Goal: Task Accomplishment & Management: Complete application form

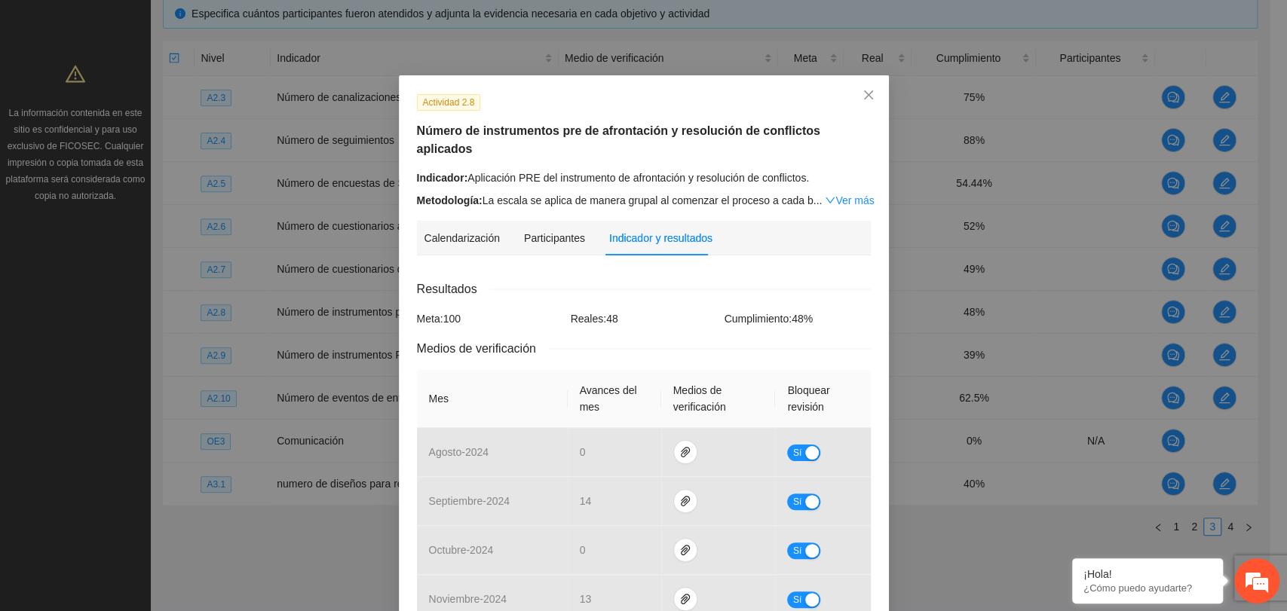
scroll to position [531, 0]
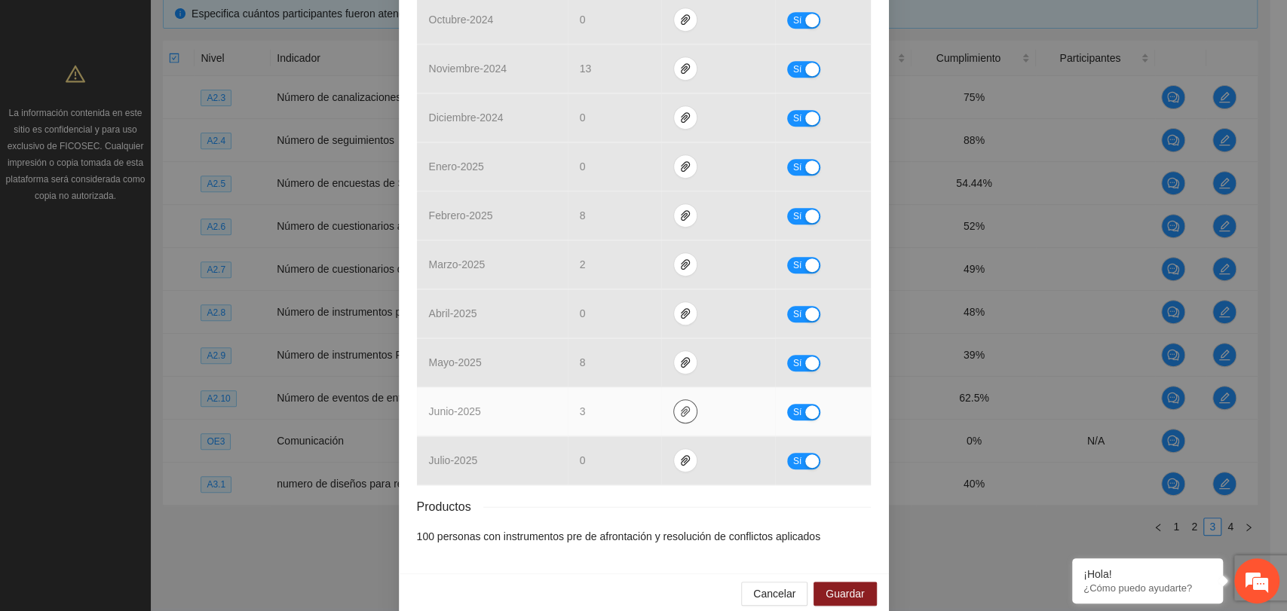
click at [679, 406] on icon "paper-clip" at bounding box center [685, 412] width 12 height 12
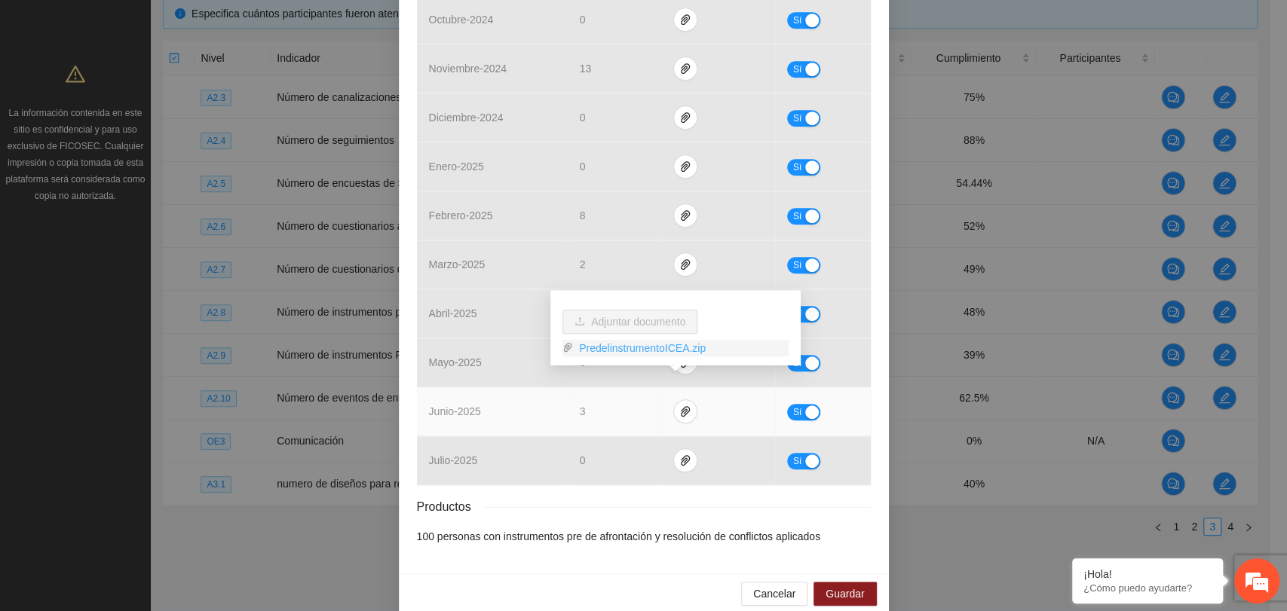
click at [669, 353] on link "PredelinstrumentoICEA.zip" at bounding box center [681, 348] width 216 height 17
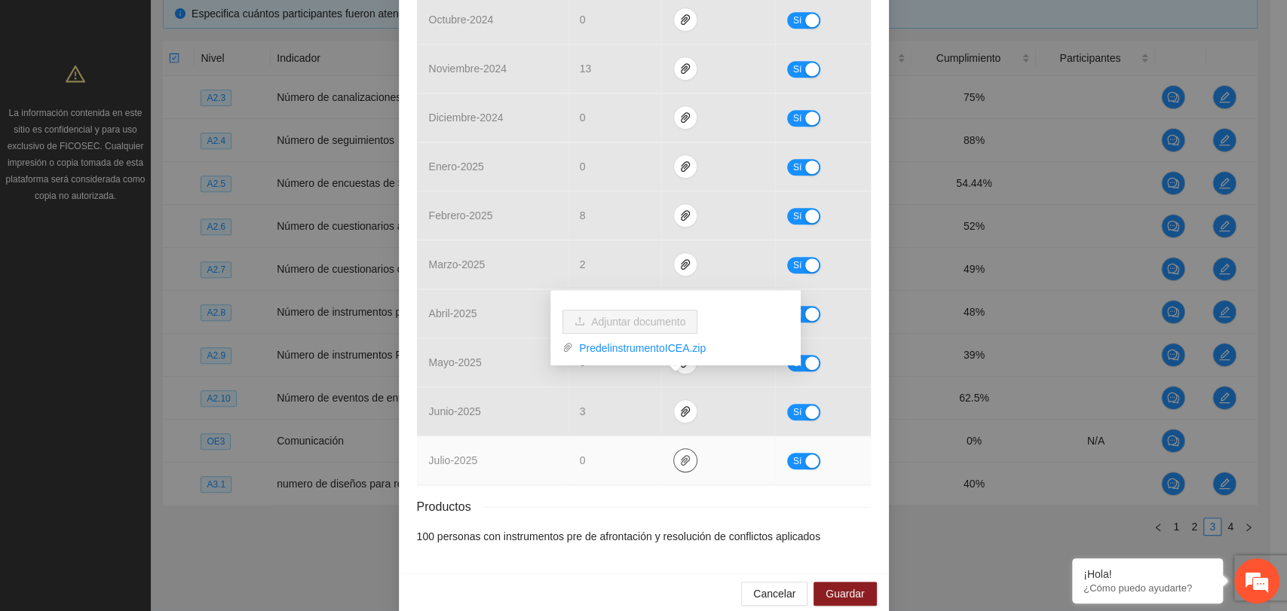
click at [679, 455] on icon "paper-clip" at bounding box center [685, 461] width 12 height 12
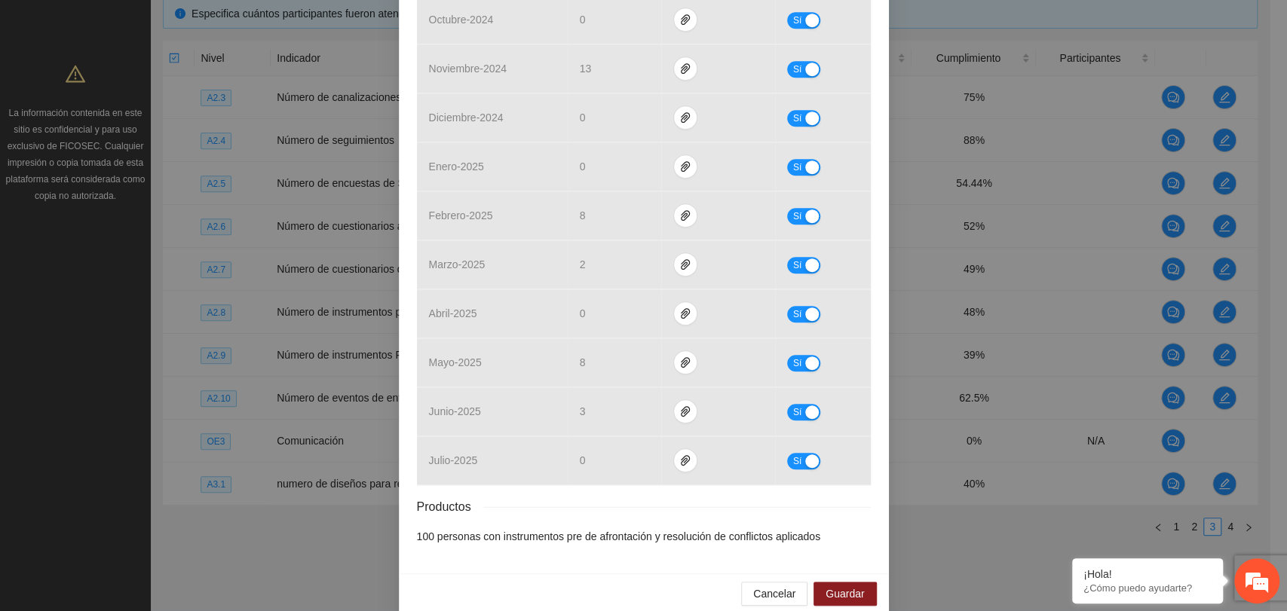
click at [663, 498] on div "Productos" at bounding box center [644, 507] width 454 height 19
click at [708, 474] on div "Resultados Meta: 100 Reales: 48 Cumplimiento: 48 % Medios de verificación Mes A…" at bounding box center [644, 147] width 454 height 796
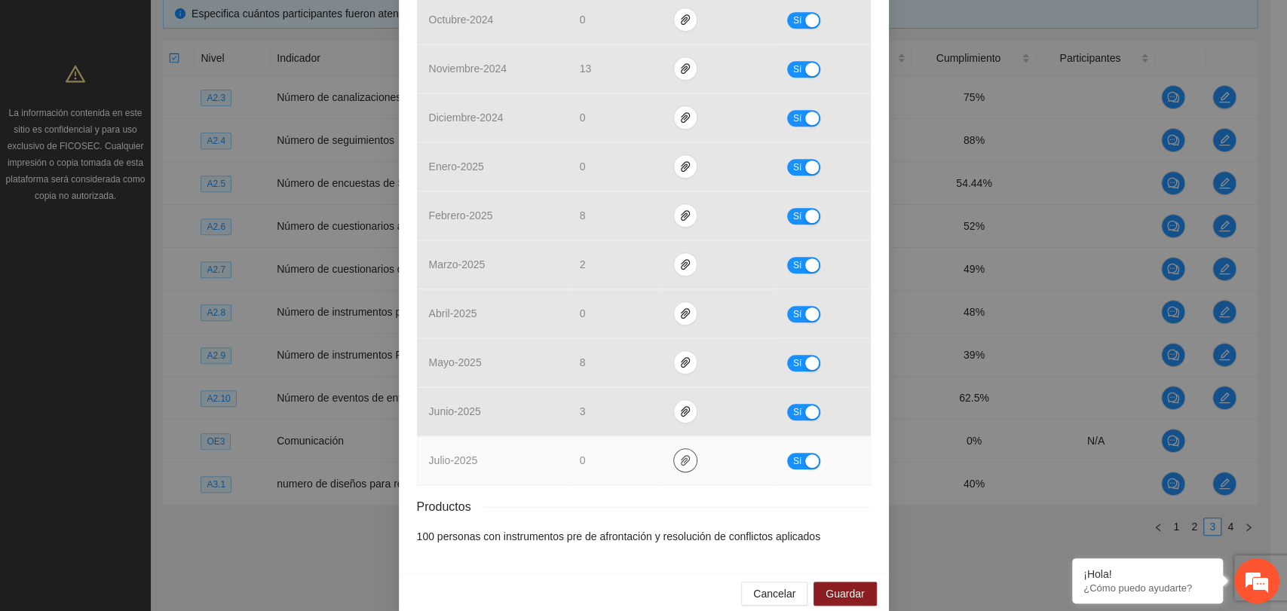
click at [673, 449] on button "button" at bounding box center [685, 461] width 24 height 24
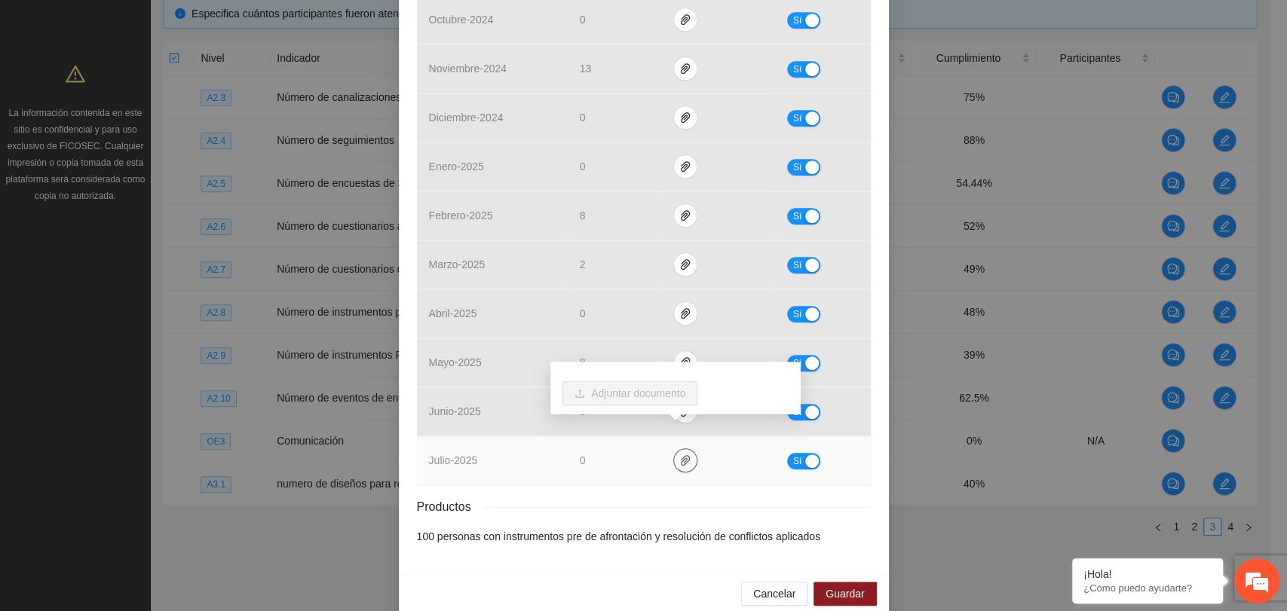
click at [679, 455] on icon "paper-clip" at bounding box center [685, 461] width 12 height 12
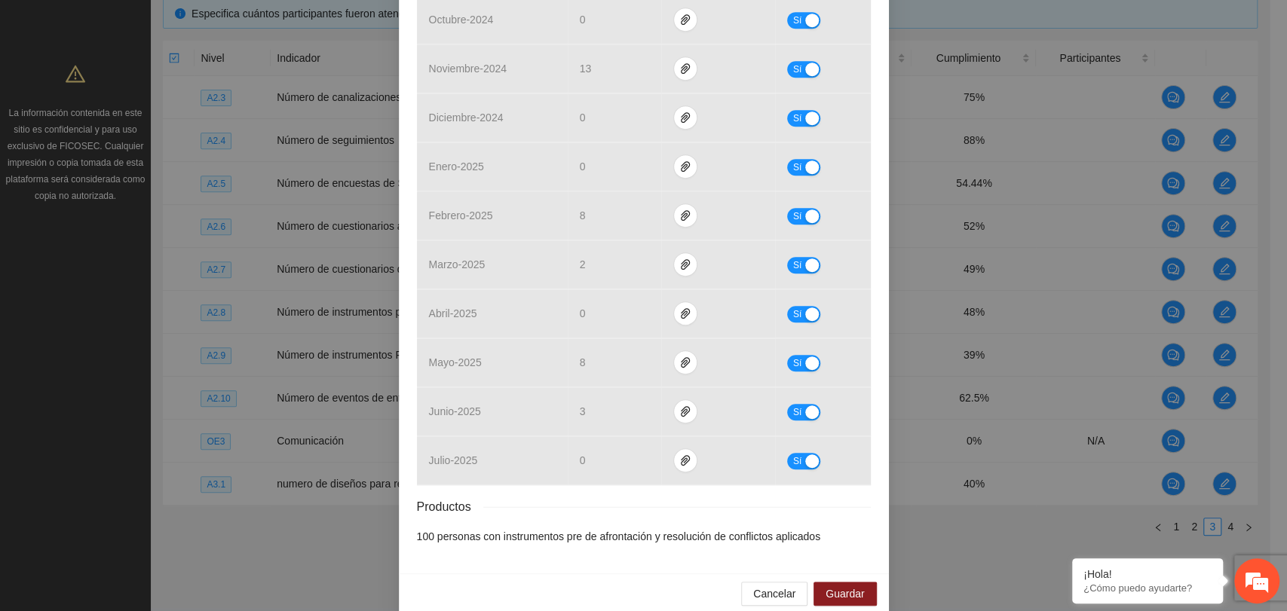
click at [675, 498] on div "Productos" at bounding box center [644, 507] width 454 height 19
click at [827, 586] on span "Guardar" at bounding box center [844, 594] width 38 height 17
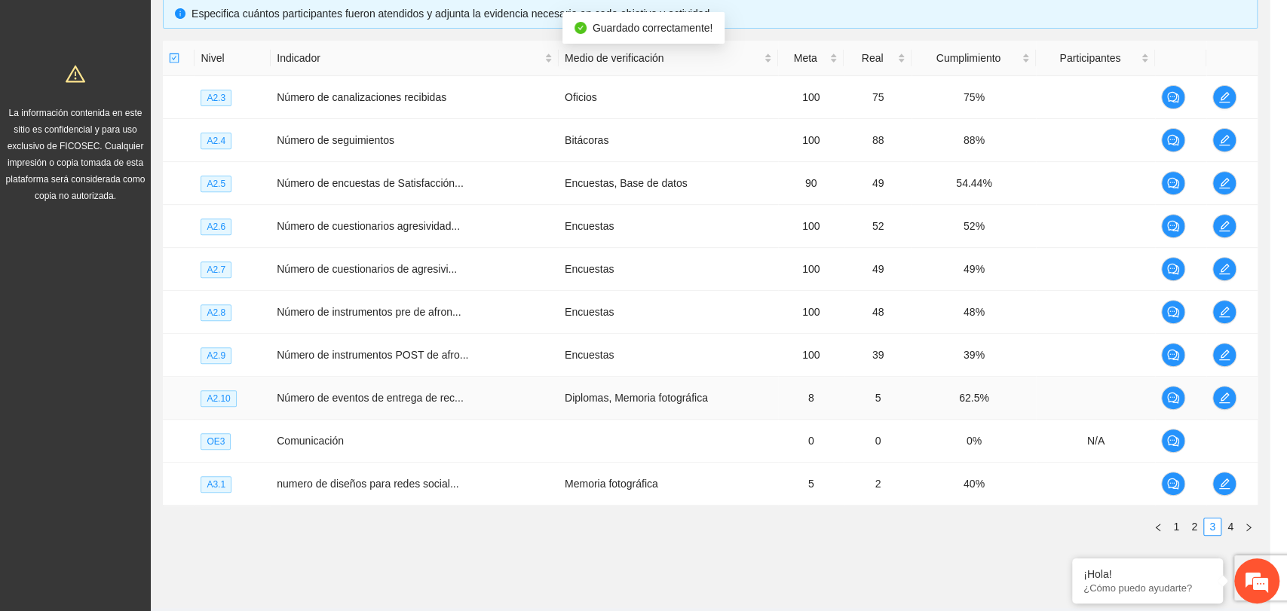
scroll to position [456, 0]
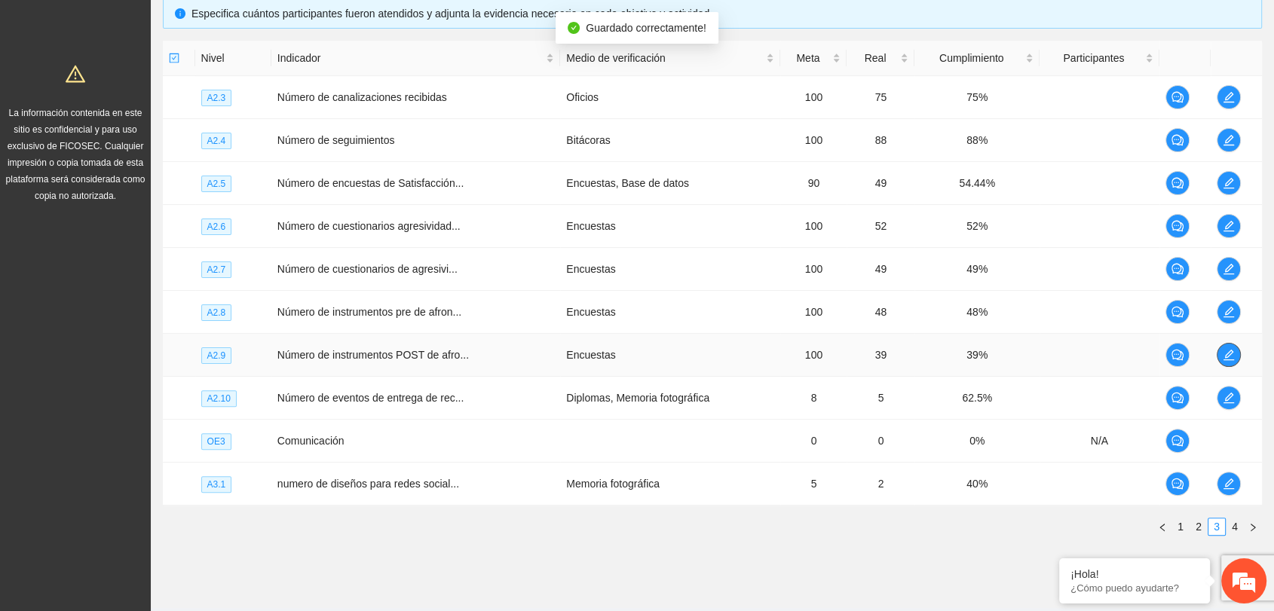
click at [1233, 354] on icon "edit" at bounding box center [1229, 355] width 12 height 12
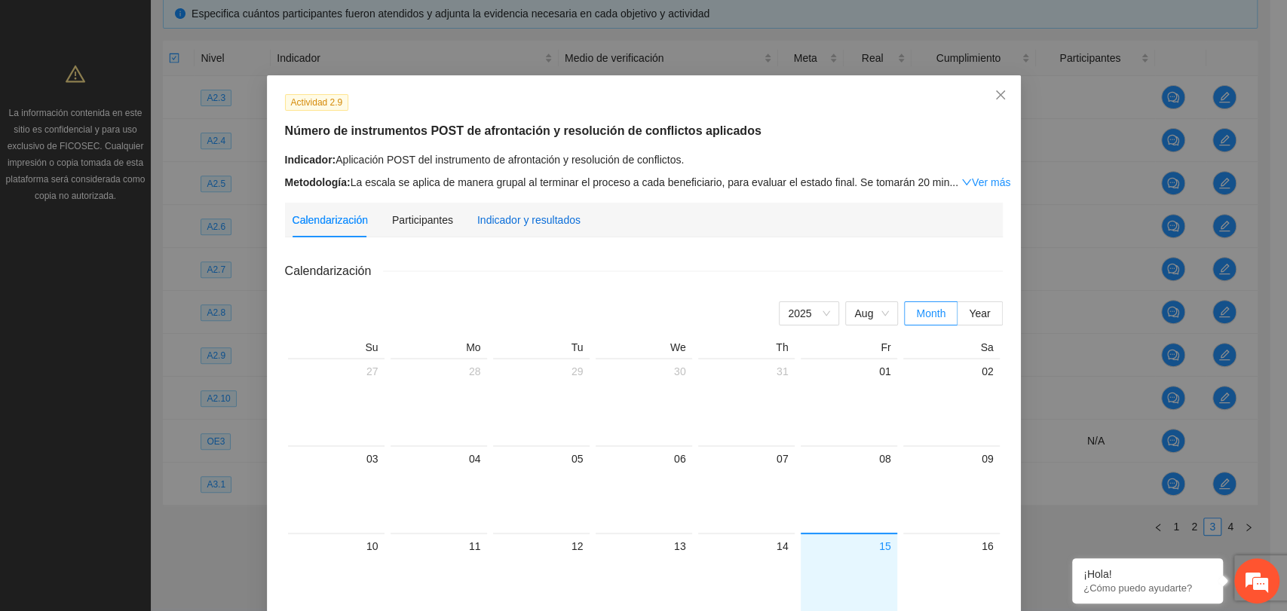
click at [533, 222] on div "Indicador y resultados" at bounding box center [528, 220] width 103 height 17
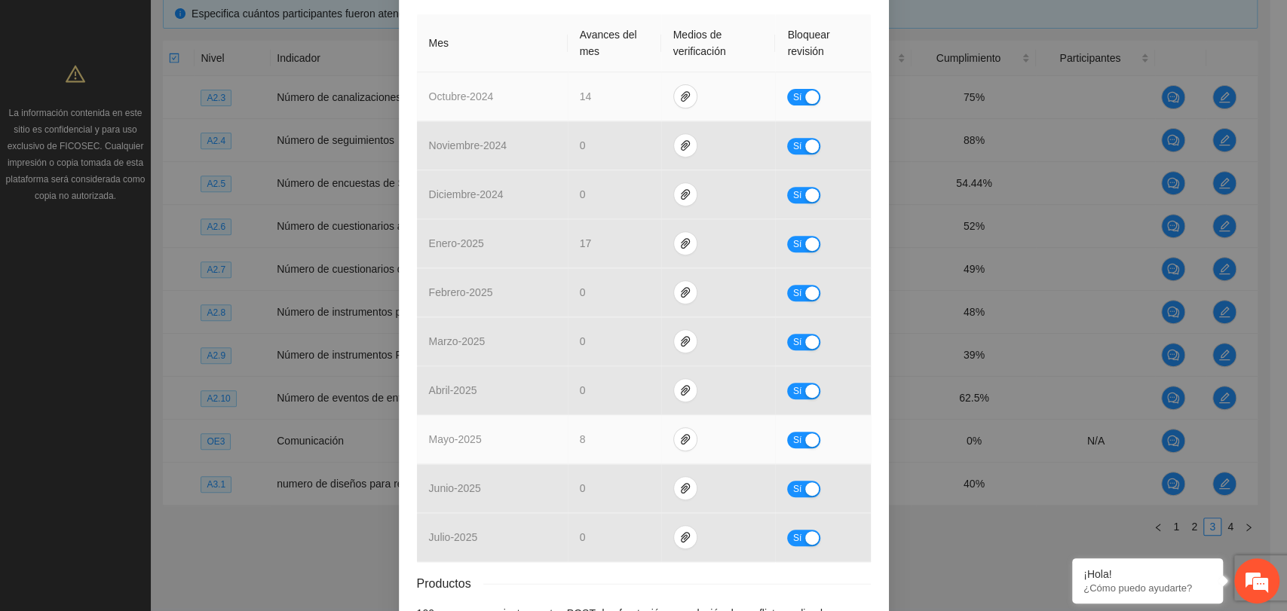
scroll to position [418, 0]
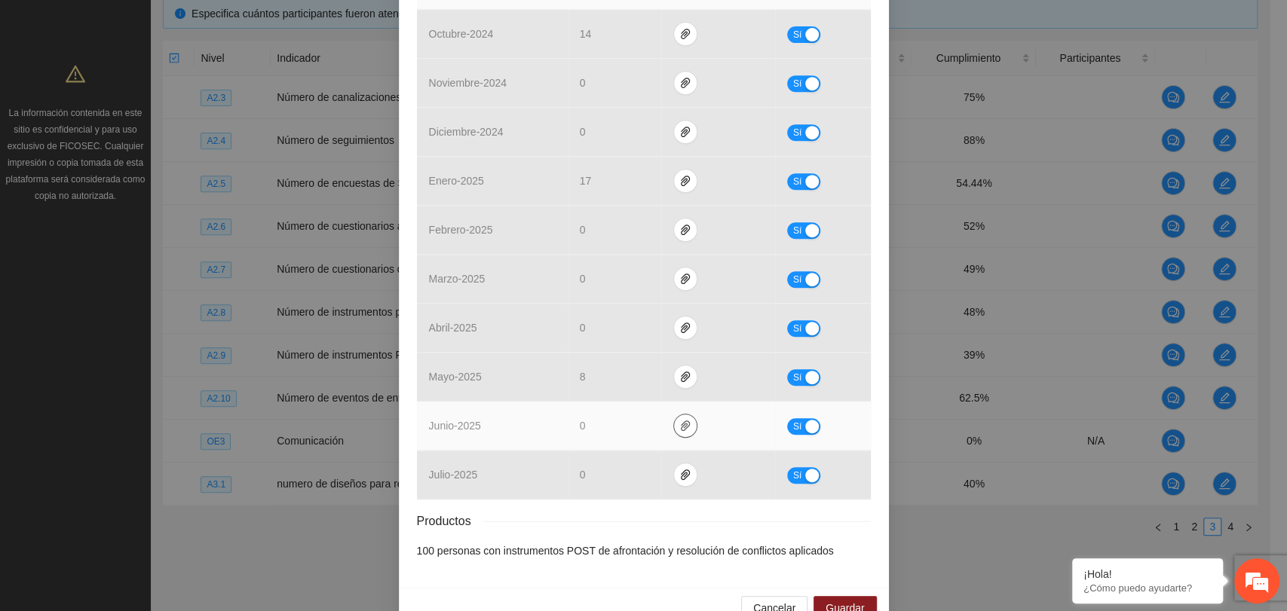
drag, startPoint x: 660, startPoint y: 412, endPoint x: 669, endPoint y: 406, distance: 11.5
click at [664, 409] on td at bounding box center [718, 426] width 115 height 49
click at [679, 420] on icon "paper-clip" at bounding box center [685, 426] width 12 height 12
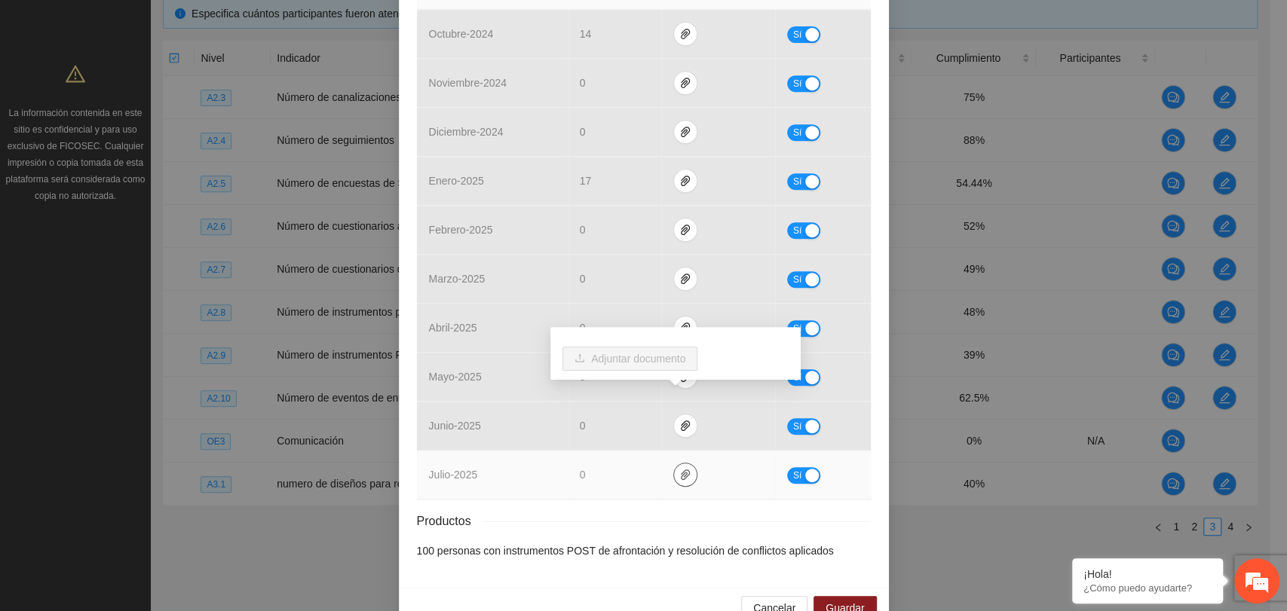
click at [679, 469] on icon "paper-clip" at bounding box center [685, 475] width 12 height 12
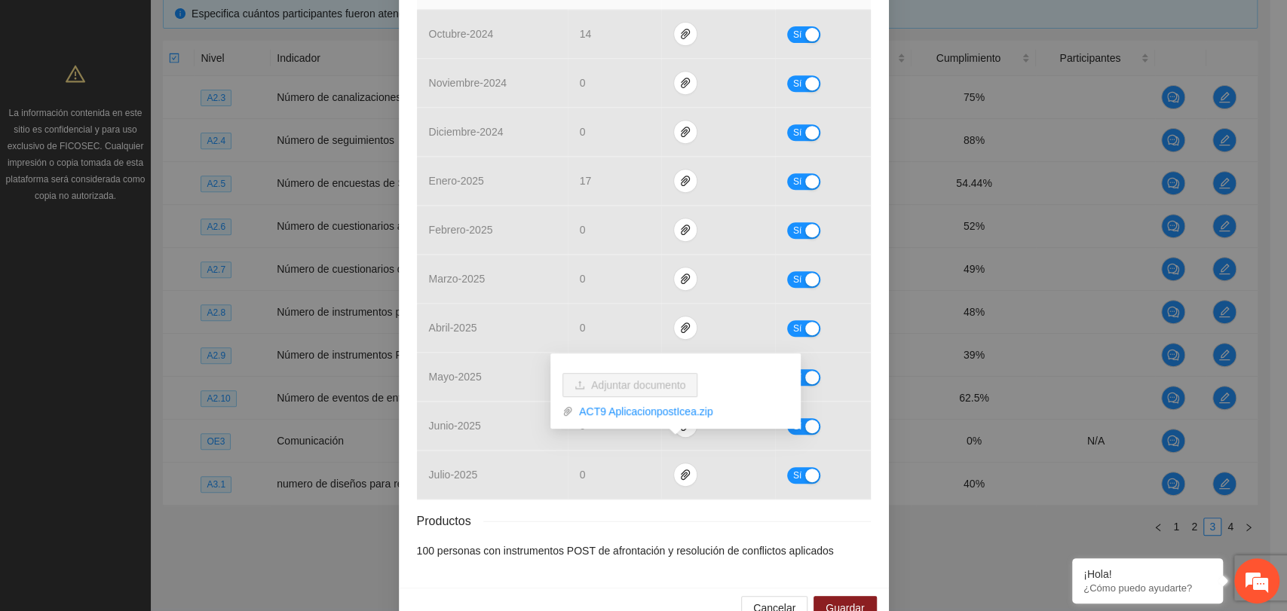
click at [656, 512] on div "Productos" at bounding box center [644, 521] width 454 height 19
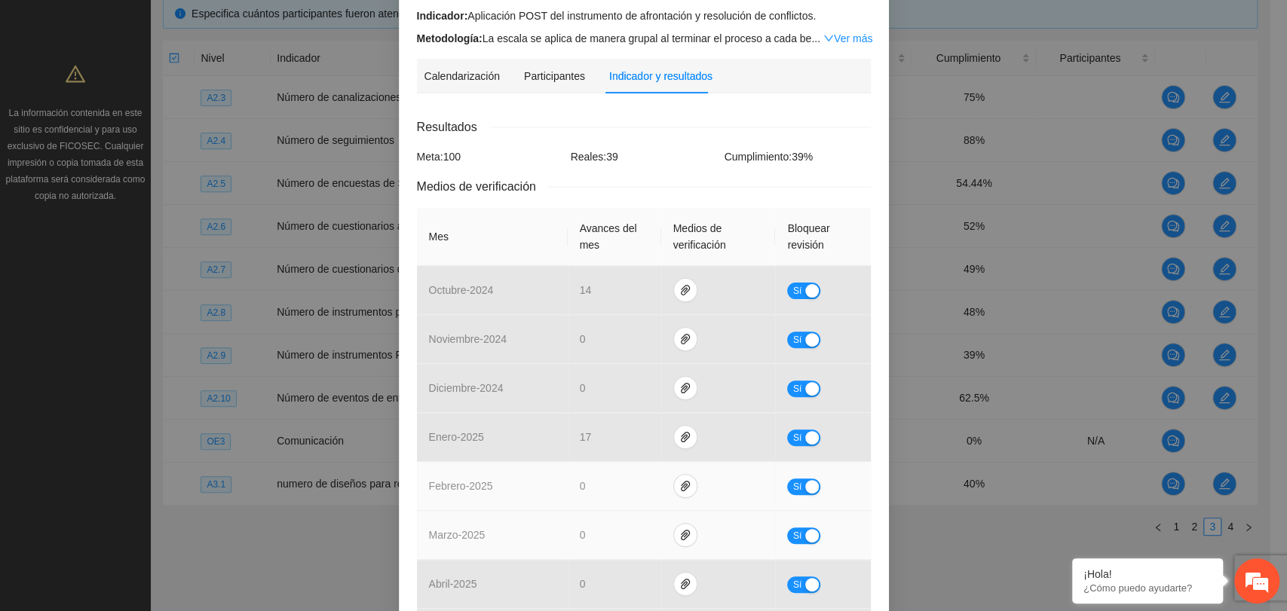
scroll to position [433, 0]
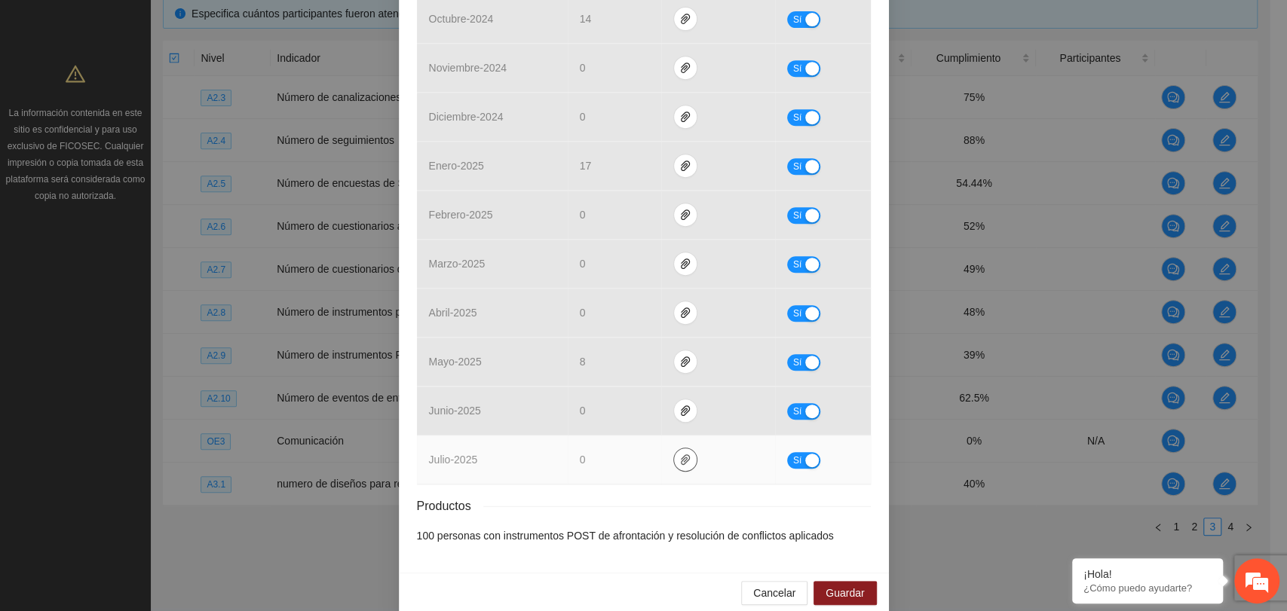
drag, startPoint x: 681, startPoint y: 443, endPoint x: 674, endPoint y: 433, distance: 12.4
click at [679, 454] on icon "paper-clip" at bounding box center [685, 460] width 12 height 12
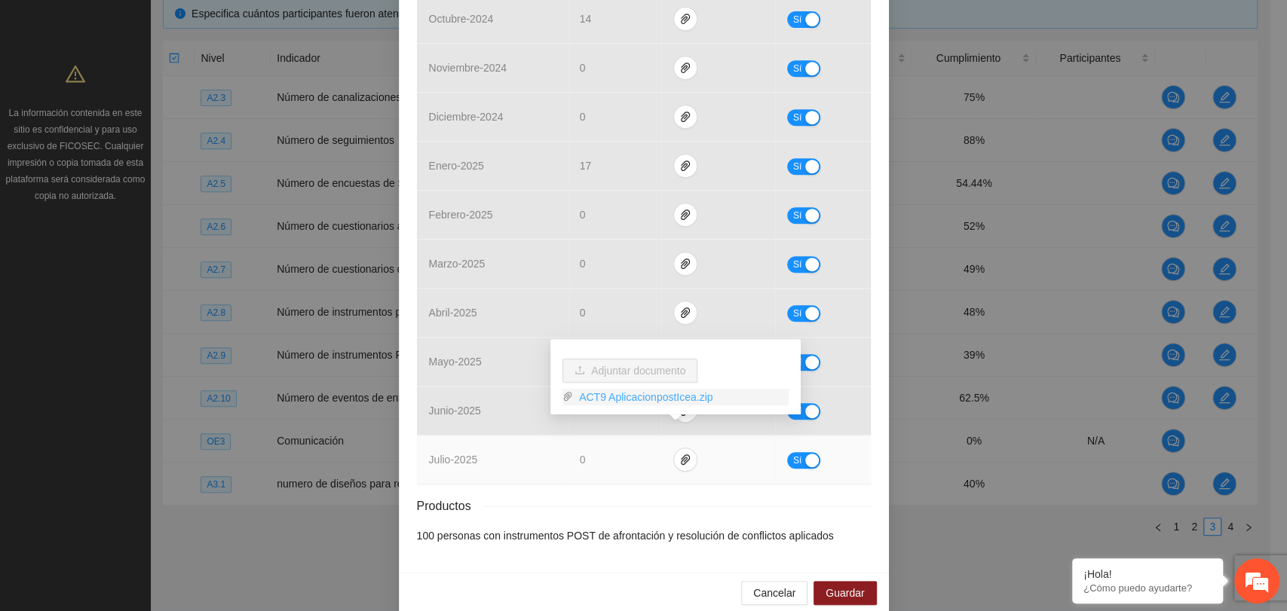
click at [622, 401] on link "ACT9 AplicacionpostIcea.zip" at bounding box center [681, 397] width 216 height 17
drag, startPoint x: 804, startPoint y: 442, endPoint x: 766, endPoint y: 457, distance: 41.3
click at [805, 454] on div "button" at bounding box center [812, 461] width 14 height 14
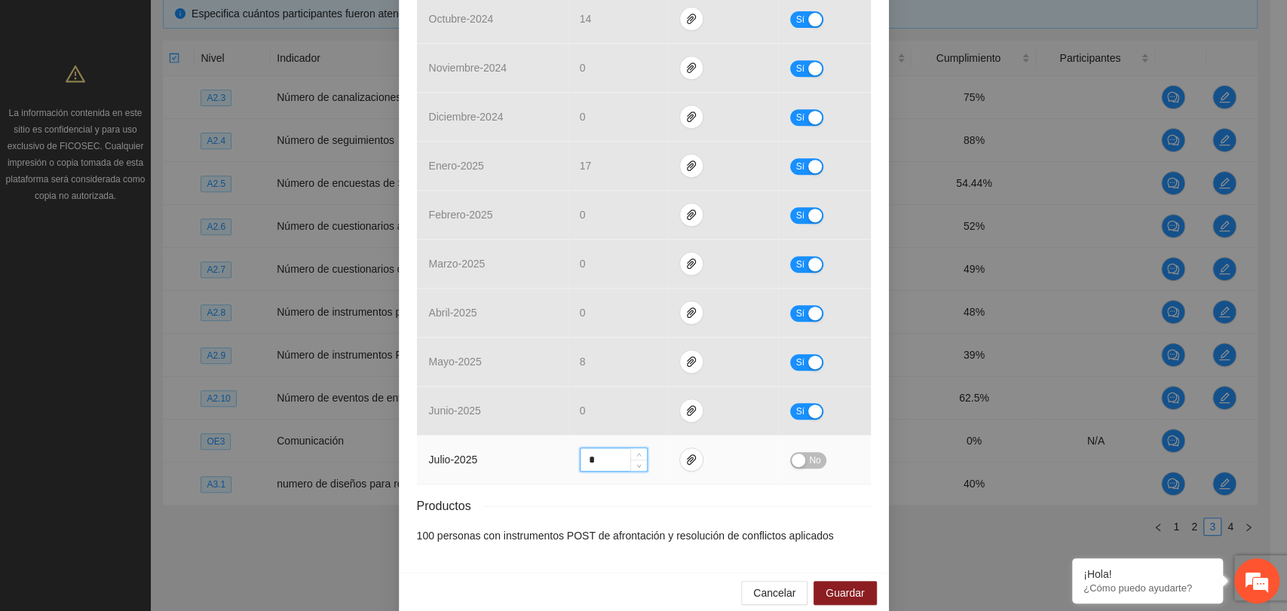
drag, startPoint x: 580, startPoint y: 446, endPoint x: 501, endPoint y: 472, distance: 83.2
click at [501, 472] on div "Resultados Meta: 100 Reales: 39 Cumplimiento: 39 % Medios de verificación Mes A…" at bounding box center [644, 195] width 454 height 698
type input "**"
click at [792, 454] on div "button" at bounding box center [799, 461] width 14 height 14
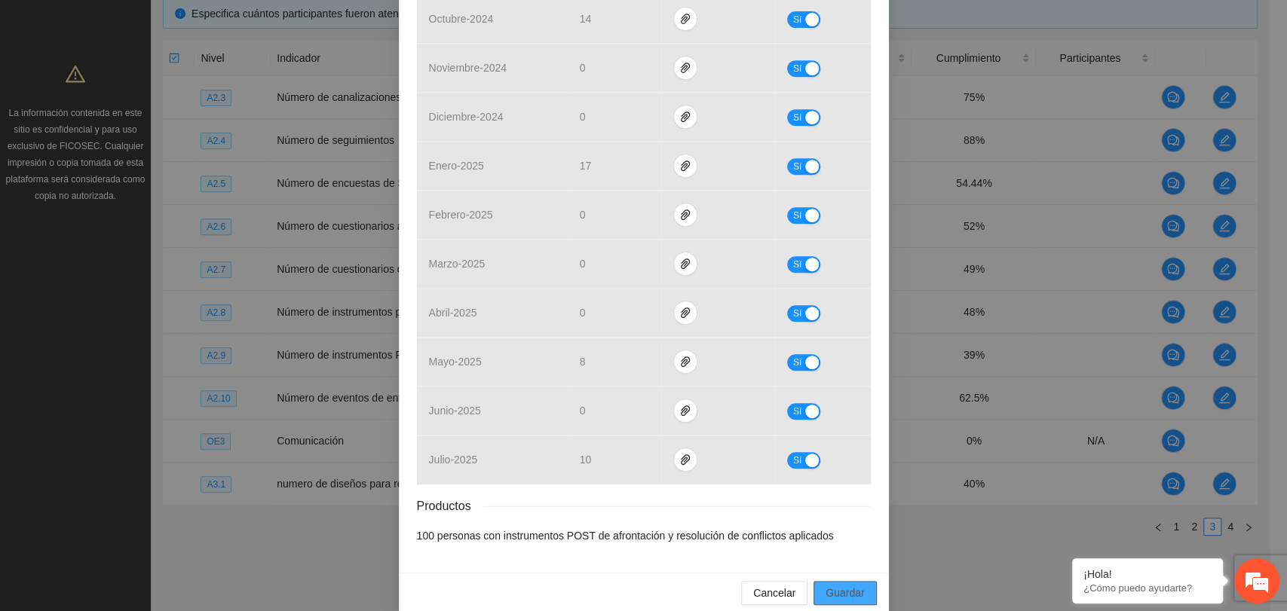
click at [825, 585] on span "Guardar" at bounding box center [844, 593] width 38 height 17
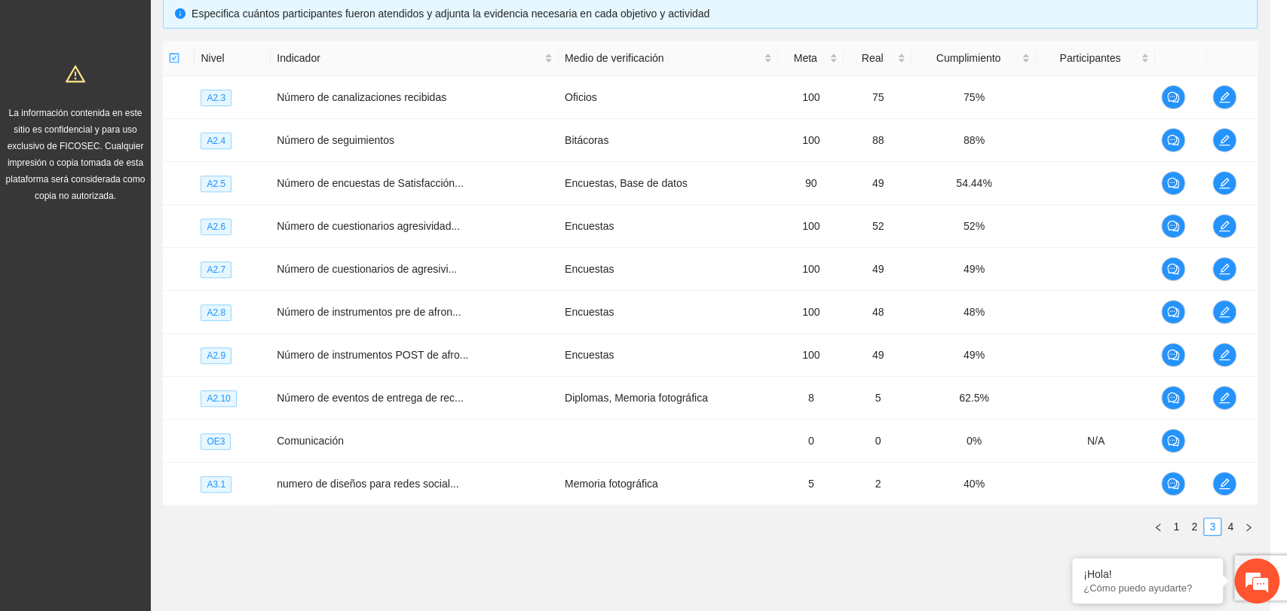
scroll to position [358, 0]
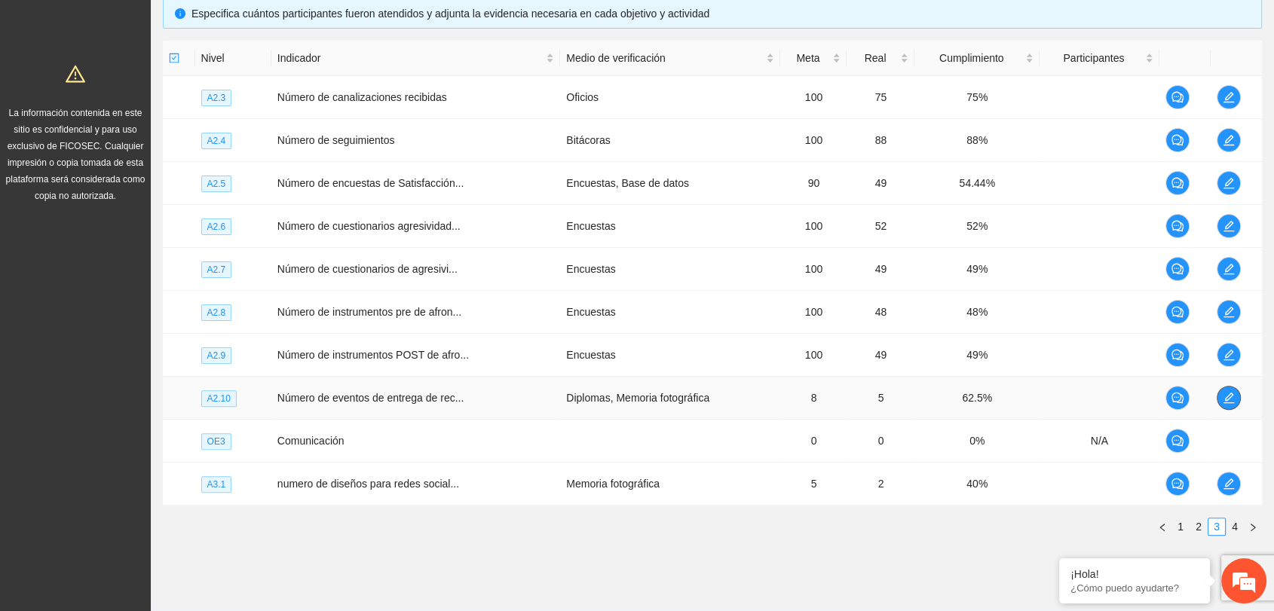
click at [1227, 400] on icon "edit" at bounding box center [1229, 398] width 12 height 12
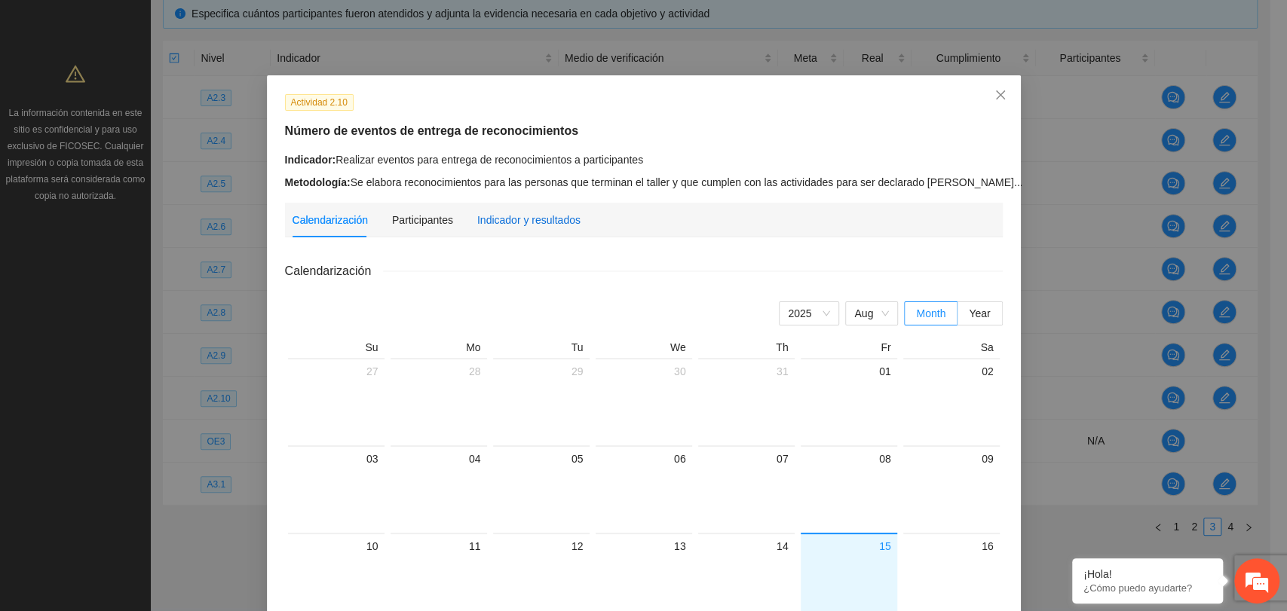
click at [541, 224] on div "Indicador y resultados" at bounding box center [528, 220] width 103 height 17
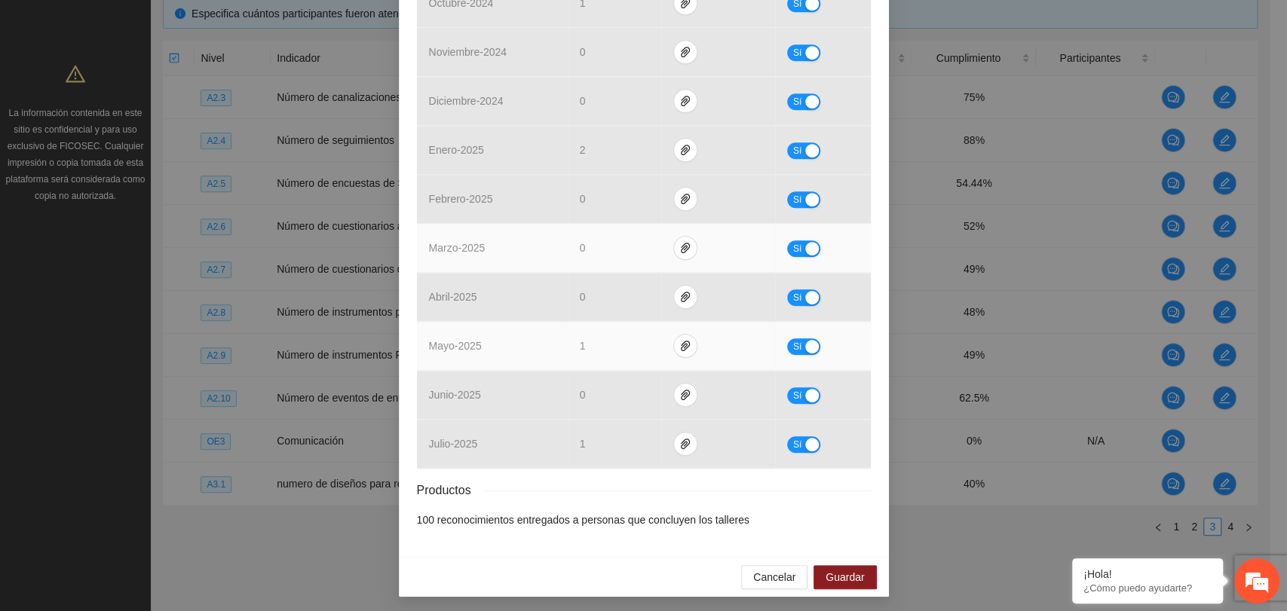
scroll to position [531, 0]
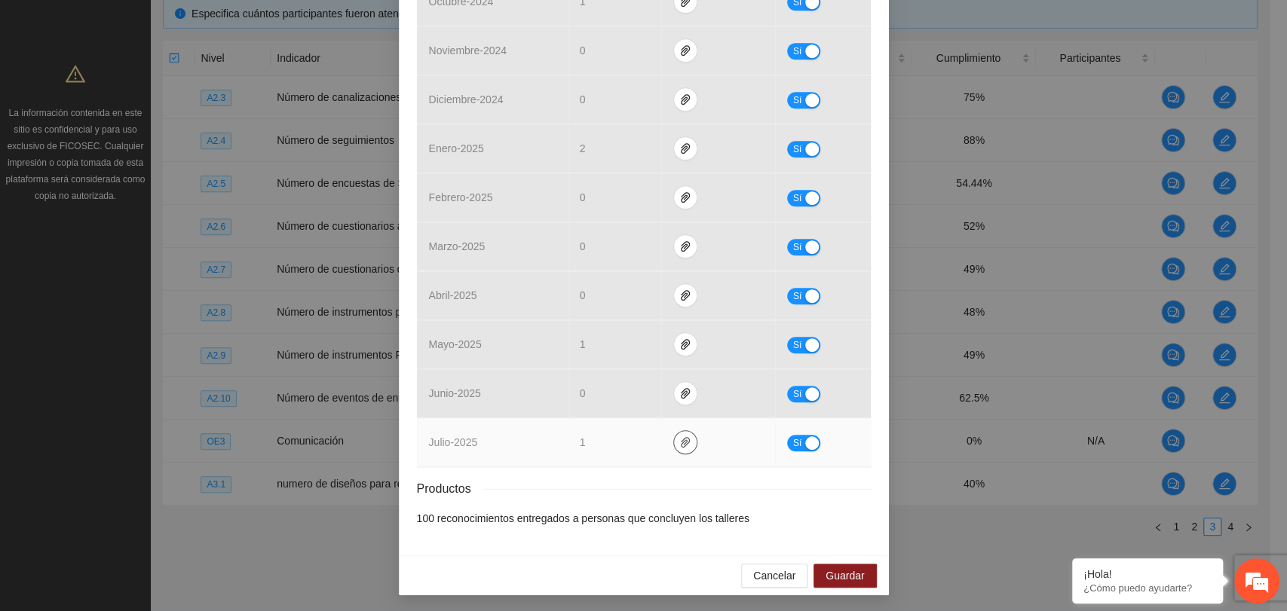
click at [680, 440] on icon "paper-clip" at bounding box center [684, 442] width 9 height 11
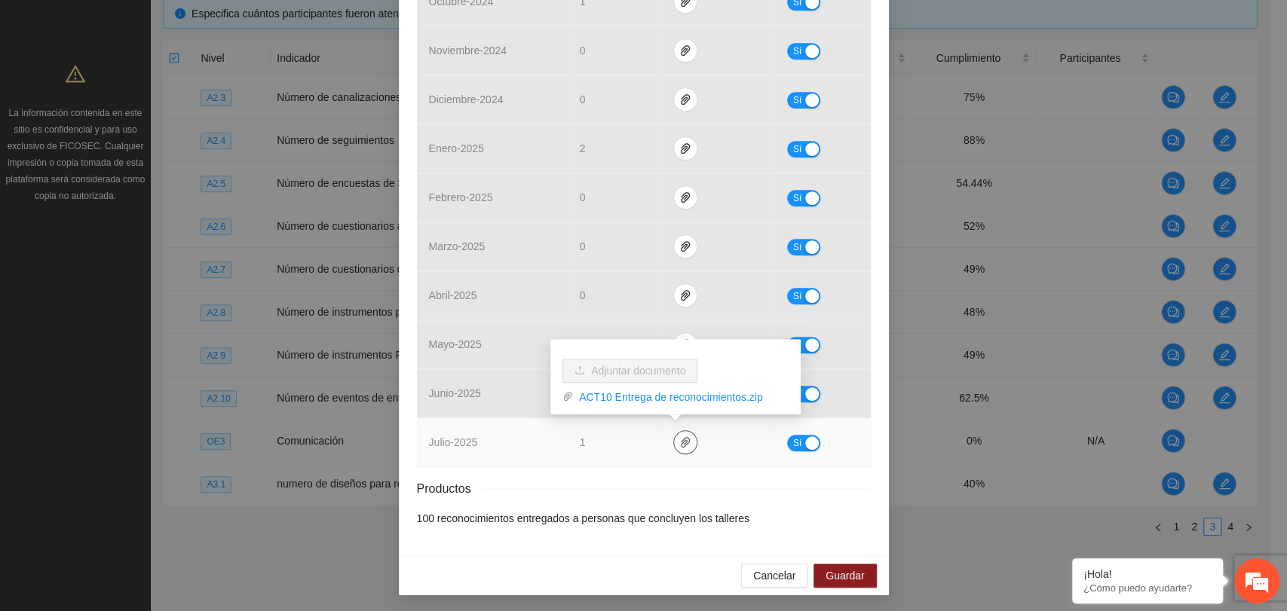
drag, startPoint x: 669, startPoint y: 446, endPoint x: 669, endPoint y: 438, distance: 8.3
click at [673, 443] on button "button" at bounding box center [685, 442] width 24 height 24
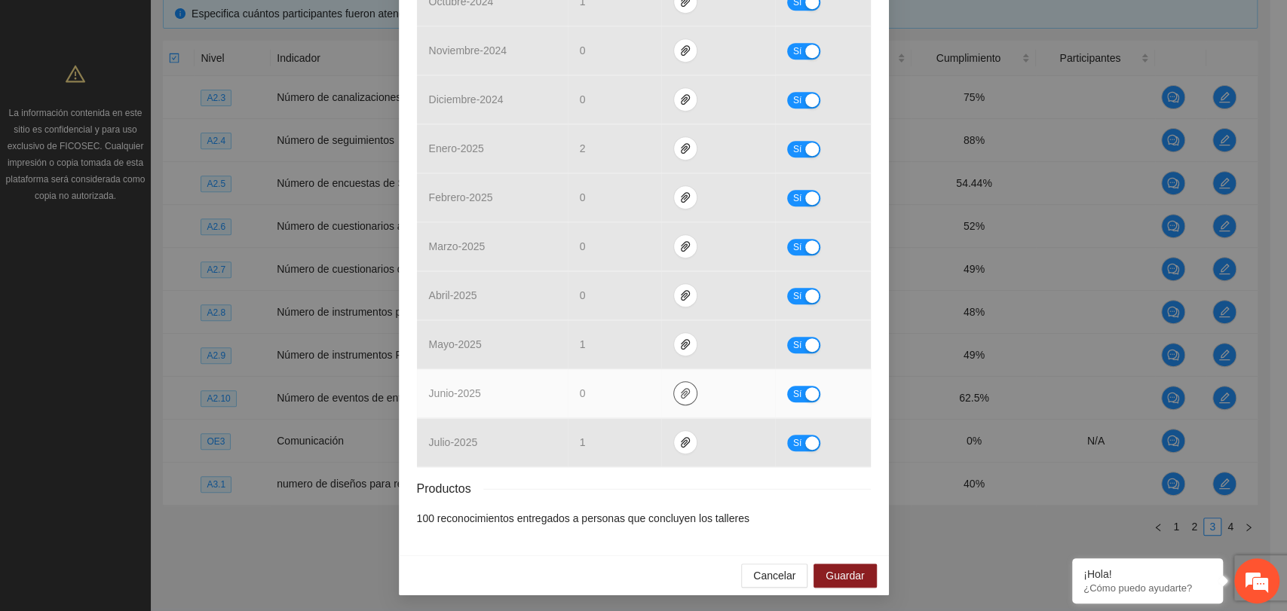
click at [672, 379] on td at bounding box center [718, 393] width 115 height 49
click at [679, 387] on icon "paper-clip" at bounding box center [685, 393] width 12 height 12
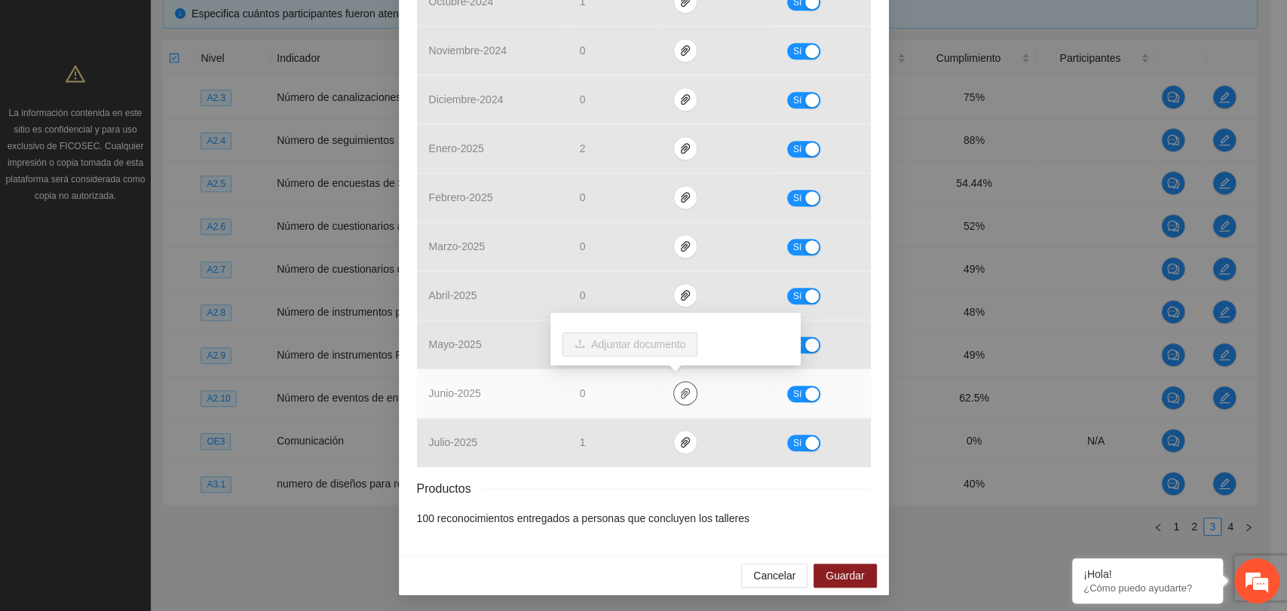
click at [679, 387] on icon "paper-clip" at bounding box center [685, 393] width 12 height 12
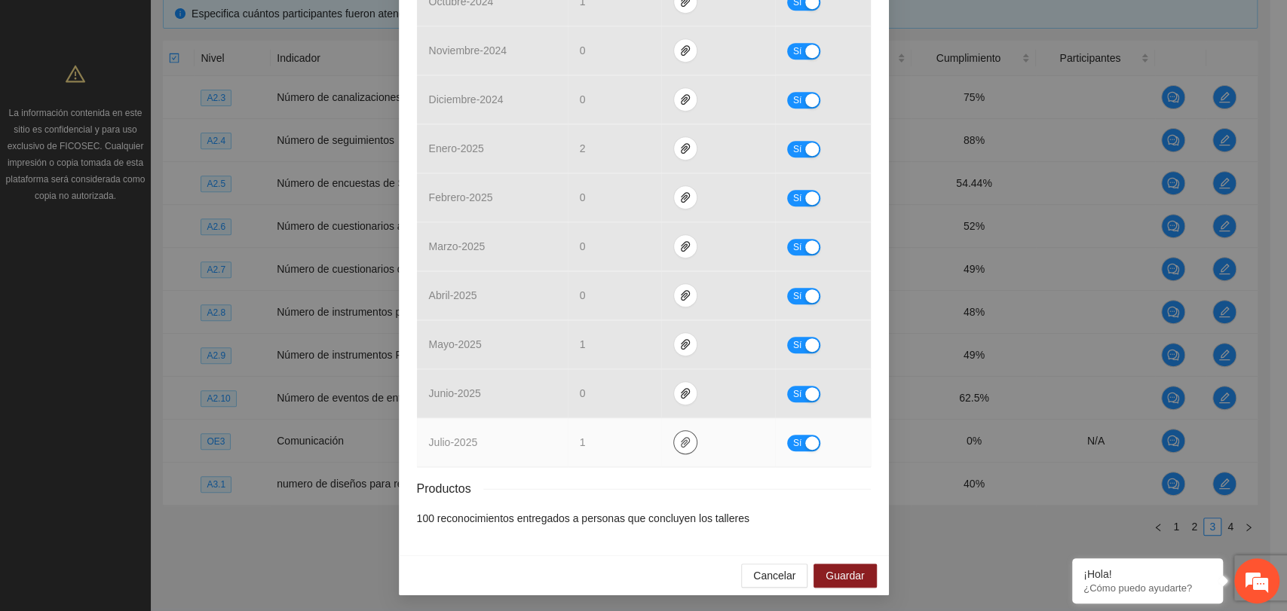
click at [673, 448] on button "button" at bounding box center [685, 442] width 24 height 24
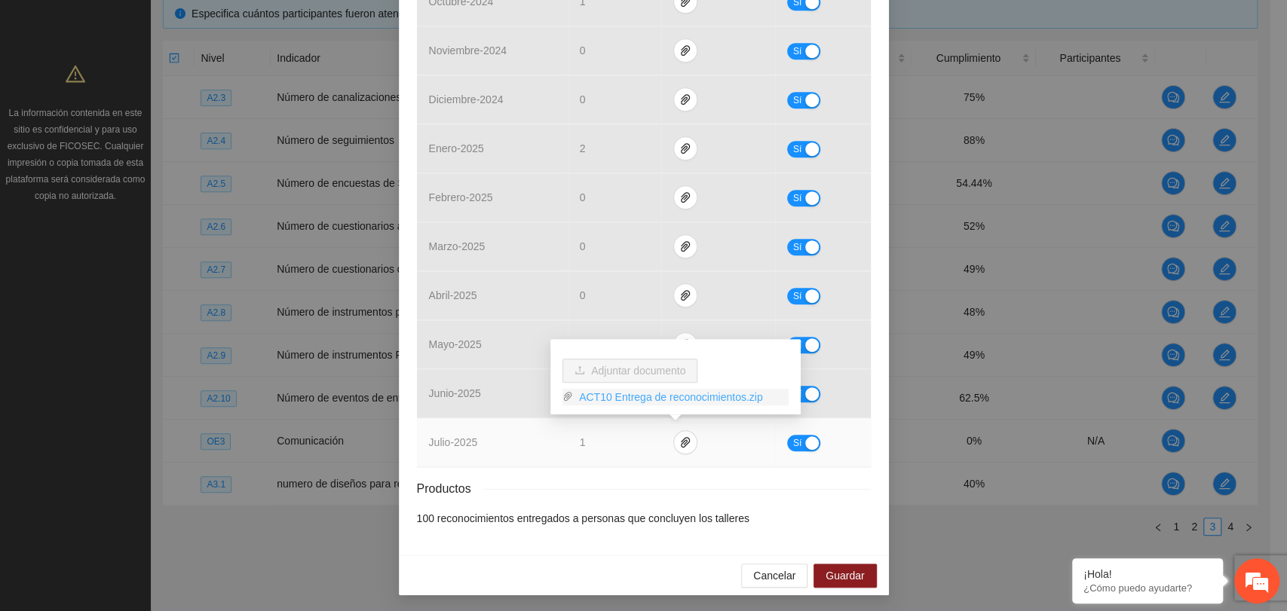
click at [587, 398] on link "ACT10 Entrega de reconocimientos.zip" at bounding box center [681, 397] width 216 height 17
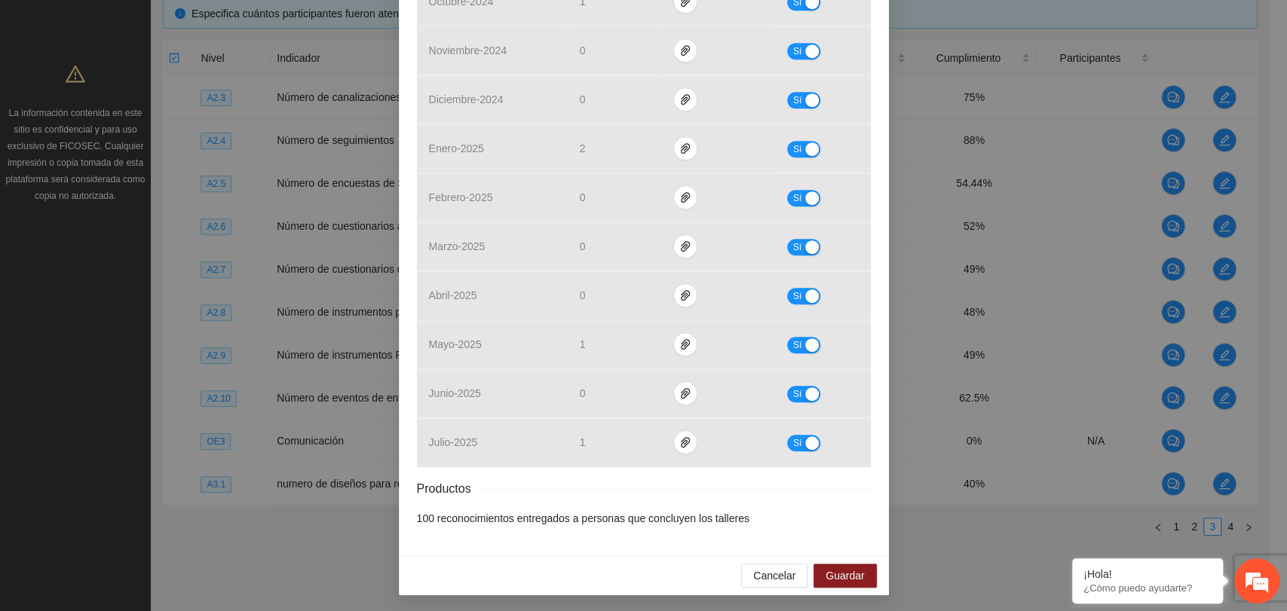
click at [621, 479] on div "Productos" at bounding box center [644, 488] width 454 height 19
click at [691, 473] on div "Resultados Meta: 8 Reales: 5 Cumplimiento: 62.5 % Medios de verificación Mes Av…" at bounding box center [644, 129] width 454 height 796
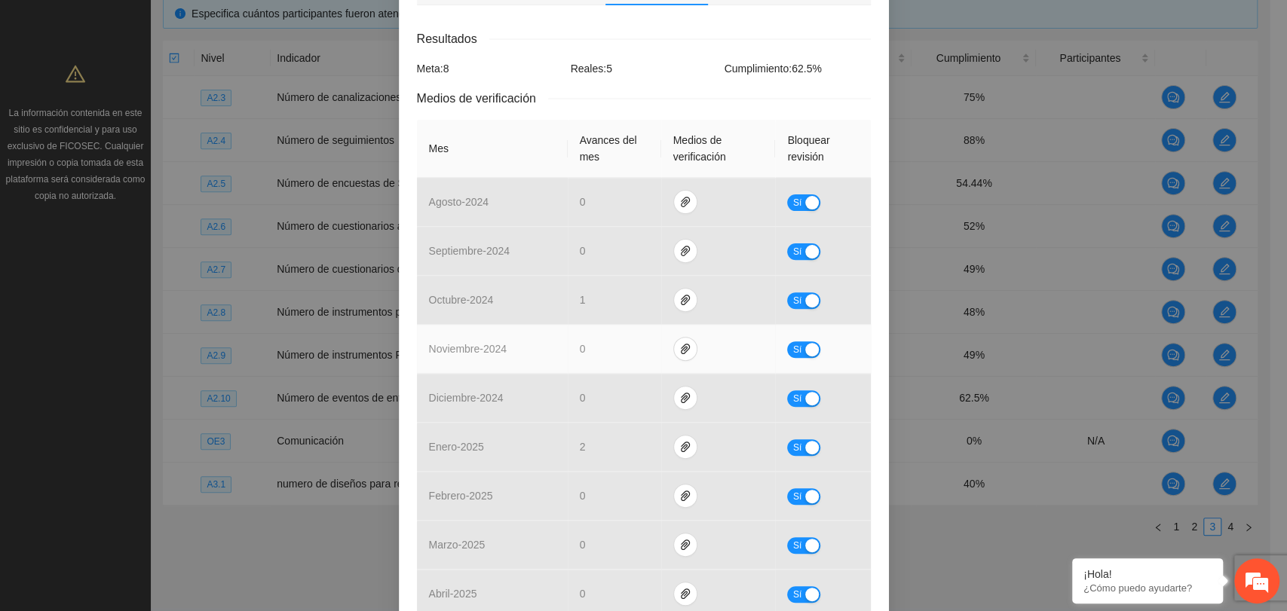
scroll to position [29, 0]
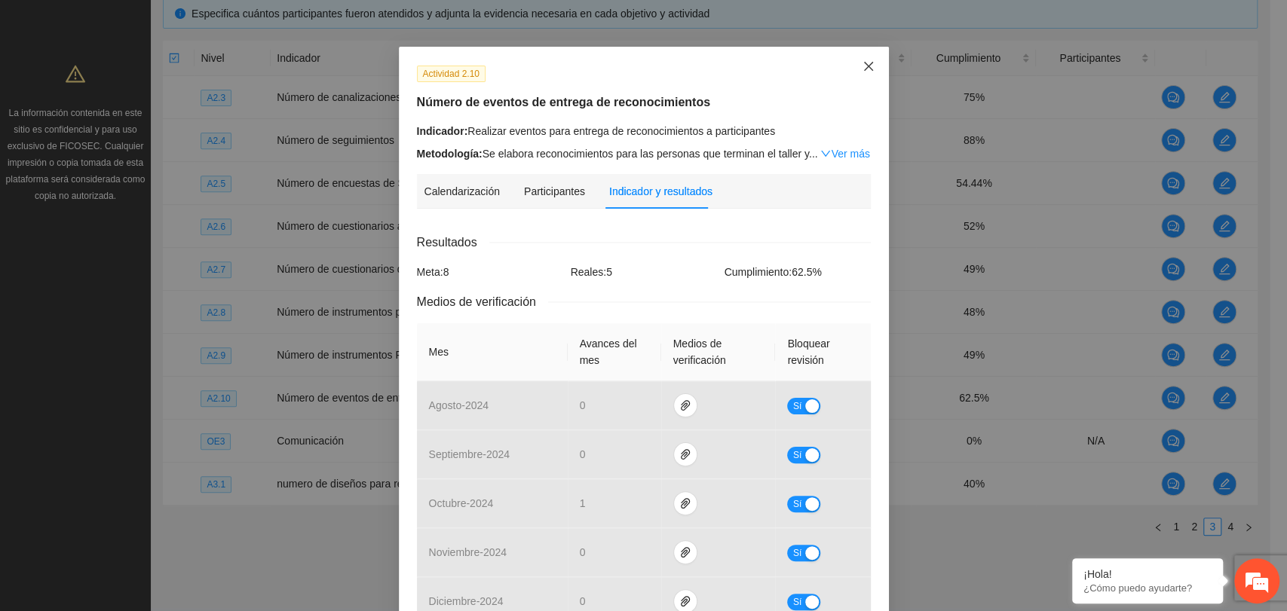
click at [862, 66] on icon "close" at bounding box center [868, 66] width 12 height 12
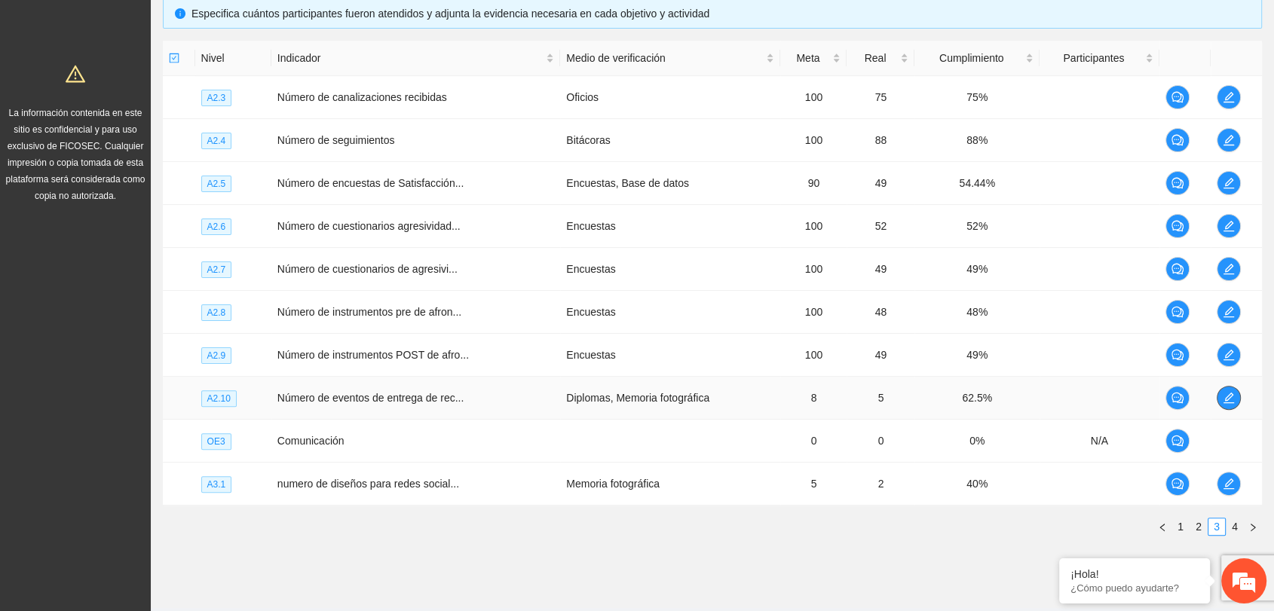
click at [1229, 392] on icon "edit" at bounding box center [1229, 398] width 12 height 12
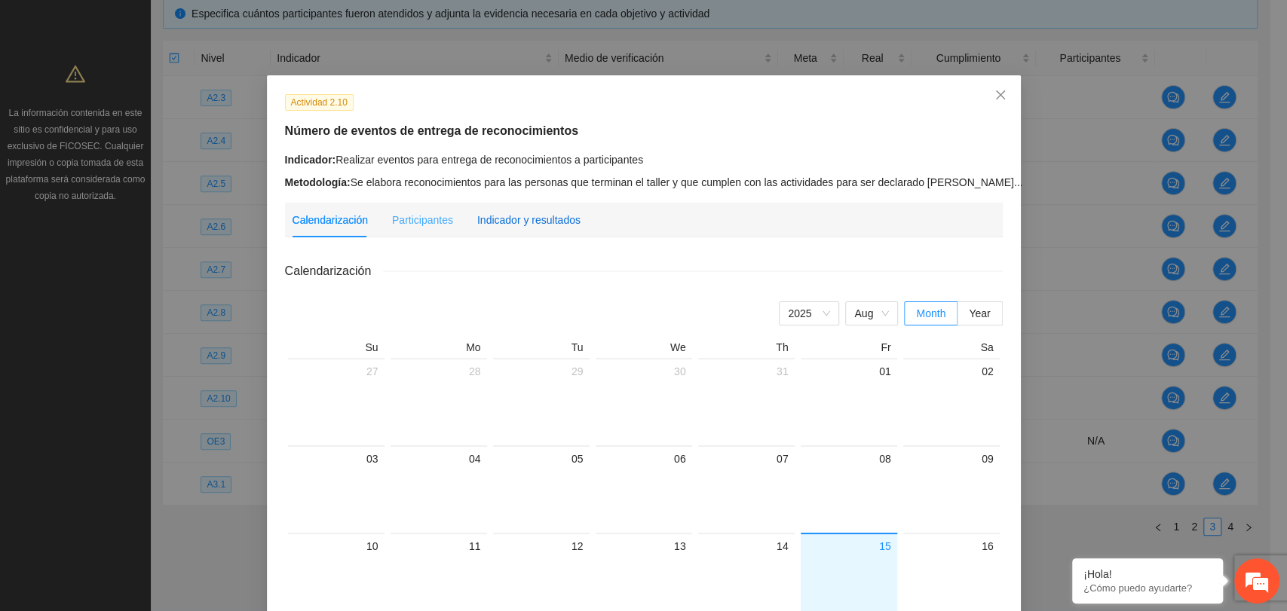
click at [531, 219] on div "Indicador y resultados" at bounding box center [528, 220] width 103 height 17
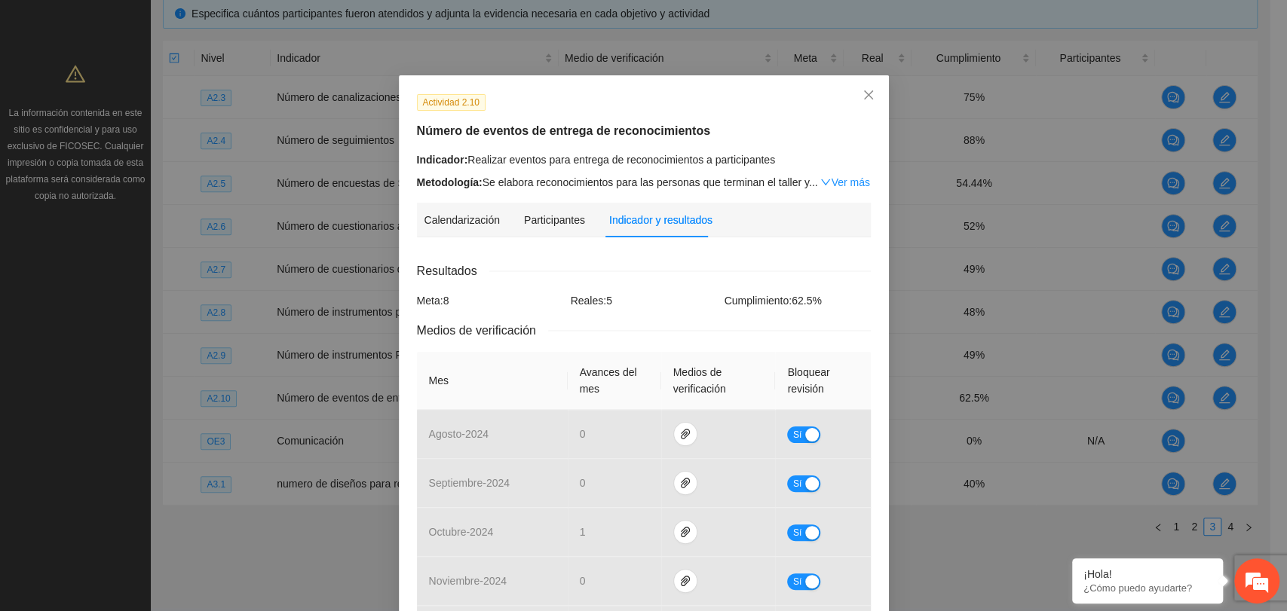
click at [604, 264] on div "Resultados" at bounding box center [644, 271] width 454 height 19
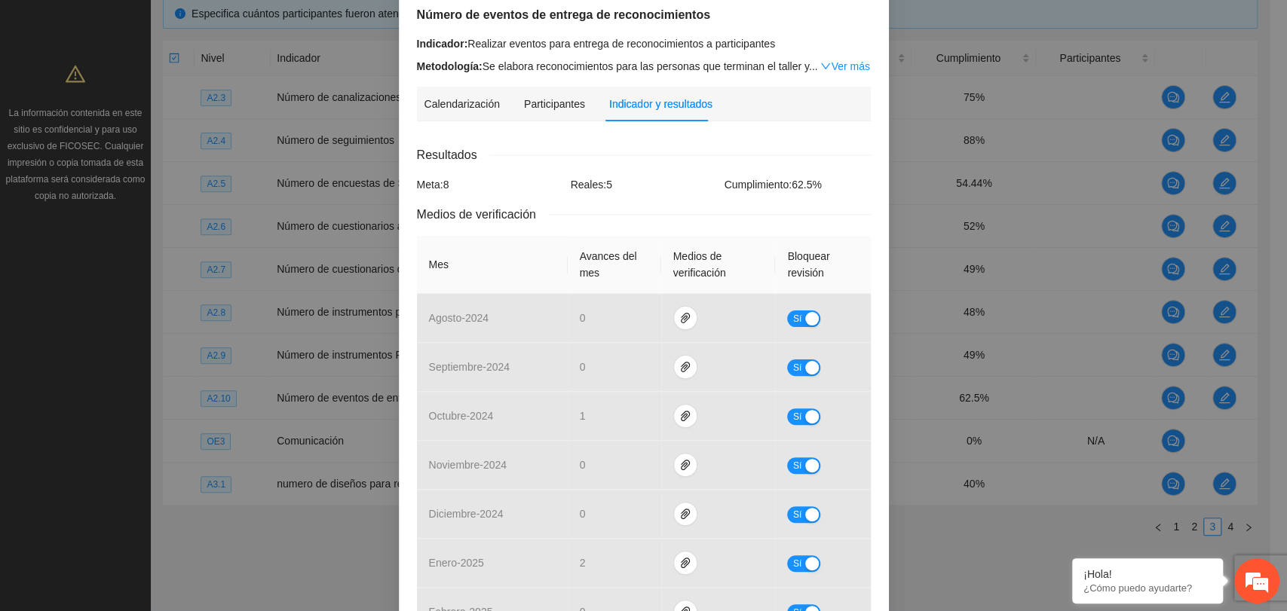
scroll to position [0, 0]
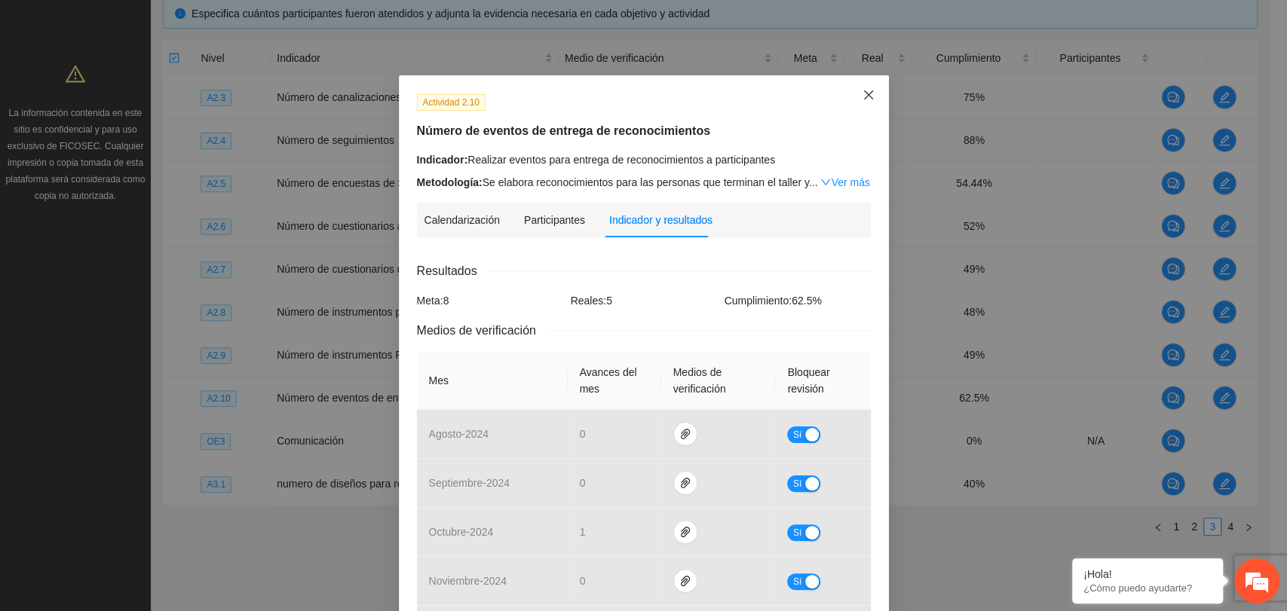
drag, startPoint x: 859, startPoint y: 87, endPoint x: 856, endPoint y: 118, distance: 30.2
click at [859, 91] on span "Close" at bounding box center [868, 95] width 41 height 41
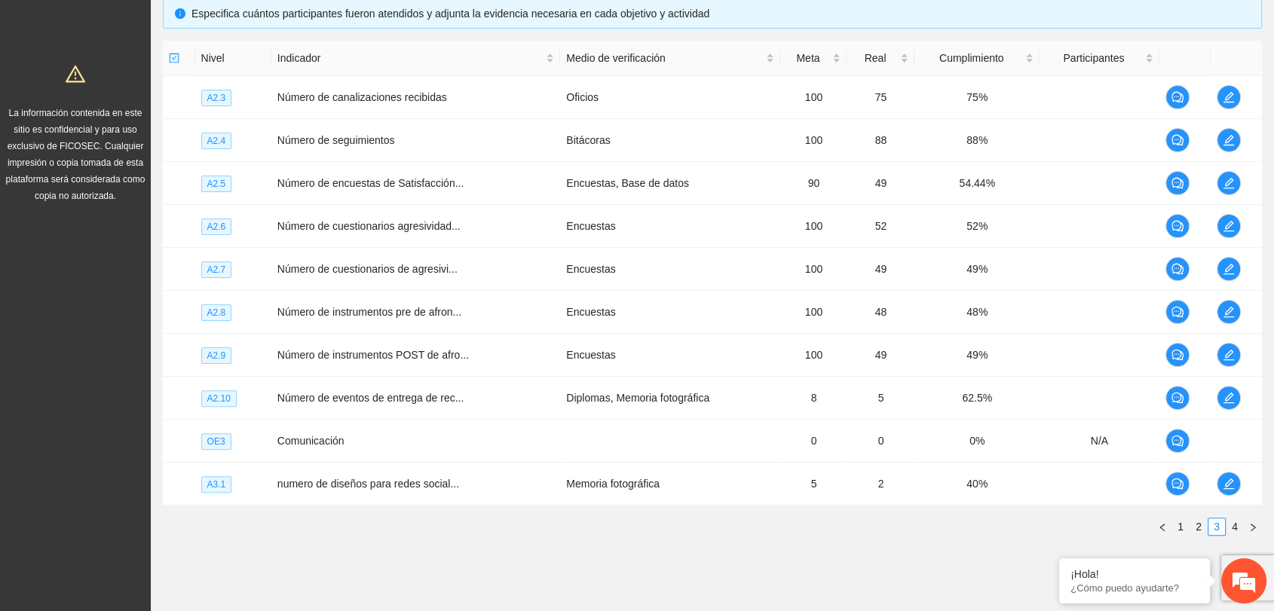
click at [705, 556] on div "Objetivo general Meta: 130.00 Real: 40.00 Cumplimiento: 30.77 % Objetivos espec…" at bounding box center [712, 194] width 1123 height 731
click at [1227, 386] on button "button" at bounding box center [1229, 398] width 24 height 24
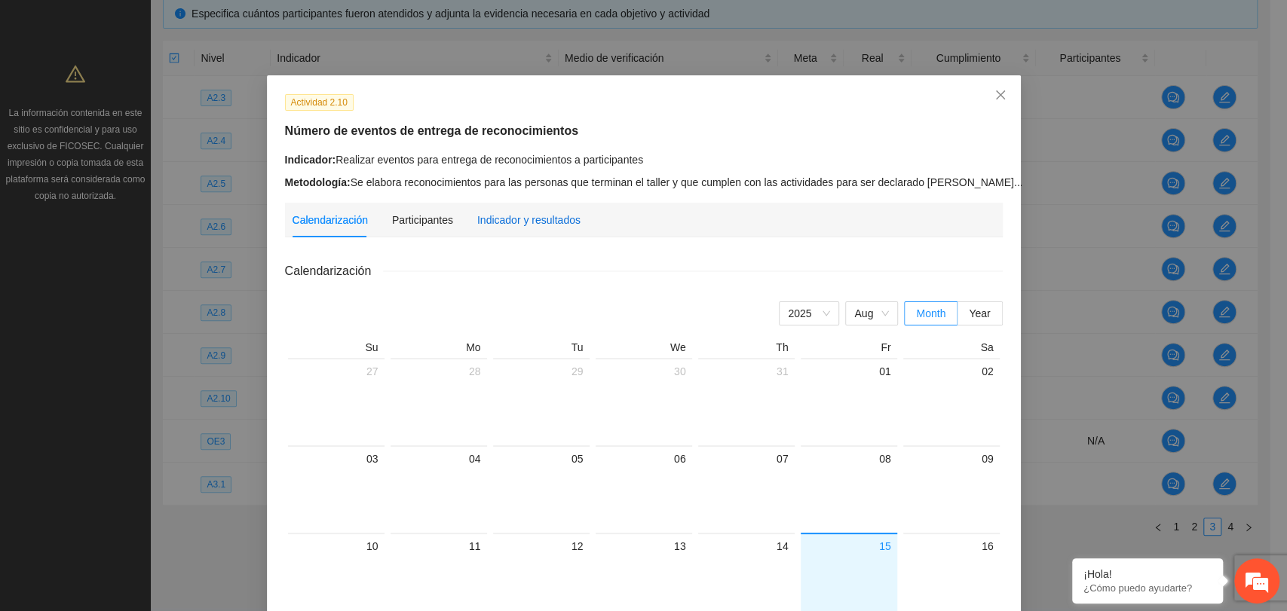
click at [534, 217] on div "Indicador y resultados" at bounding box center [528, 220] width 103 height 17
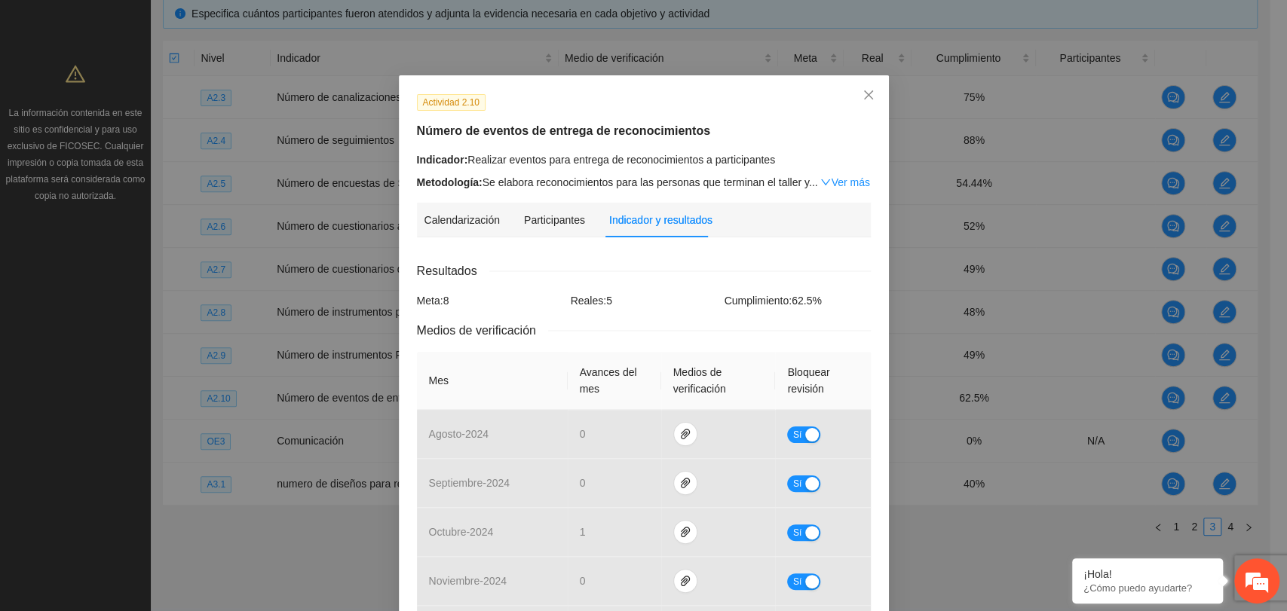
scroll to position [531, 0]
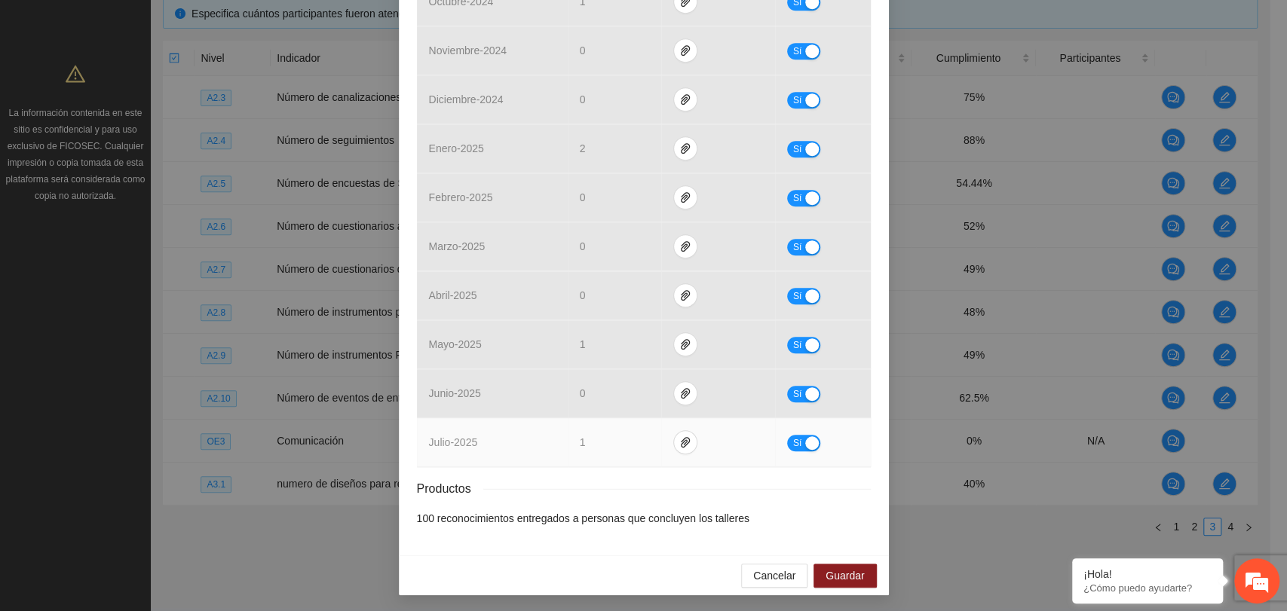
click at [793, 435] on span "Sí" at bounding box center [796, 443] width 9 height 17
click at [837, 568] on span "Guardar" at bounding box center [844, 576] width 38 height 17
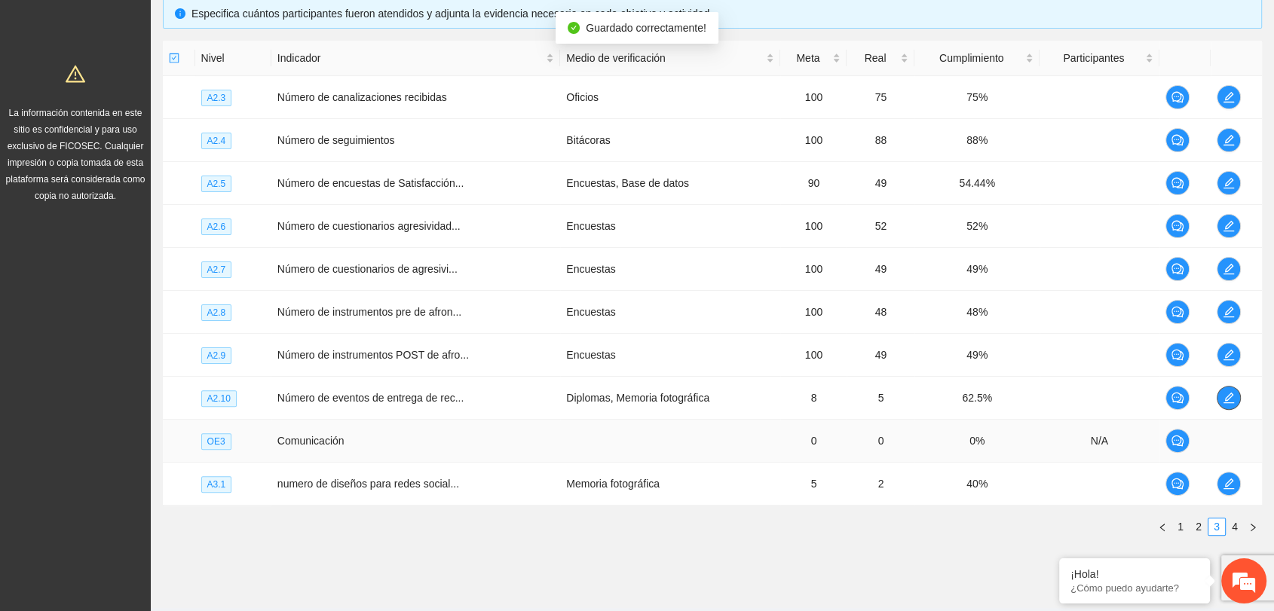
scroll to position [372, 0]
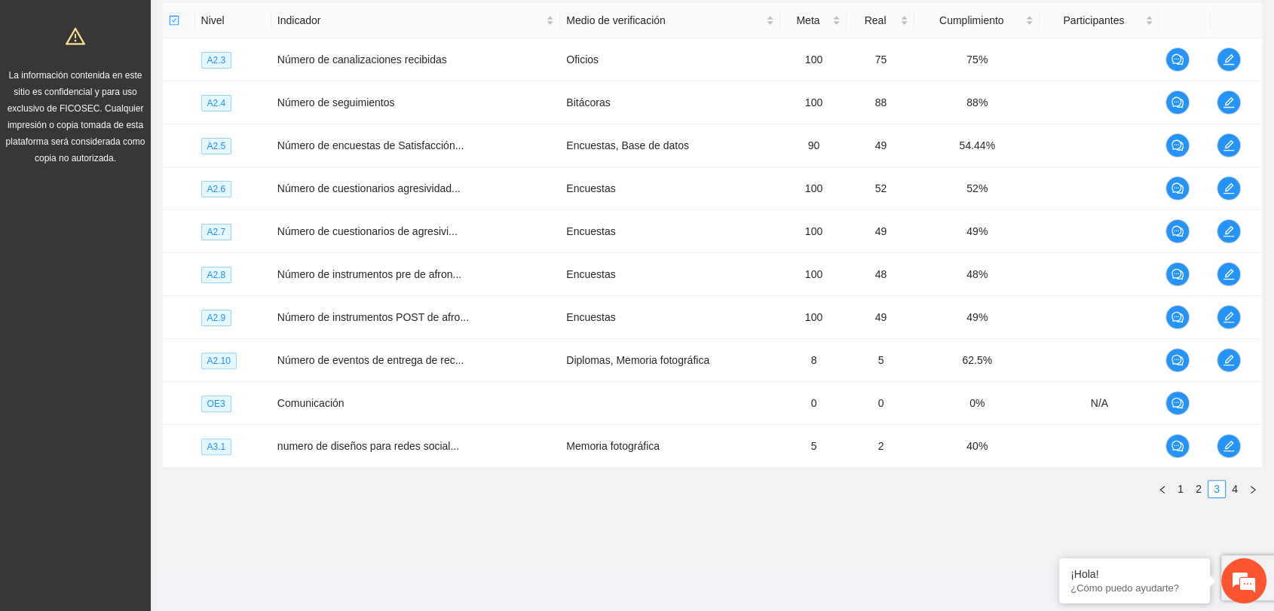
click at [669, 543] on section "Monitoreo técnico Asistentes Beneficiarios Asistencias Objetivos y actividades …" at bounding box center [712, 130] width 1123 height 880
click at [626, 504] on div "Nivel Indicador Medio de verificación Meta Real Cumplimiento Participantes A2.3…" at bounding box center [712, 256] width 1099 height 507
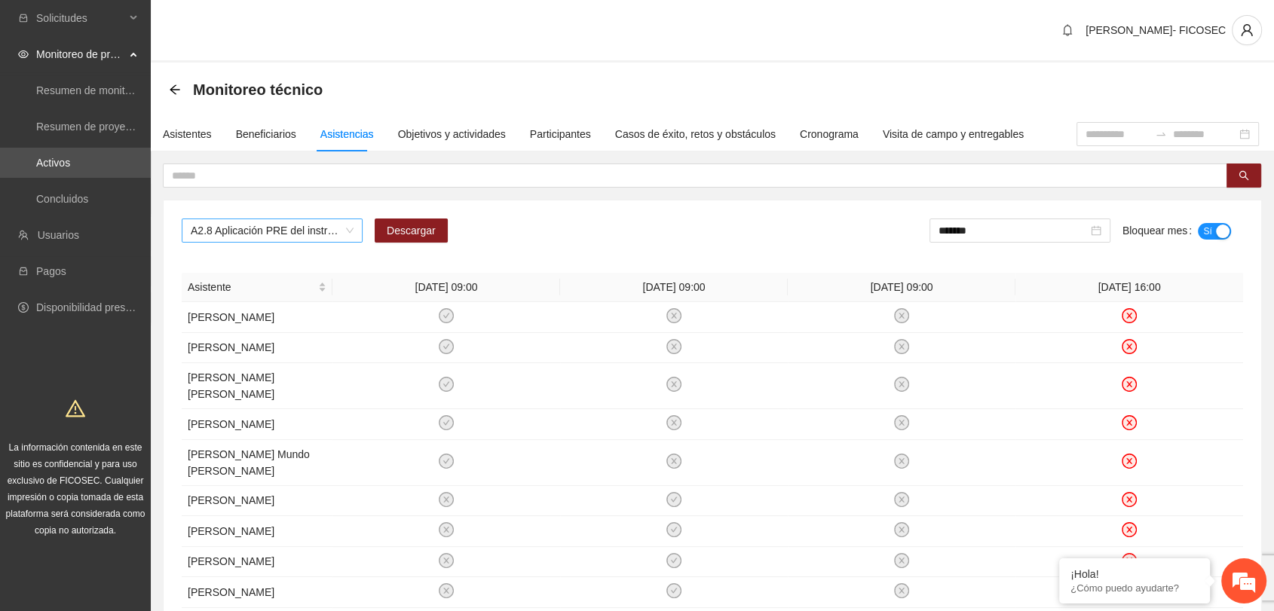
click at [293, 233] on span "A2.8 Aplicación PRE del instrumento de afrontación y resolución de conflictos." at bounding box center [272, 230] width 163 height 23
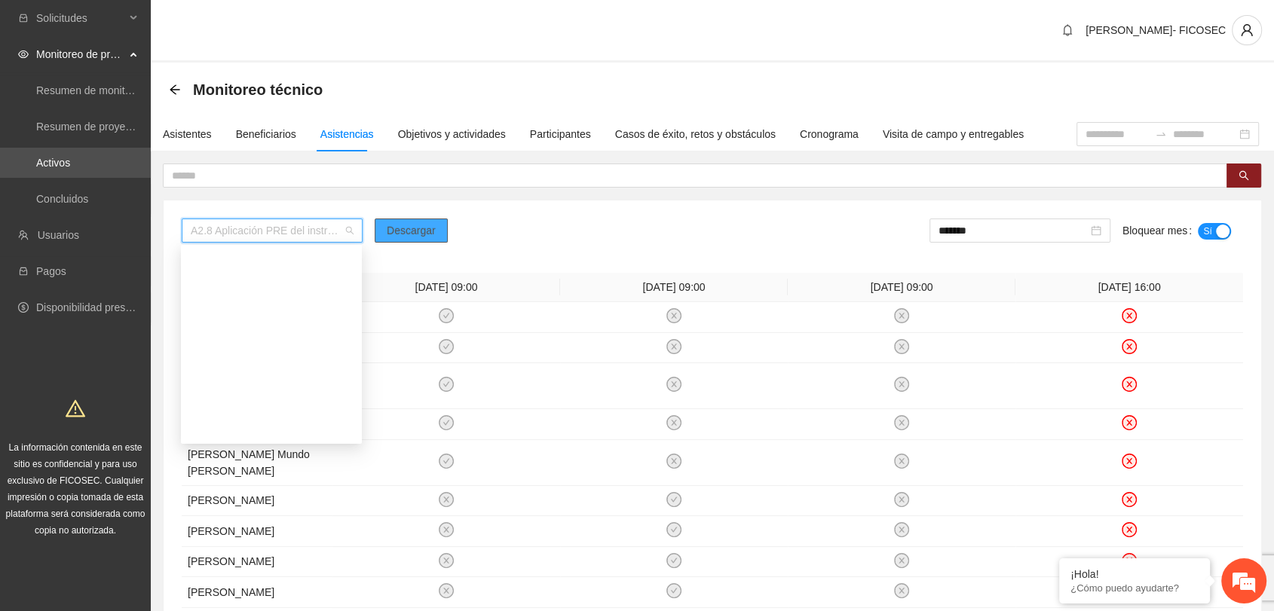
click at [411, 231] on span "Descargar" at bounding box center [411, 230] width 49 height 17
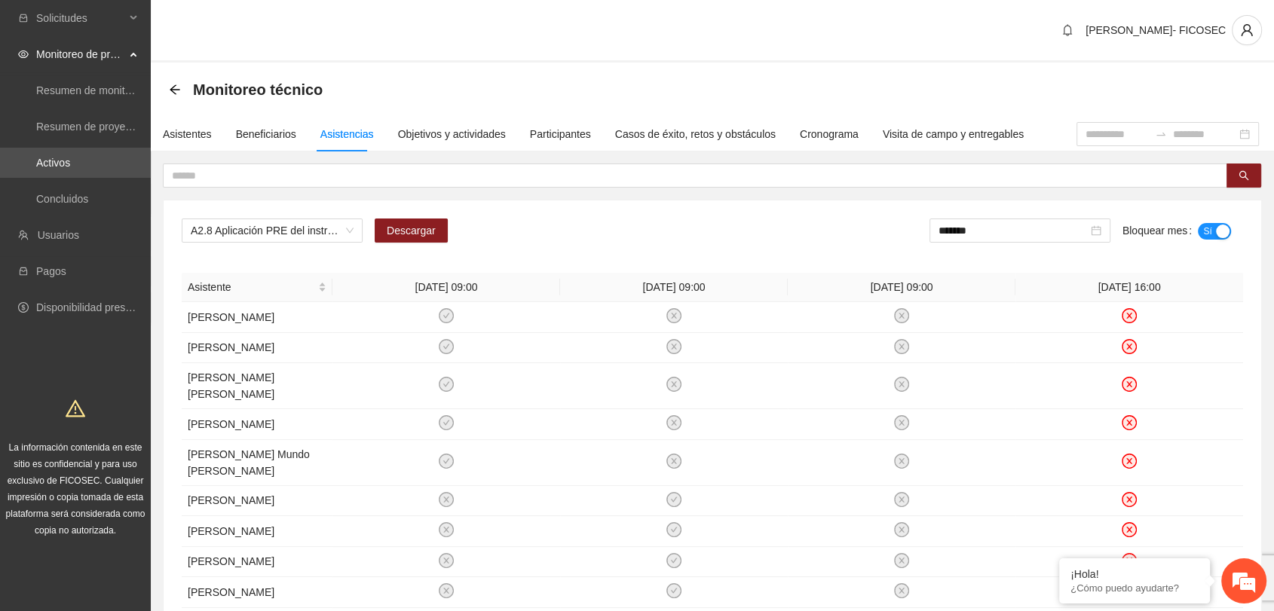
click at [530, 202] on div "A2.8 Aplicación PRE del instrumento de afrontación y resolución de conflictos. …" at bounding box center [713, 618] width 1098 height 834
click at [493, 63] on div "Monitoreo técnico" at bounding box center [712, 90] width 1123 height 54
click at [1043, 225] on input "*******" at bounding box center [1013, 230] width 149 height 17
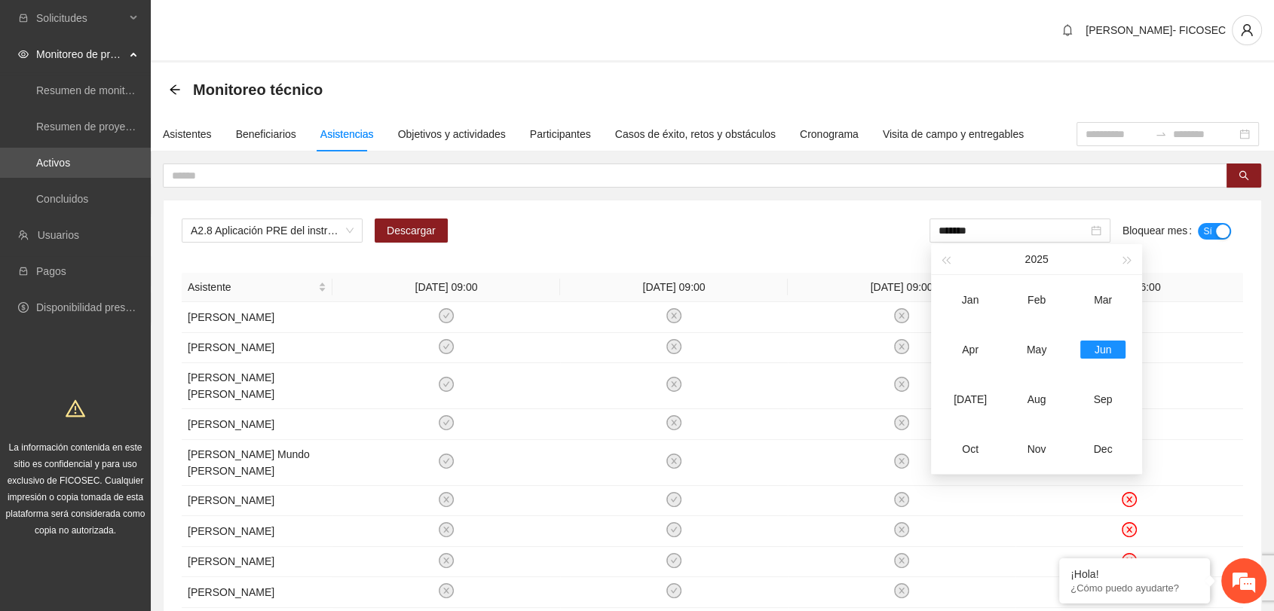
click at [1206, 228] on span "Sí" at bounding box center [1207, 231] width 9 height 17
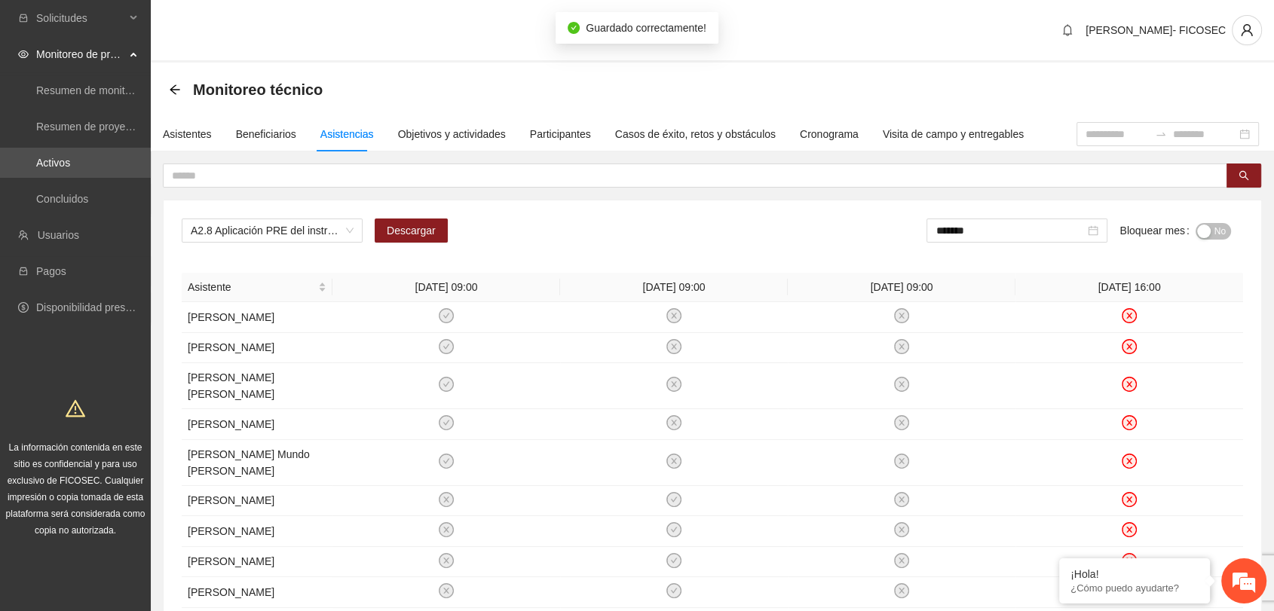
click at [692, 211] on div "A2.8 Aplicación PRE del instrumento de afrontación y resolución de conflictos. …" at bounding box center [713, 618] width 1098 height 834
click at [295, 231] on span "A2.8 Aplicación PRE del instrumento de afrontación y resolución de conflictos." at bounding box center [272, 230] width 163 height 23
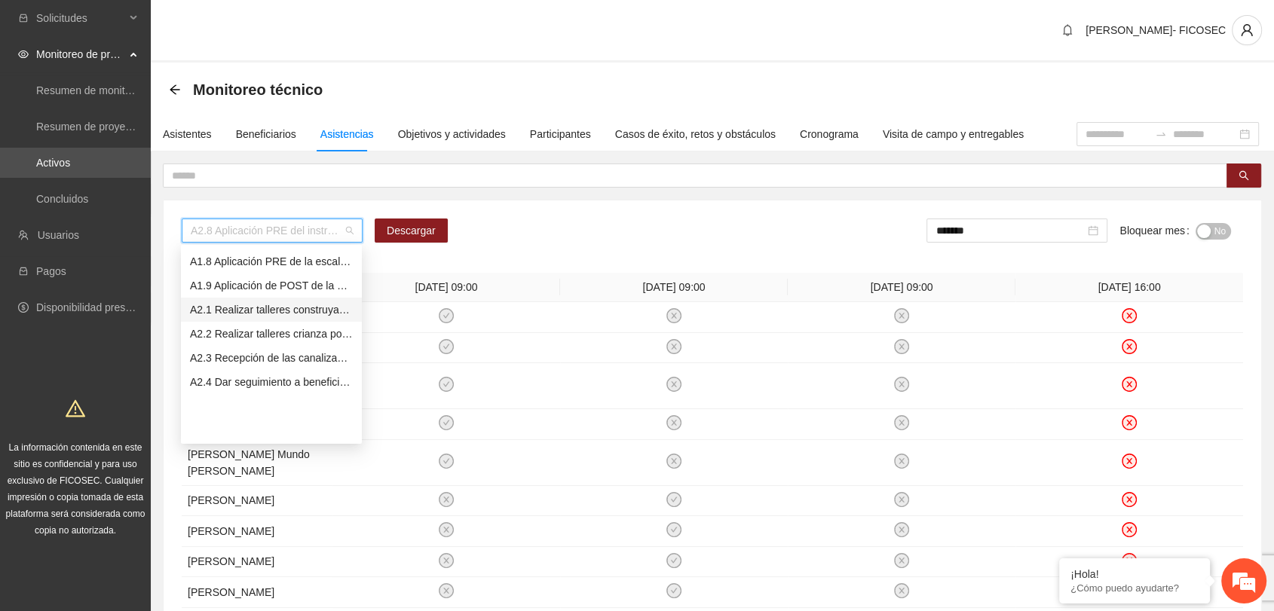
scroll to position [84, 0]
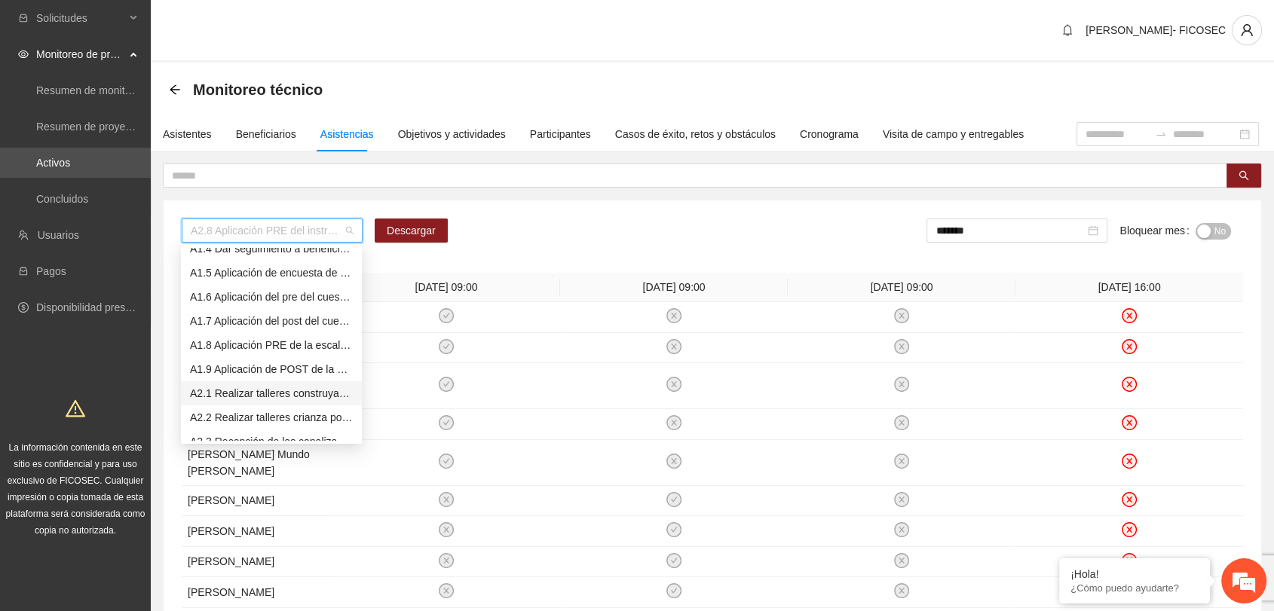
click at [253, 393] on div "A2.1 Realizar talleres construyamos un mundo de paz, dejemos la violencia en pa…" at bounding box center [271, 393] width 163 height 17
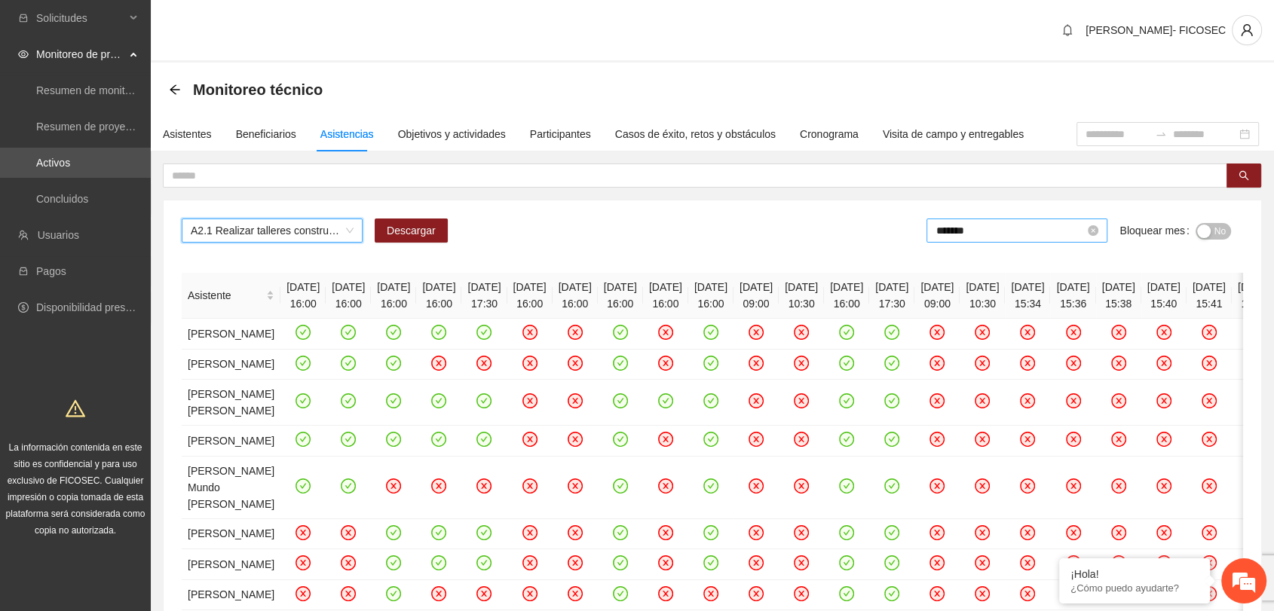
click at [966, 237] on input "*******" at bounding box center [1009, 230] width 149 height 17
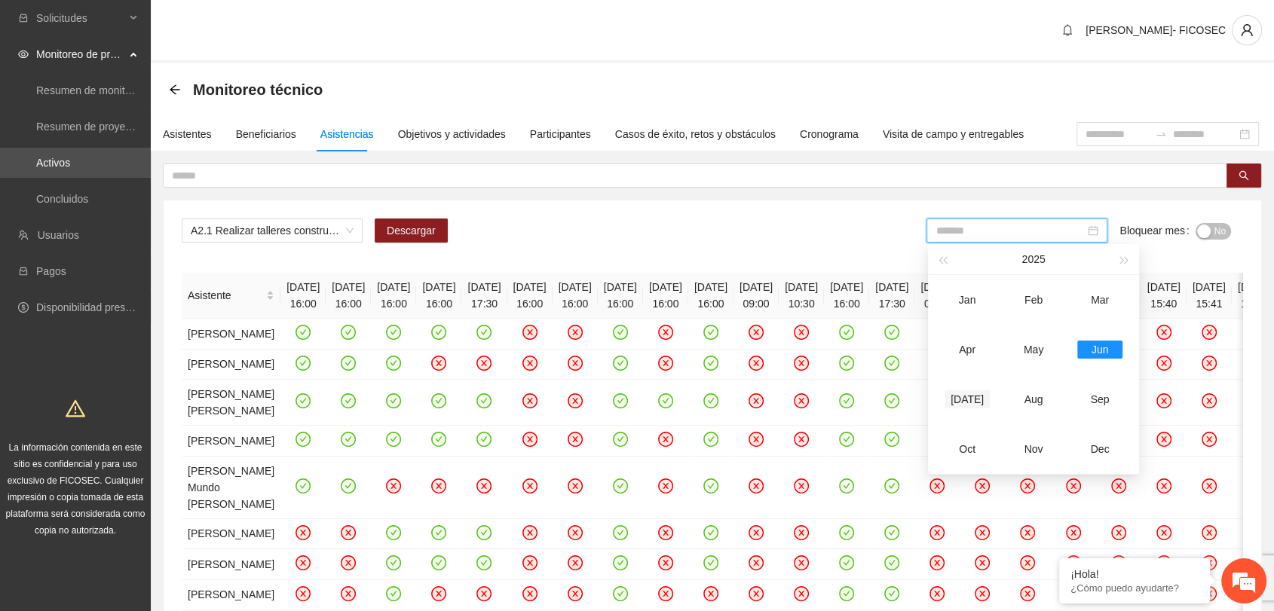
click at [965, 397] on div "Jul" at bounding box center [967, 399] width 45 height 18
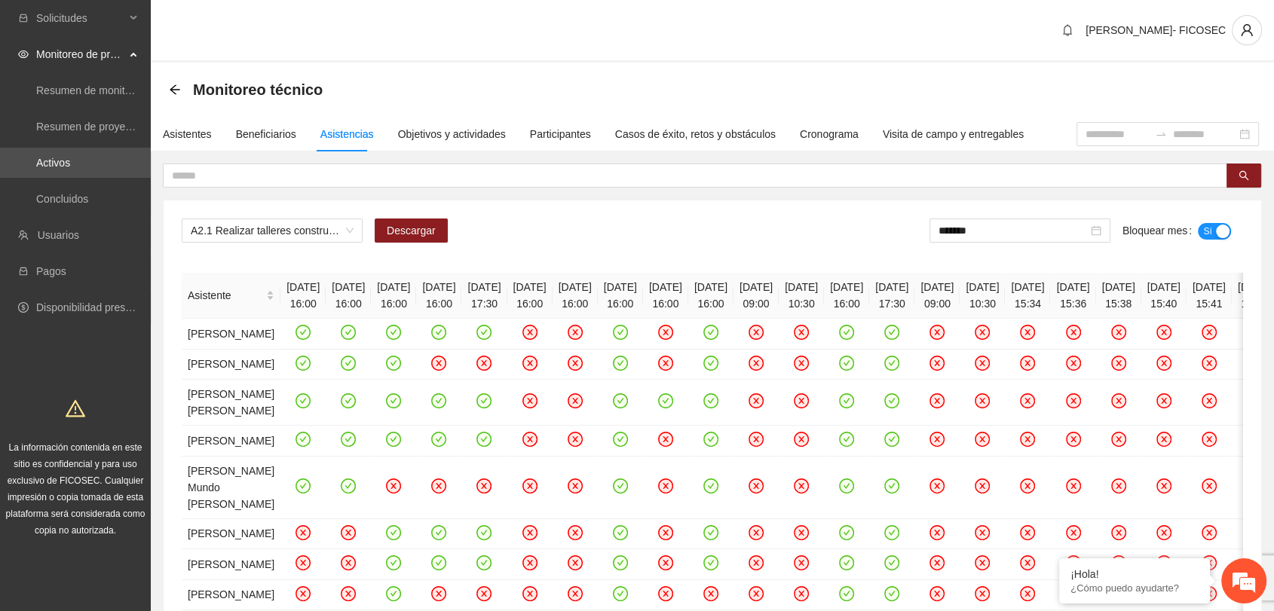
click at [1219, 234] on div "button" at bounding box center [1223, 232] width 14 height 14
click at [253, 237] on span "A2.1 Realizar talleres construyamos un mundo de paz, dejemos la violencia en pa…" at bounding box center [272, 230] width 163 height 23
click at [259, 222] on span "A2.1 Realizar talleres construyamos un mundo de paz, dejemos la violencia en pa…" at bounding box center [272, 230] width 163 height 23
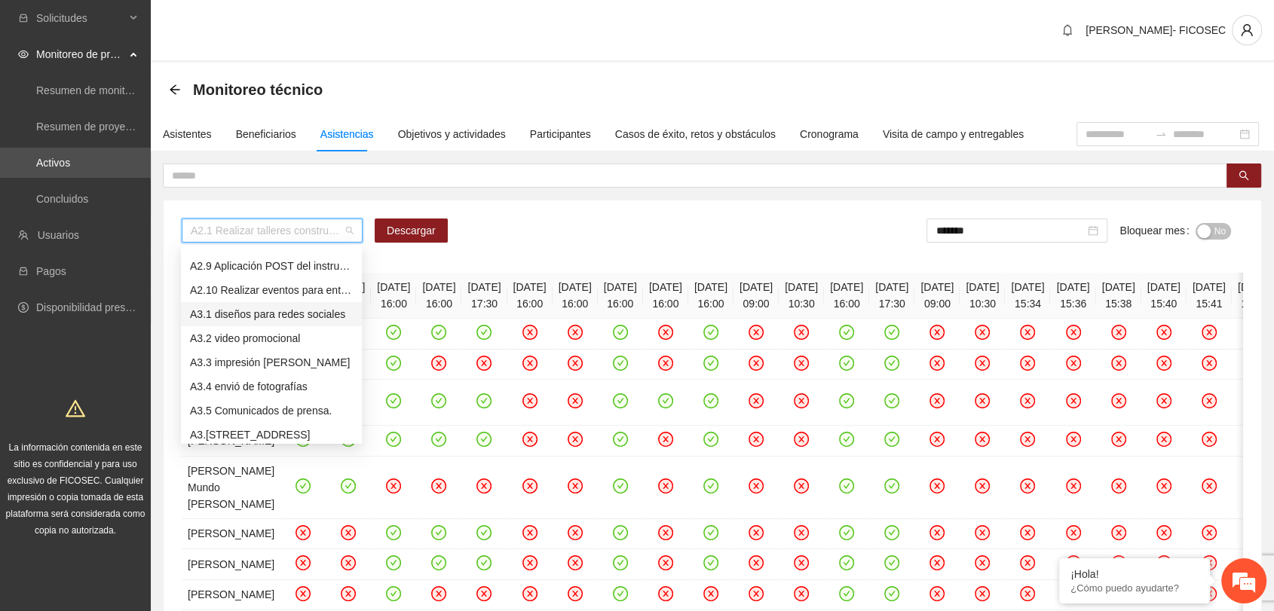
scroll to position [236, 0]
click at [253, 366] on div "A2.6 Aplicación del pre del cuestionario de agresividad." at bounding box center [271, 362] width 163 height 17
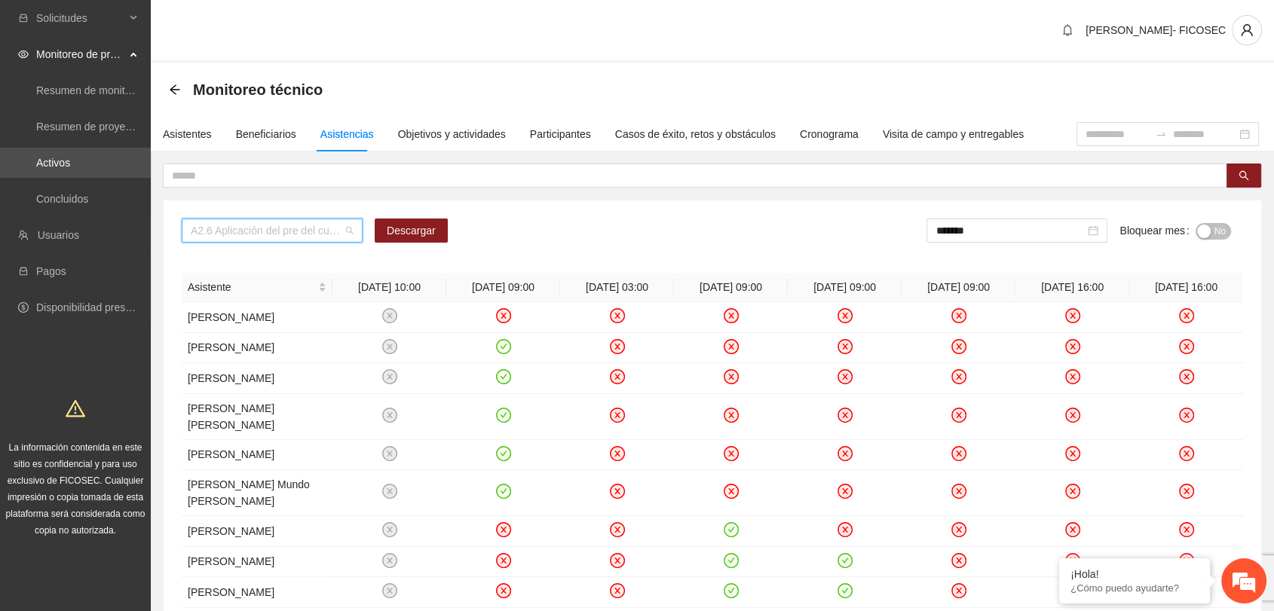
click at [248, 231] on span "A2.6 Aplicación del pre del cuestionario de agresividad." at bounding box center [272, 230] width 163 height 23
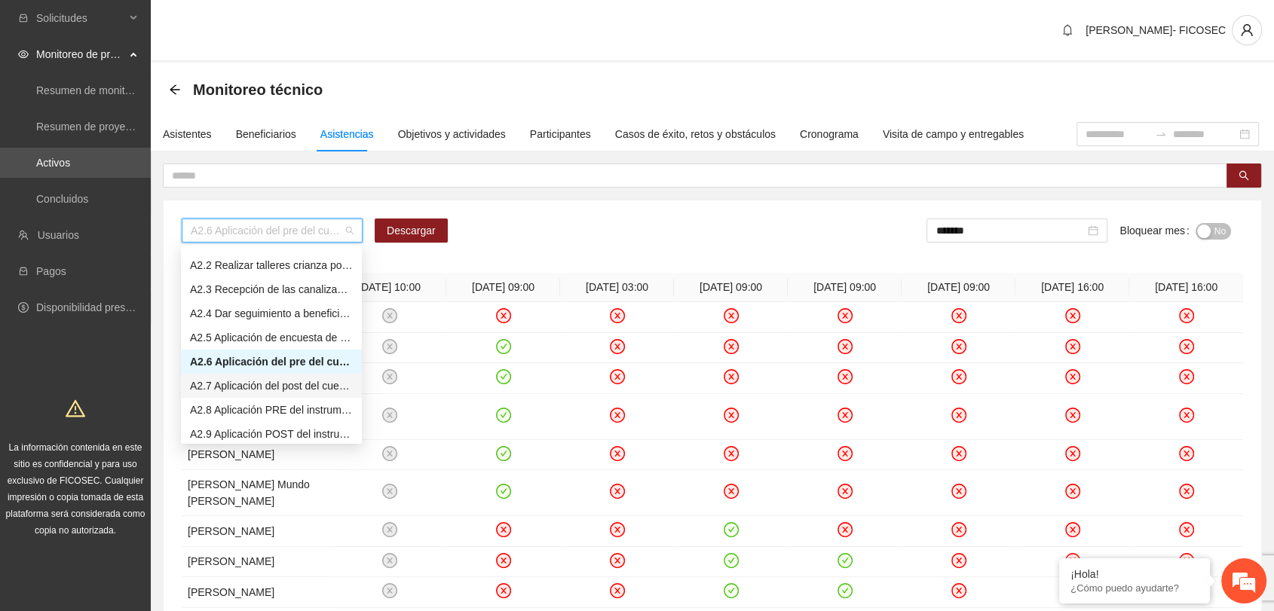
click at [265, 388] on div "A2.7 Aplicación del post del cuestionario de agresividad" at bounding box center [271, 386] width 163 height 17
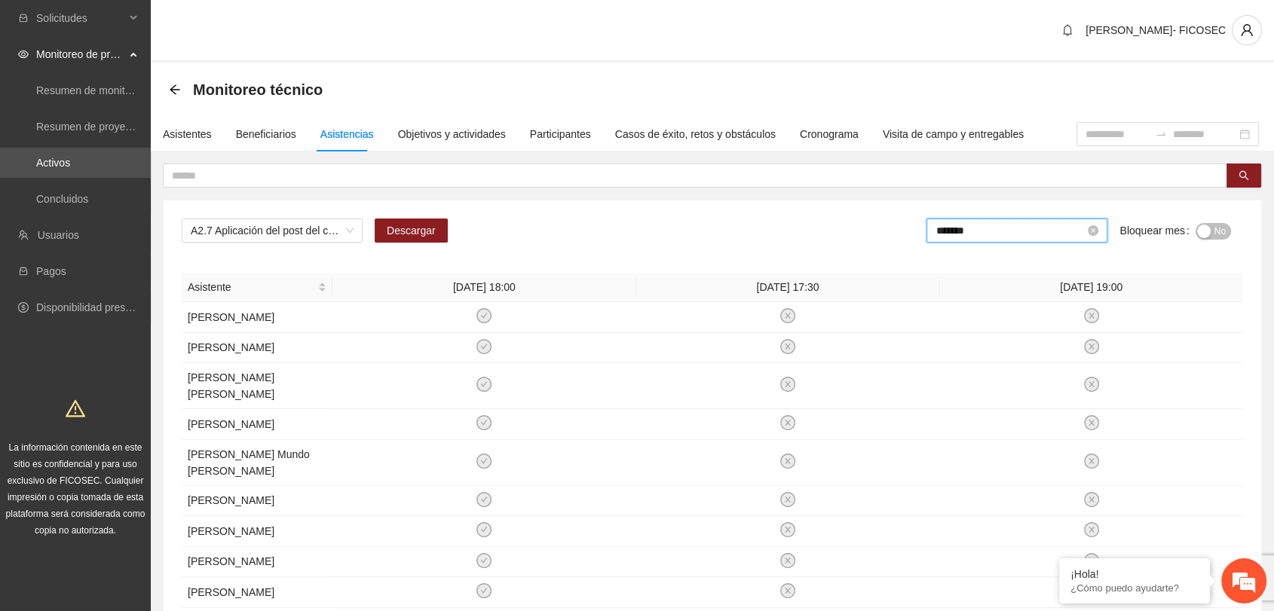
click at [1079, 232] on input "*******" at bounding box center [1009, 230] width 149 height 17
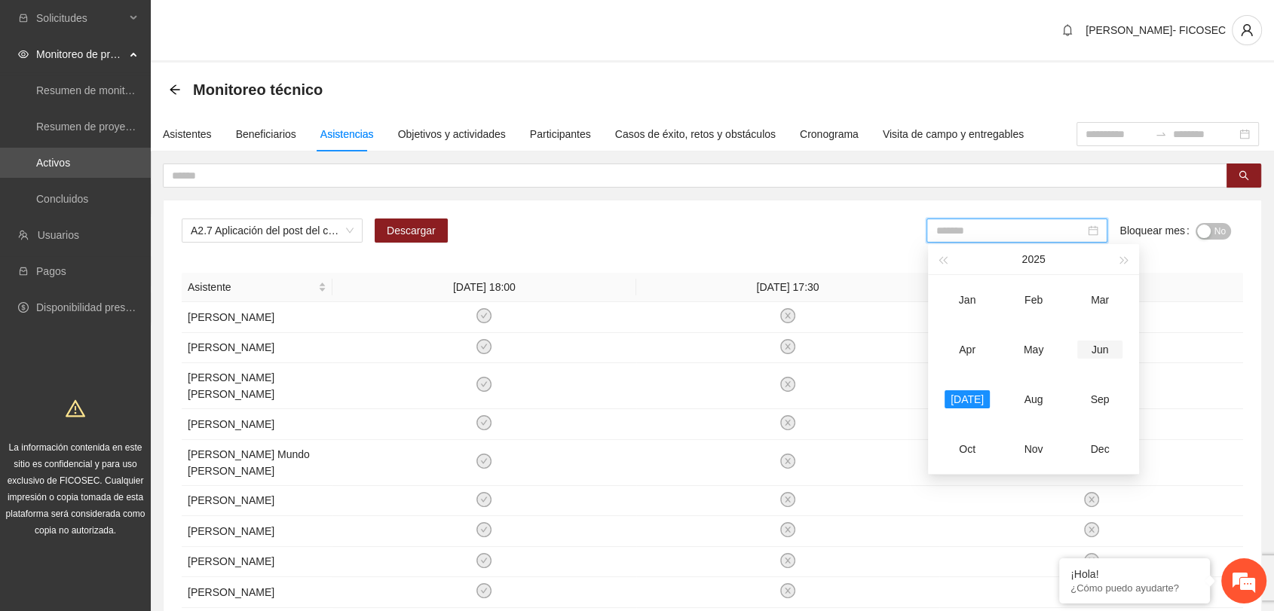
click at [1104, 354] on div "Jun" at bounding box center [1099, 350] width 45 height 18
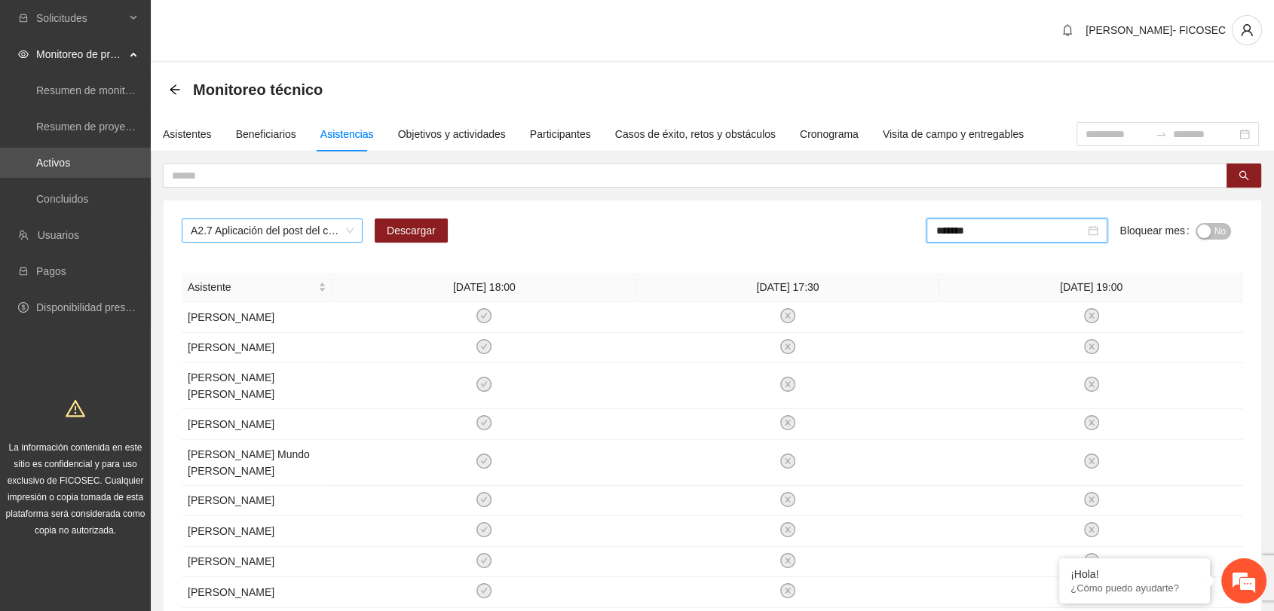
click at [225, 237] on span "A2.7 Aplicación del post del cuestionario de agresividad" at bounding box center [272, 230] width 163 height 23
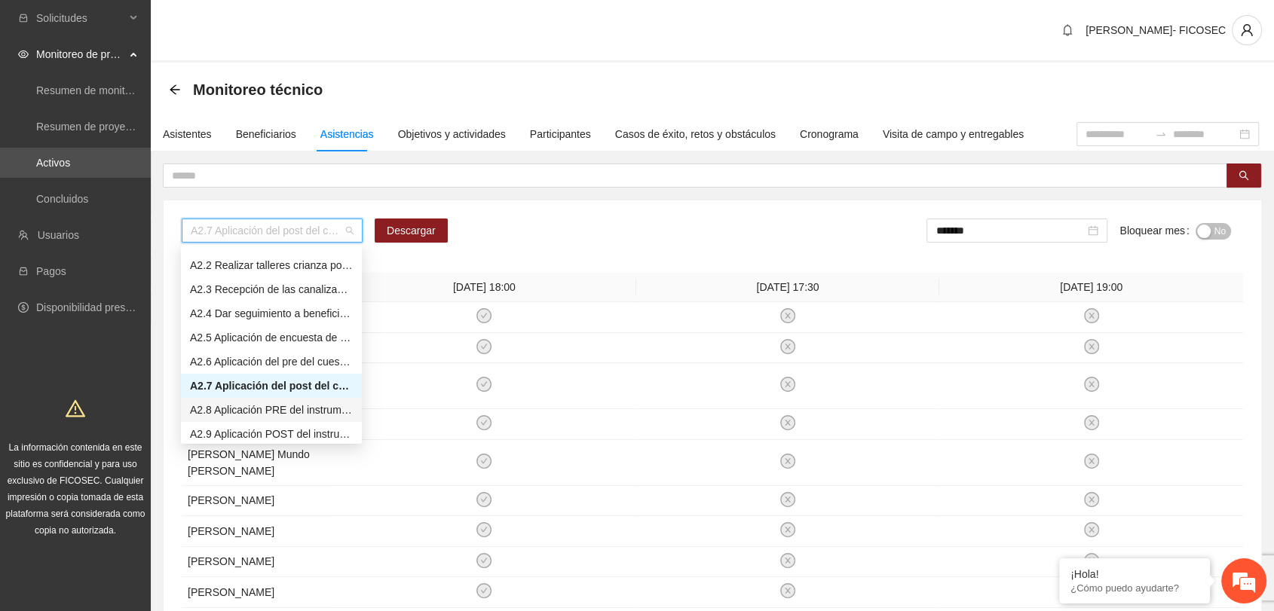
click at [265, 405] on div "A2.8 Aplicación PRE del instrumento de afrontación y resolución de conflictos." at bounding box center [271, 410] width 163 height 17
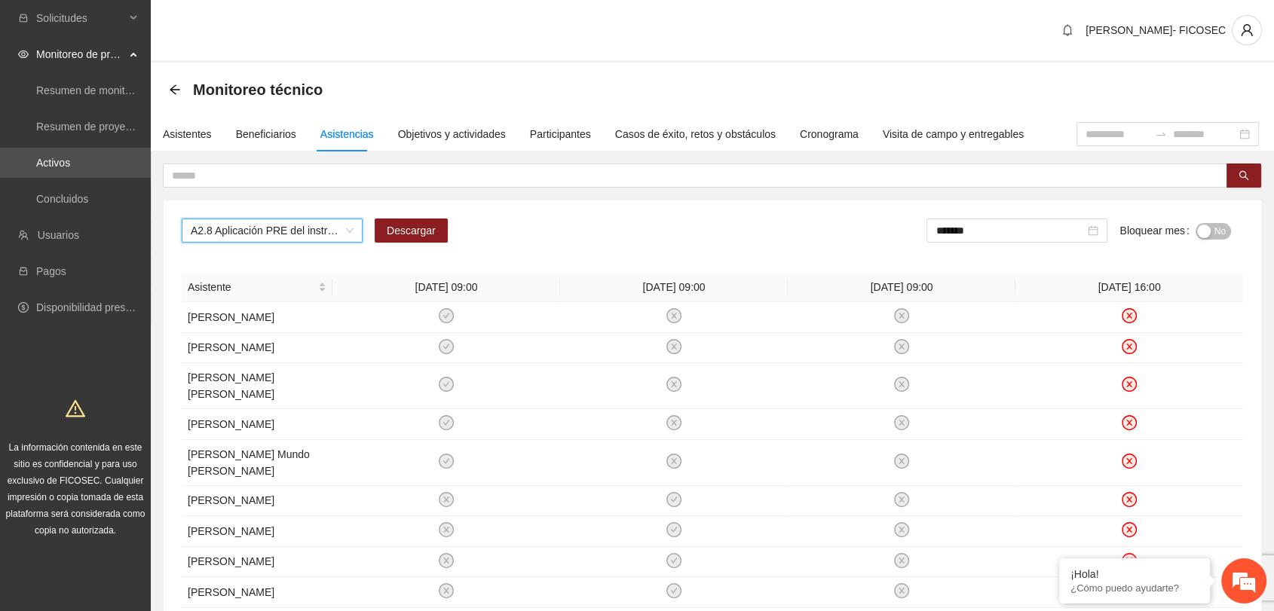
click at [1202, 235] on div "button" at bounding box center [1204, 232] width 14 height 14
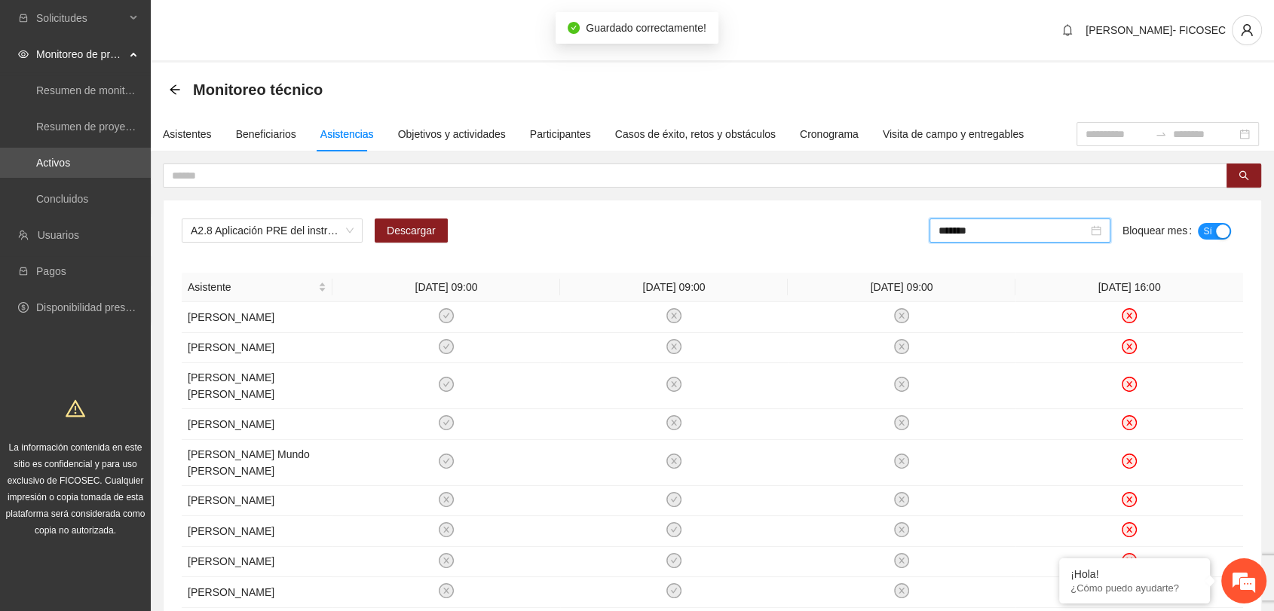
drag, startPoint x: 994, startPoint y: 231, endPoint x: 1010, endPoint y: 265, distance: 38.4
click at [993, 231] on input "*******" at bounding box center [1013, 230] width 149 height 17
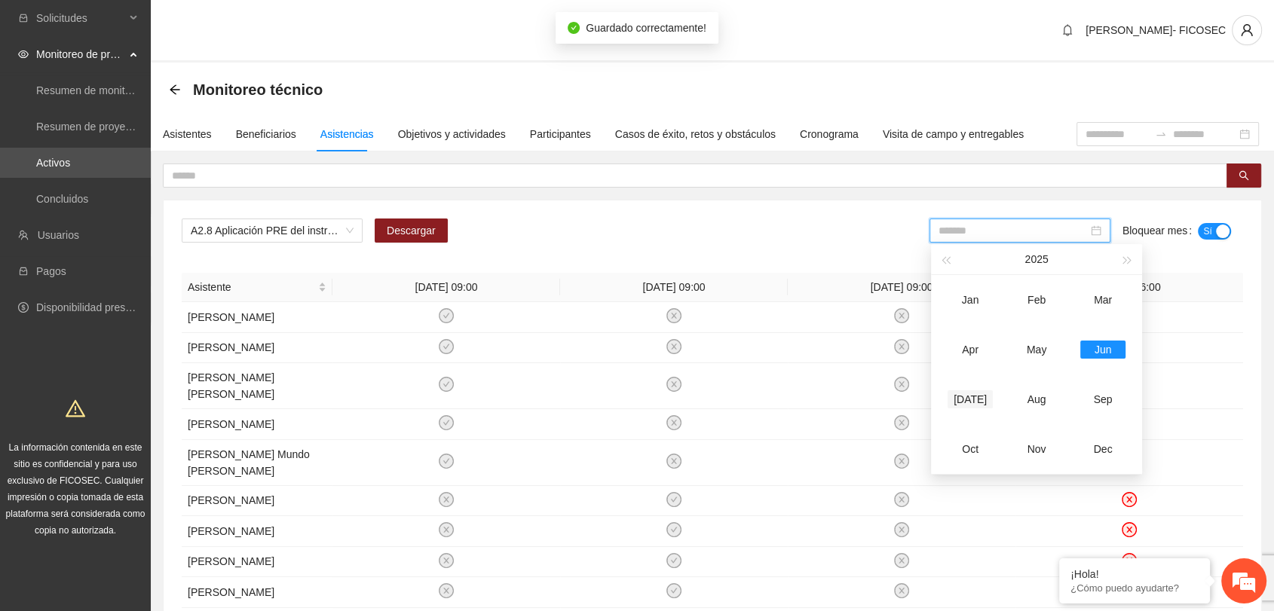
drag, startPoint x: 962, startPoint y: 403, endPoint x: 956, endPoint y: 397, distance: 8.5
click at [959, 400] on div "Jul" at bounding box center [970, 399] width 45 height 18
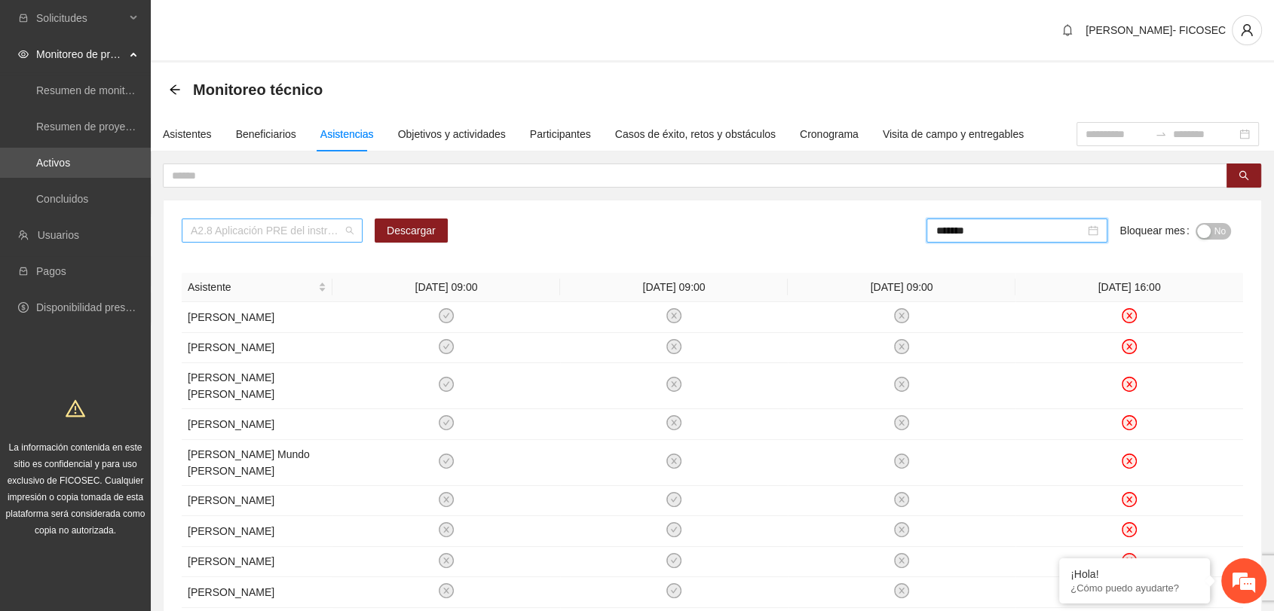
click at [299, 225] on span "A2.8 Aplicación PRE del instrumento de afrontación y resolución de conflictos." at bounding box center [272, 230] width 163 height 23
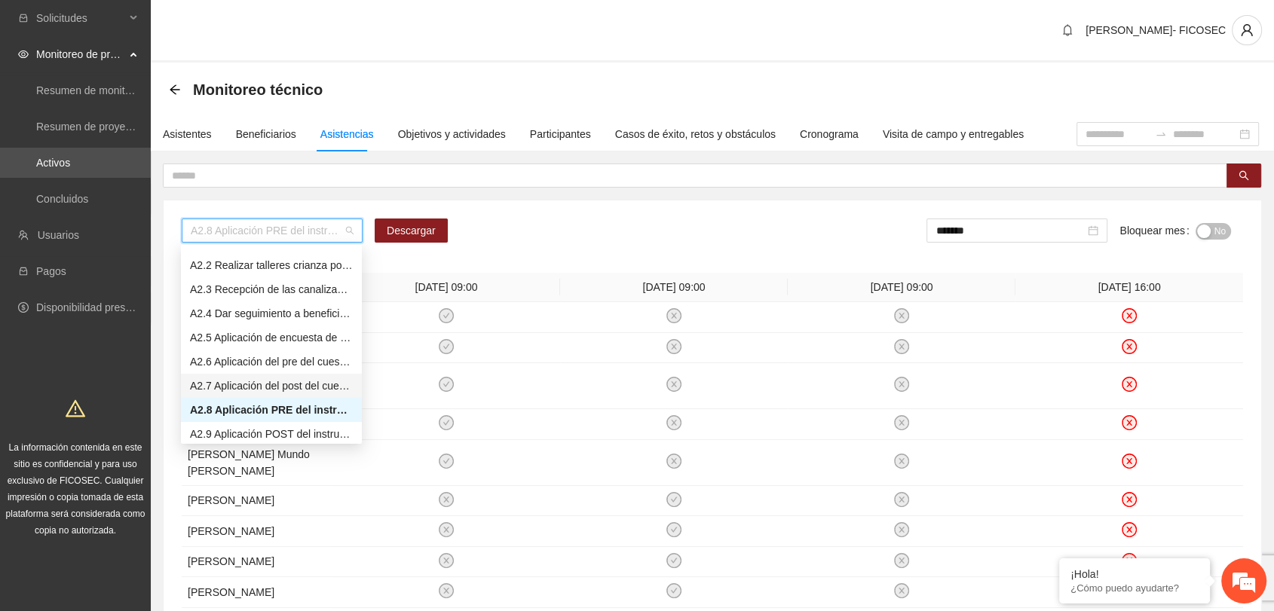
click at [263, 380] on div "A2.7 Aplicación del post del cuestionario de agresividad" at bounding box center [271, 386] width 163 height 17
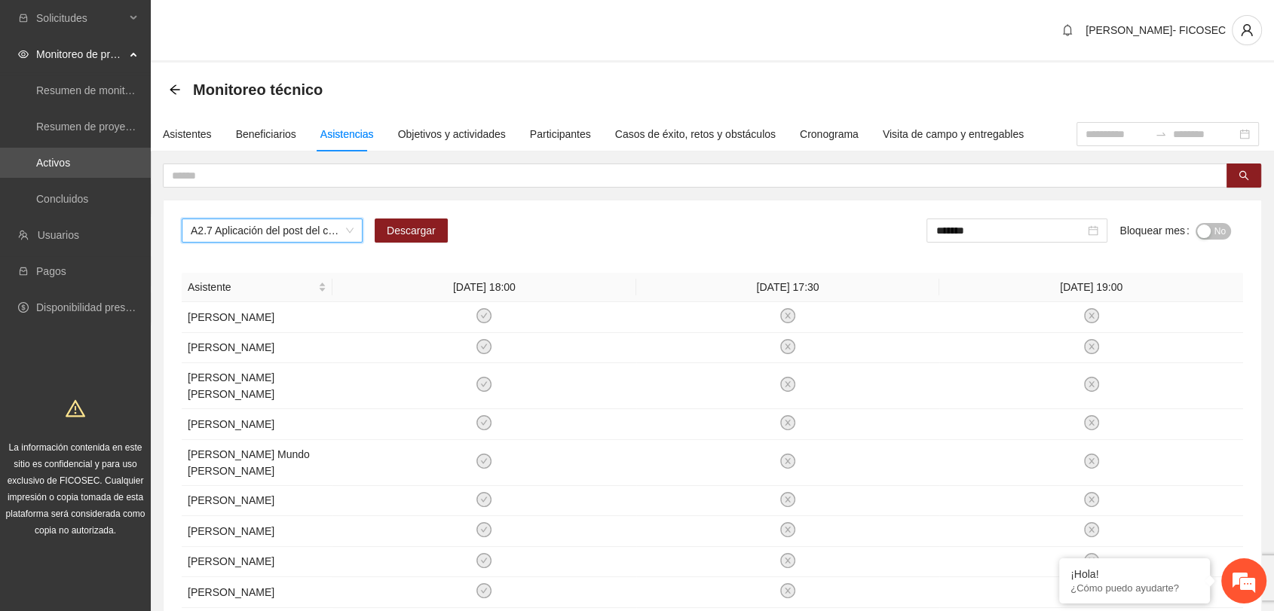
drag, startPoint x: 1061, startPoint y: 225, endPoint x: 1041, endPoint y: 244, distance: 27.7
click at [1060, 225] on input "*******" at bounding box center [1009, 230] width 149 height 17
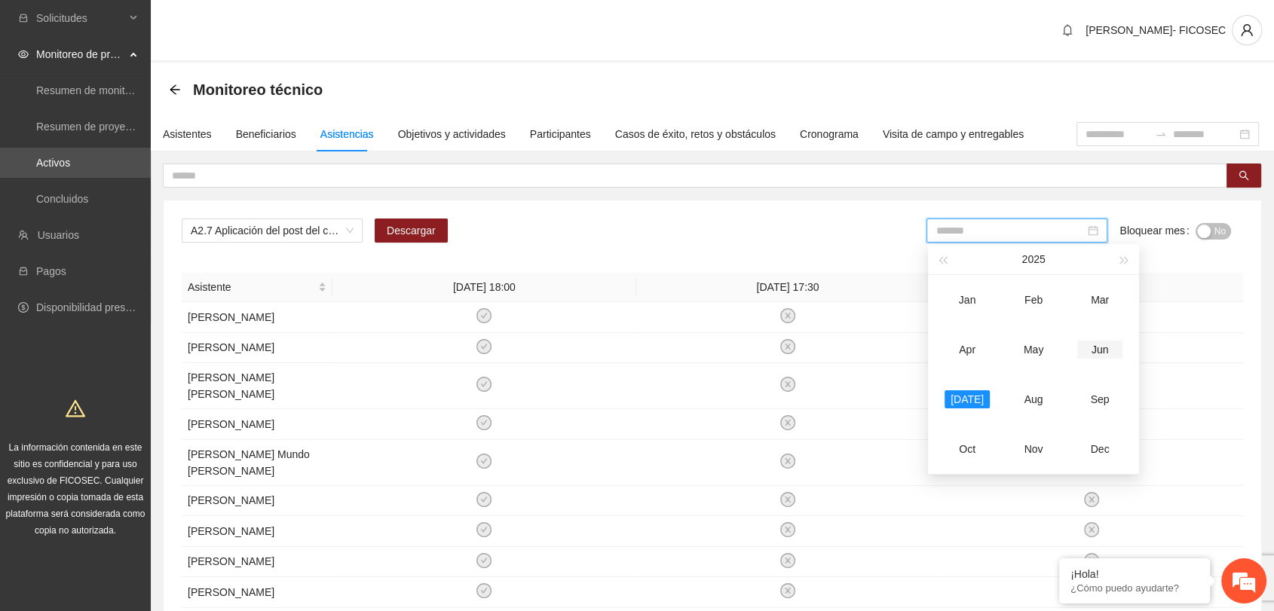
click at [1097, 345] on div "Jun" at bounding box center [1099, 350] width 45 height 18
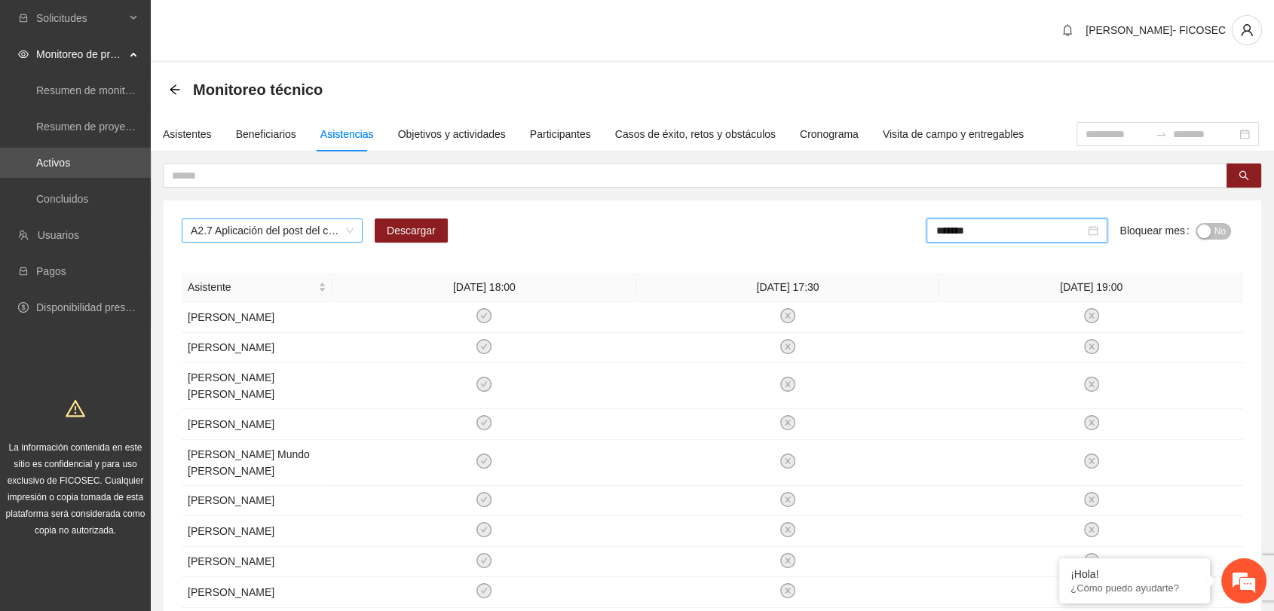
click at [276, 237] on span "A2.7 Aplicación del post del cuestionario de agresividad" at bounding box center [272, 230] width 163 height 23
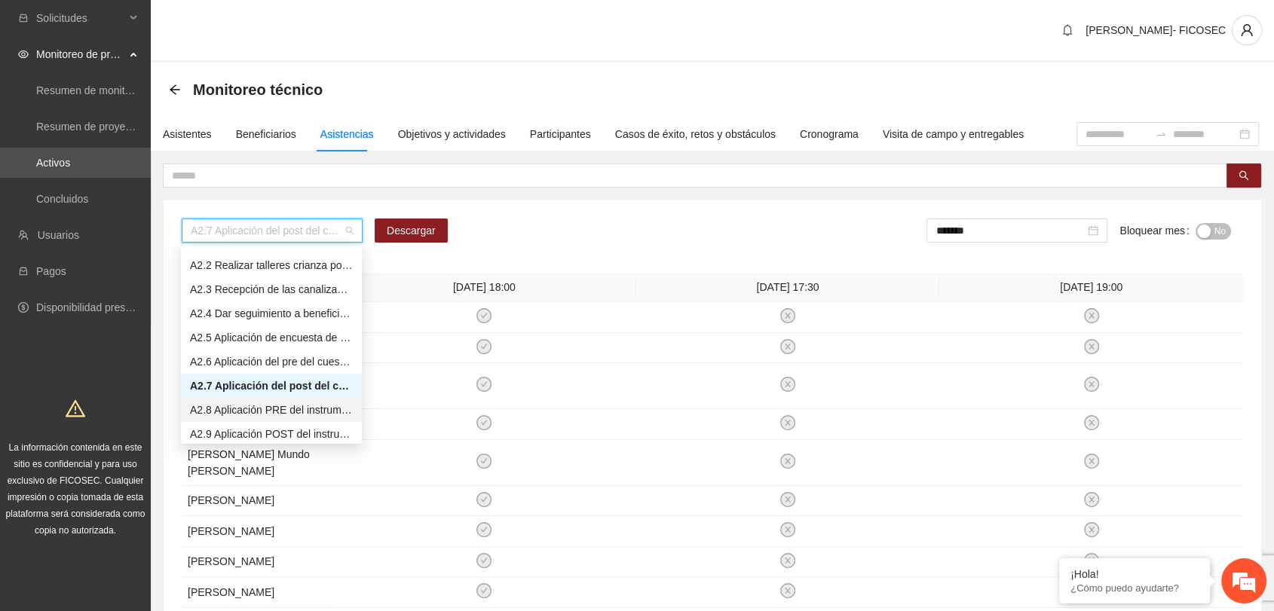
click at [243, 412] on div "A2.8 Aplicación PRE del instrumento de afrontación y resolución de conflictos." at bounding box center [271, 410] width 163 height 17
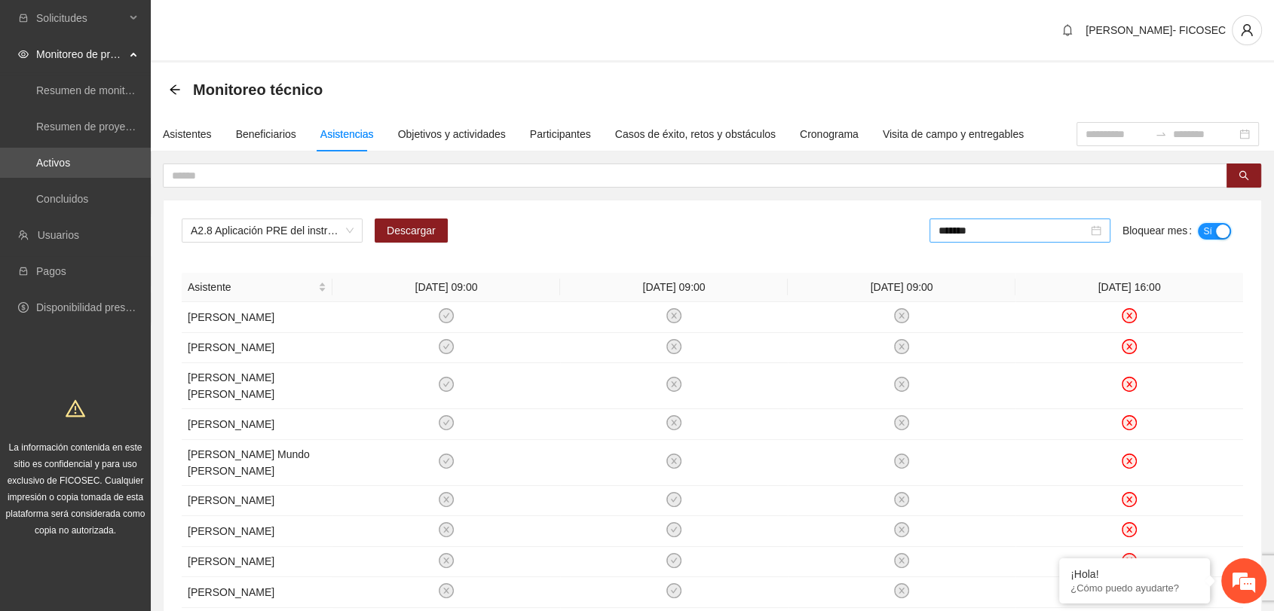
drag, startPoint x: 1212, startPoint y: 232, endPoint x: 1103, endPoint y: 240, distance: 109.6
click at [1212, 231] on button "Sí" at bounding box center [1214, 231] width 33 height 17
click at [1032, 234] on input "*******" at bounding box center [1009, 230] width 149 height 17
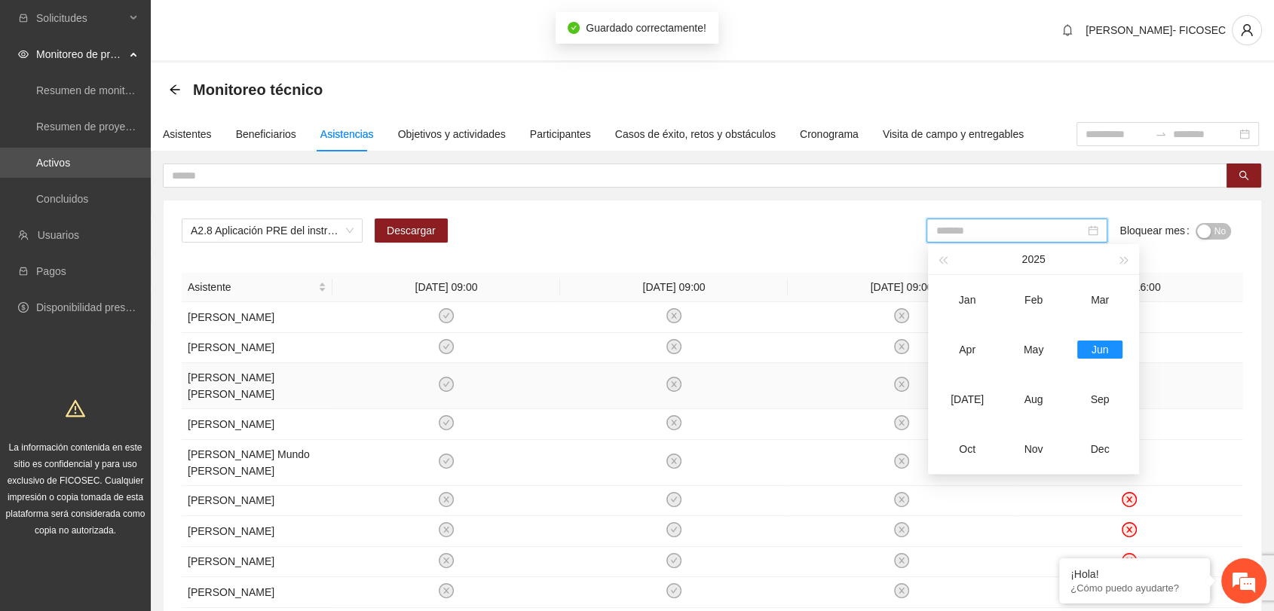
click at [965, 405] on div "Jul" at bounding box center [967, 399] width 45 height 18
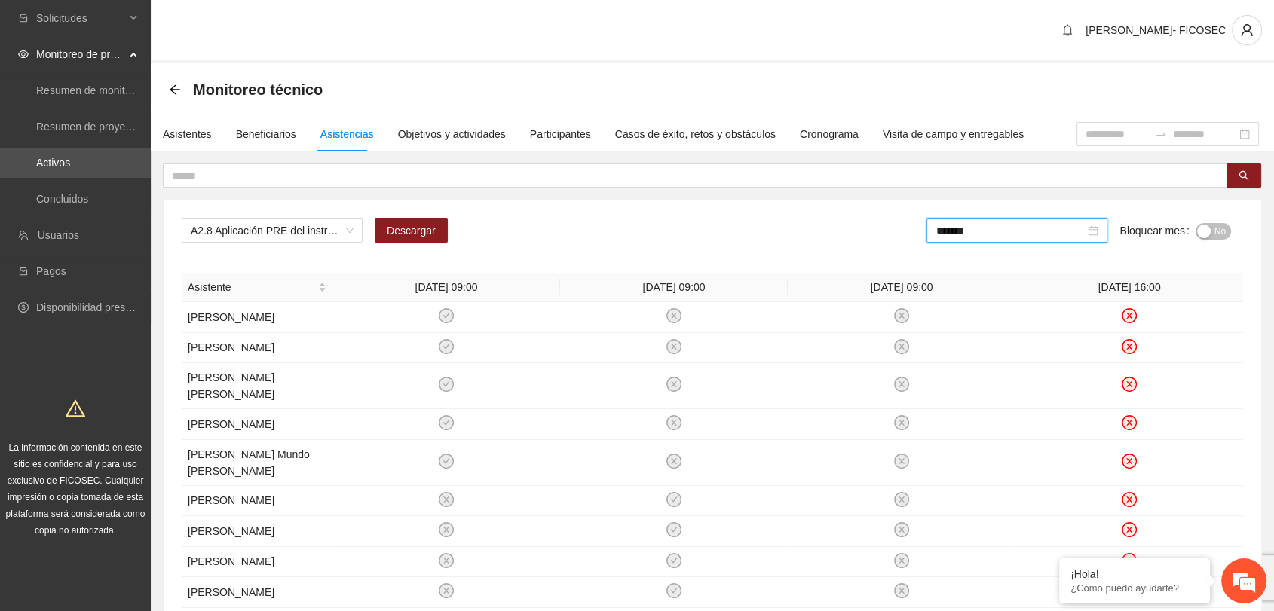
click at [1211, 234] on button "No" at bounding box center [1213, 231] width 35 height 17
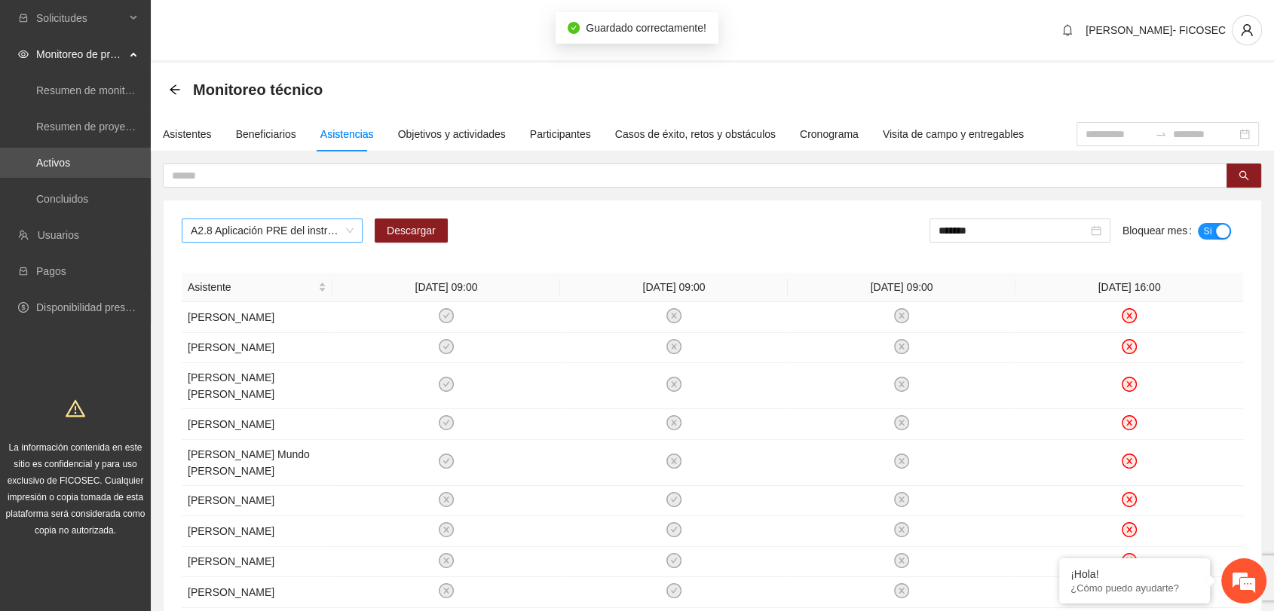
click at [262, 236] on span "A2.8 Aplicación PRE del instrumento de afrontación y resolución de conflictos." at bounding box center [272, 230] width 163 height 23
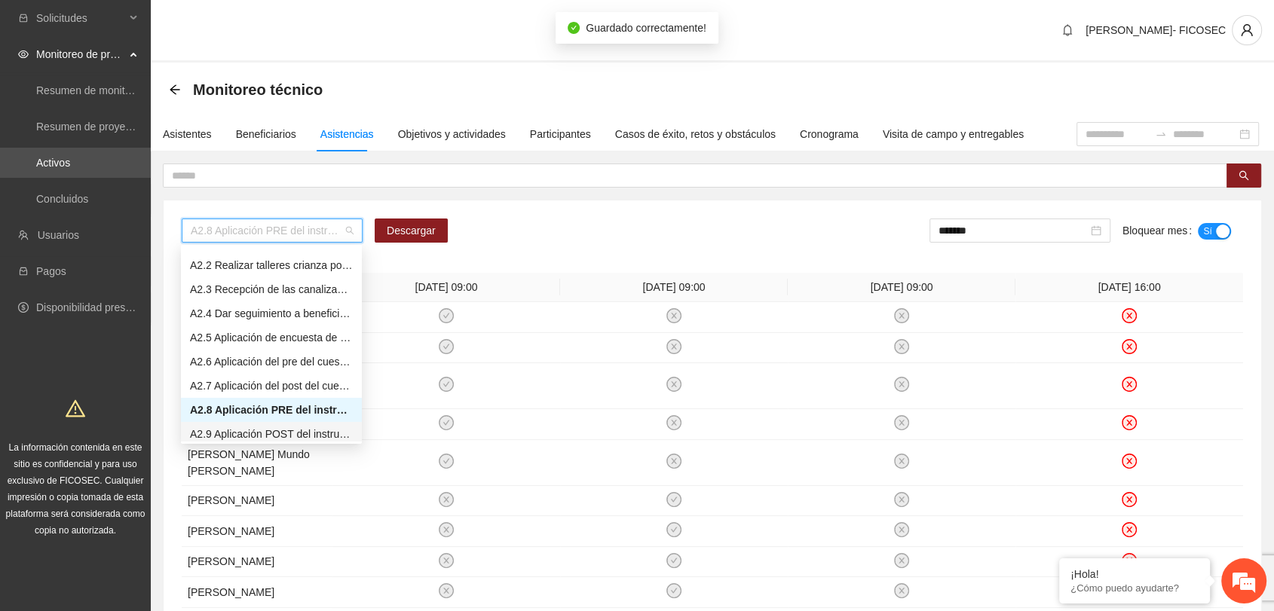
click at [257, 434] on div "A2.9 Aplicación POST del instrumento de afrontación y resolución de conflictos." at bounding box center [271, 434] width 163 height 17
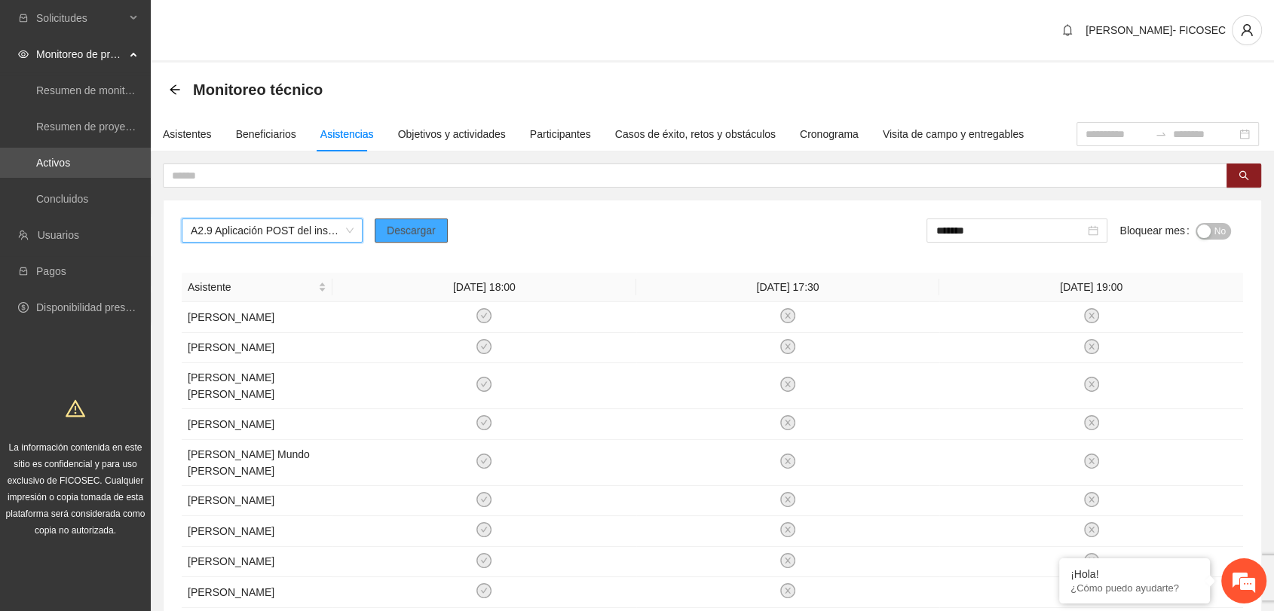
click at [412, 234] on span "Descargar" at bounding box center [411, 230] width 49 height 17
click at [1207, 236] on button "No" at bounding box center [1213, 231] width 35 height 17
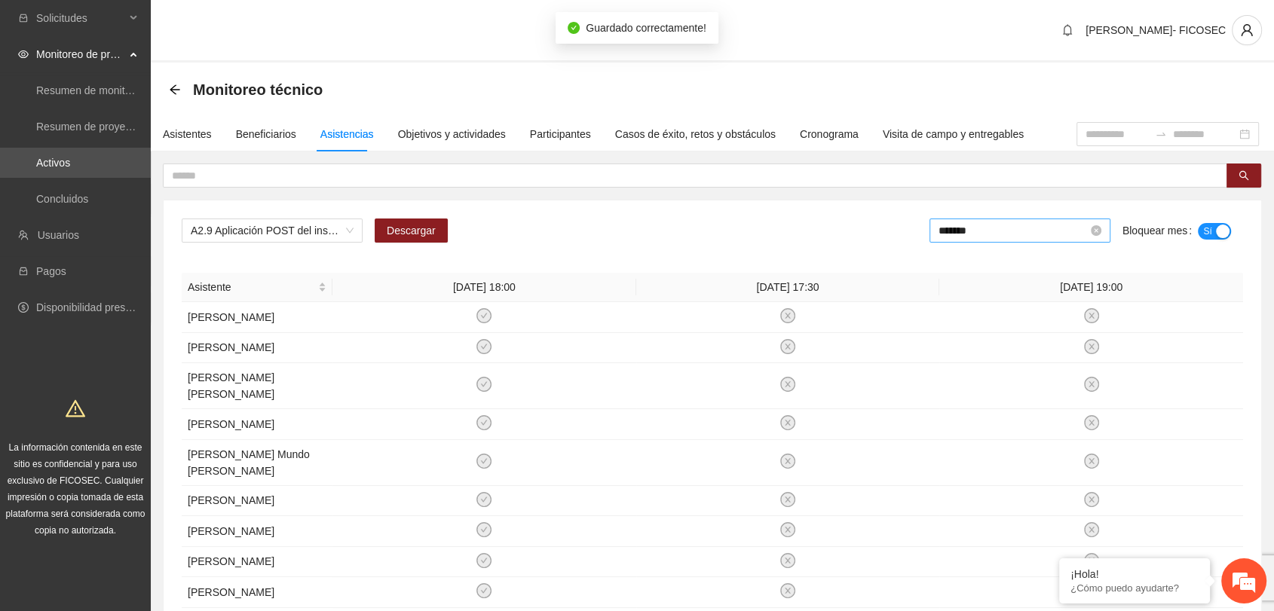
click at [999, 236] on input "*******" at bounding box center [1013, 230] width 149 height 17
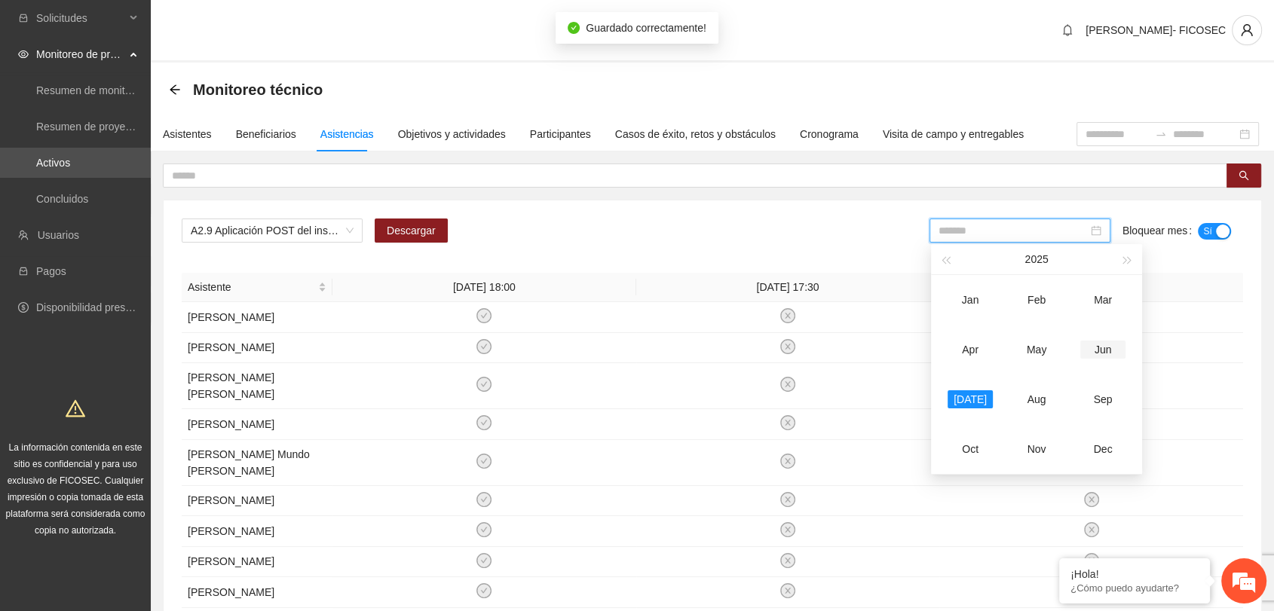
click at [1098, 345] on div "Jun" at bounding box center [1102, 350] width 45 height 18
type input "*******"
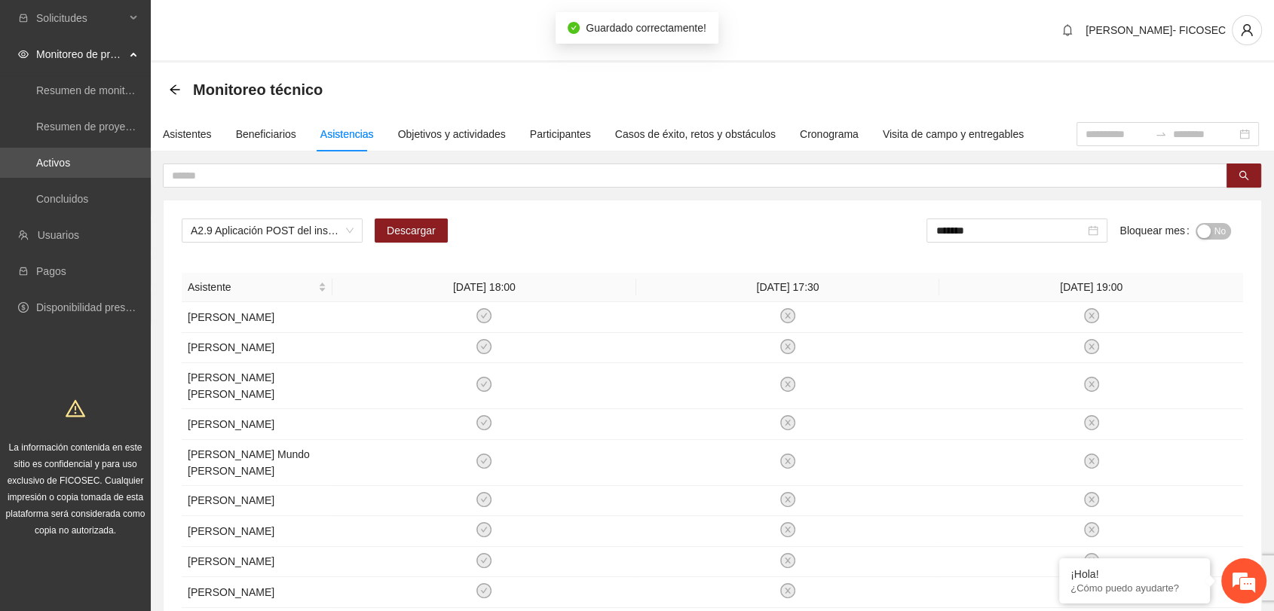
click at [1206, 231] on div "button" at bounding box center [1204, 232] width 14 height 14
drag, startPoint x: 724, startPoint y: 248, endPoint x: 709, endPoint y: 243, distance: 16.5
click at [718, 246] on div "A2.9 Aplicación POST del instrumento de afrontación y resolución de conflictos.…" at bounding box center [712, 237] width 1061 height 36
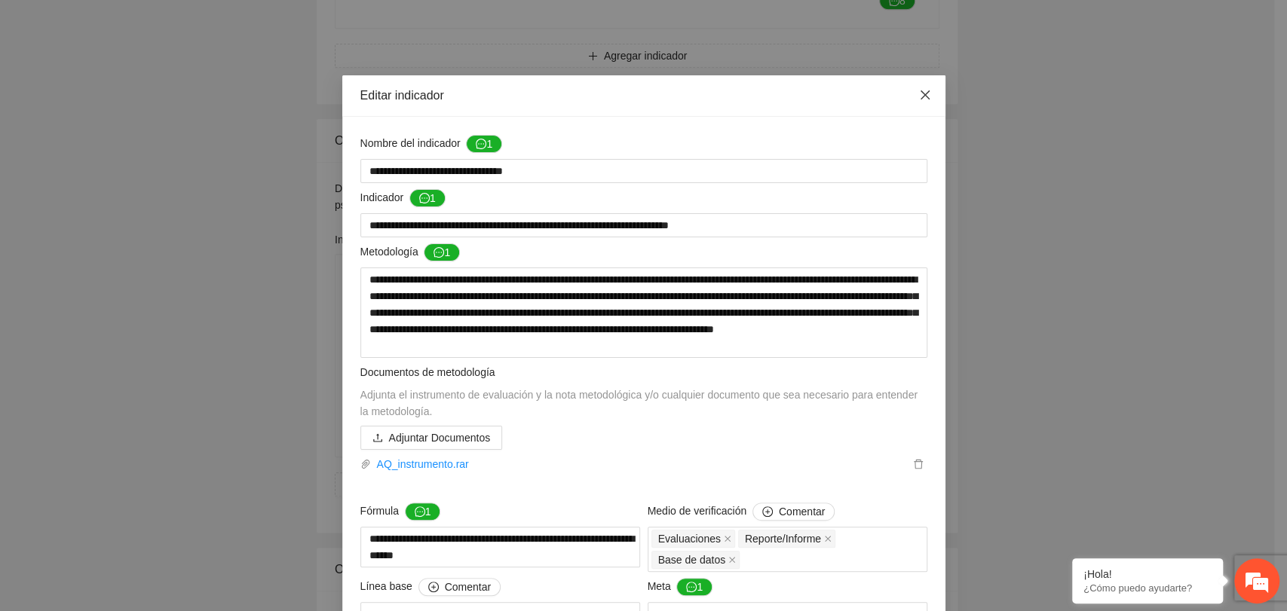
click at [929, 94] on span "Close" at bounding box center [925, 95] width 41 height 41
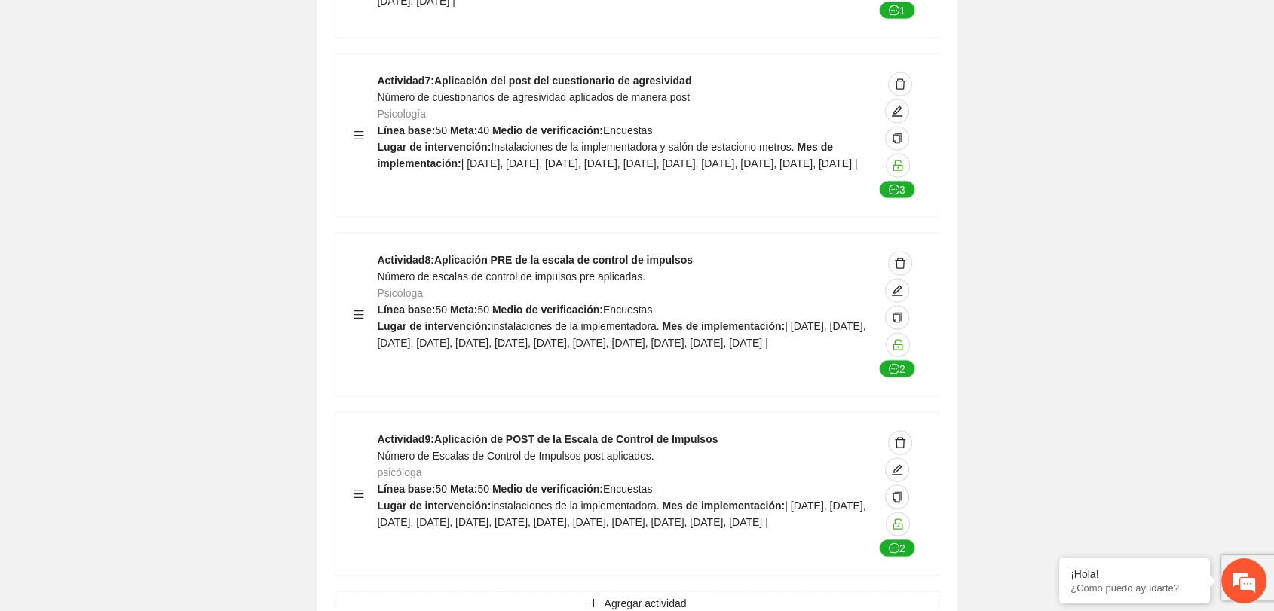
scroll to position [2931, 0]
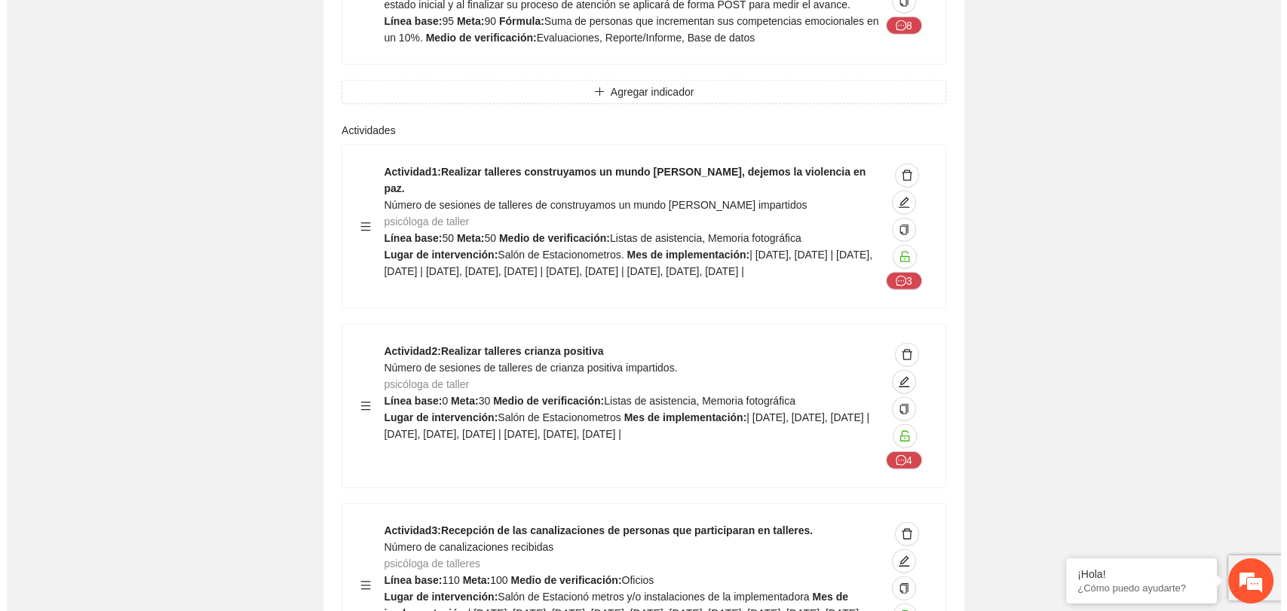
scroll to position [3936, 0]
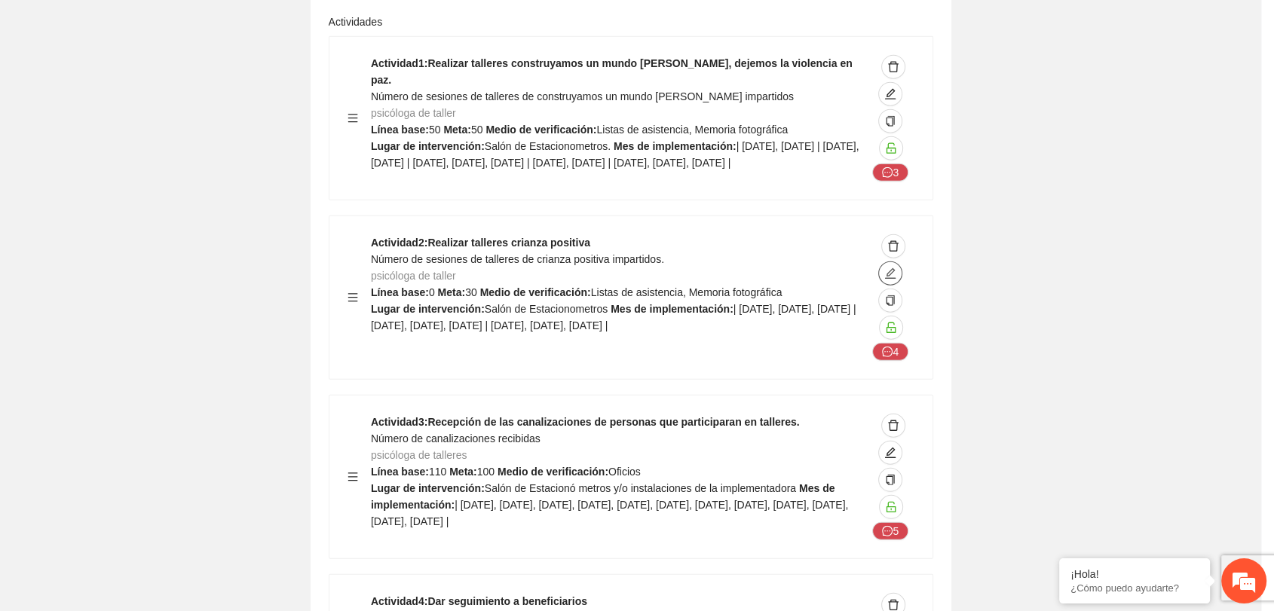
type textarea "**********"
type input "**********"
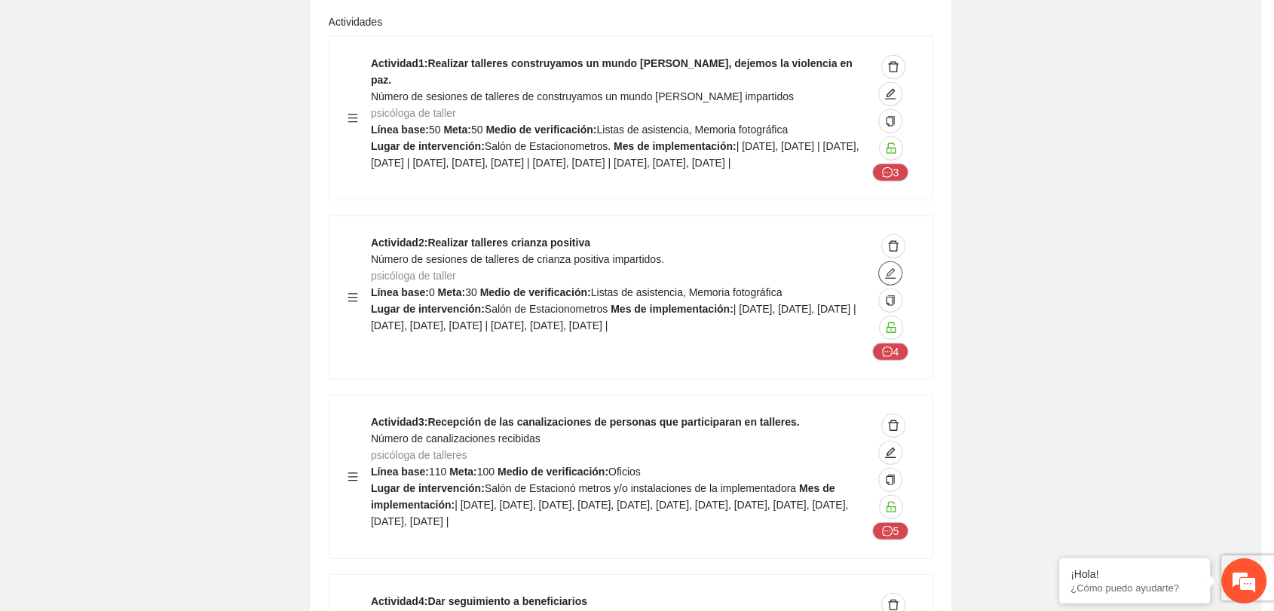
type input "**********"
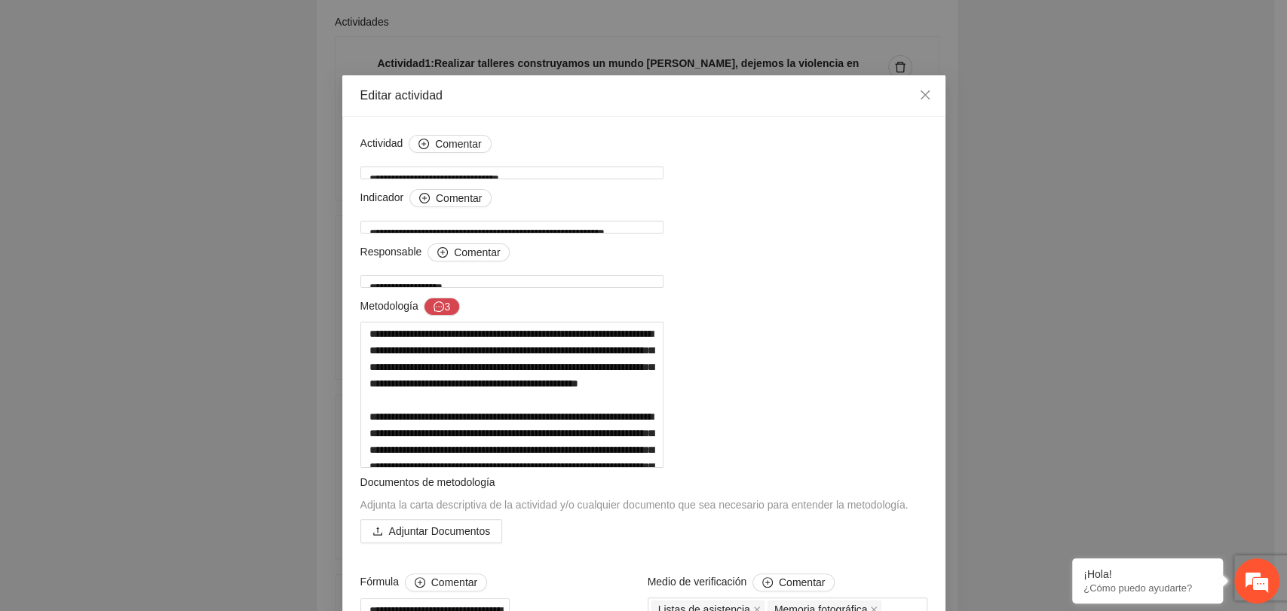
click at [574, 256] on div "Responsable Comentar" at bounding box center [643, 255] width 567 height 24
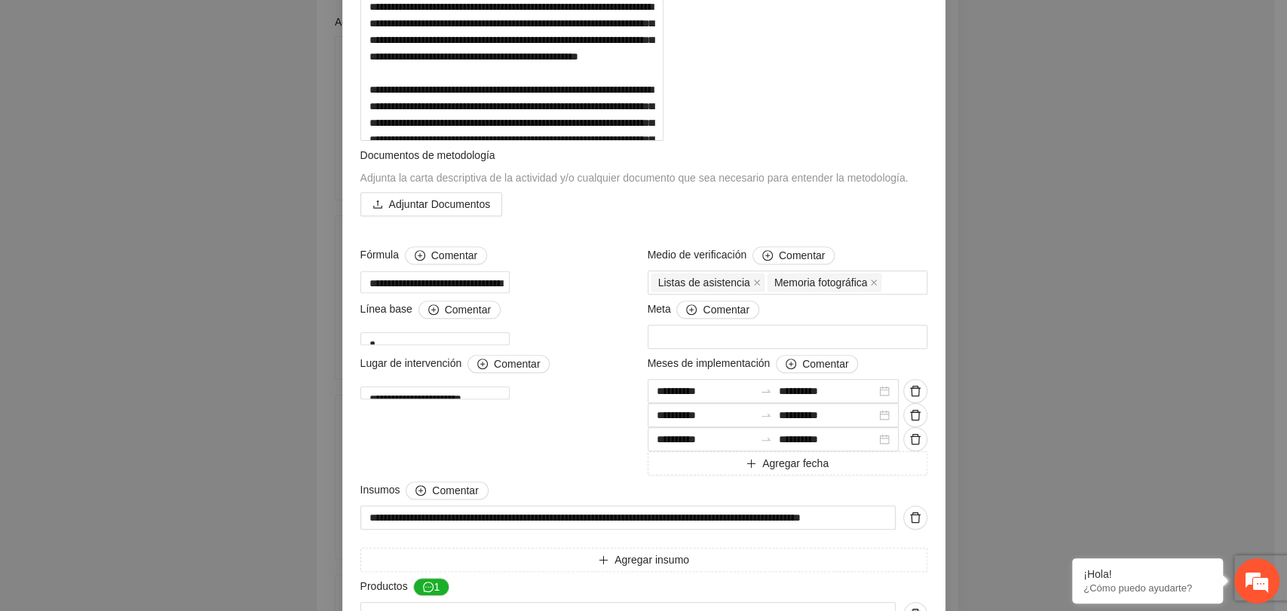
scroll to position [335, 0]
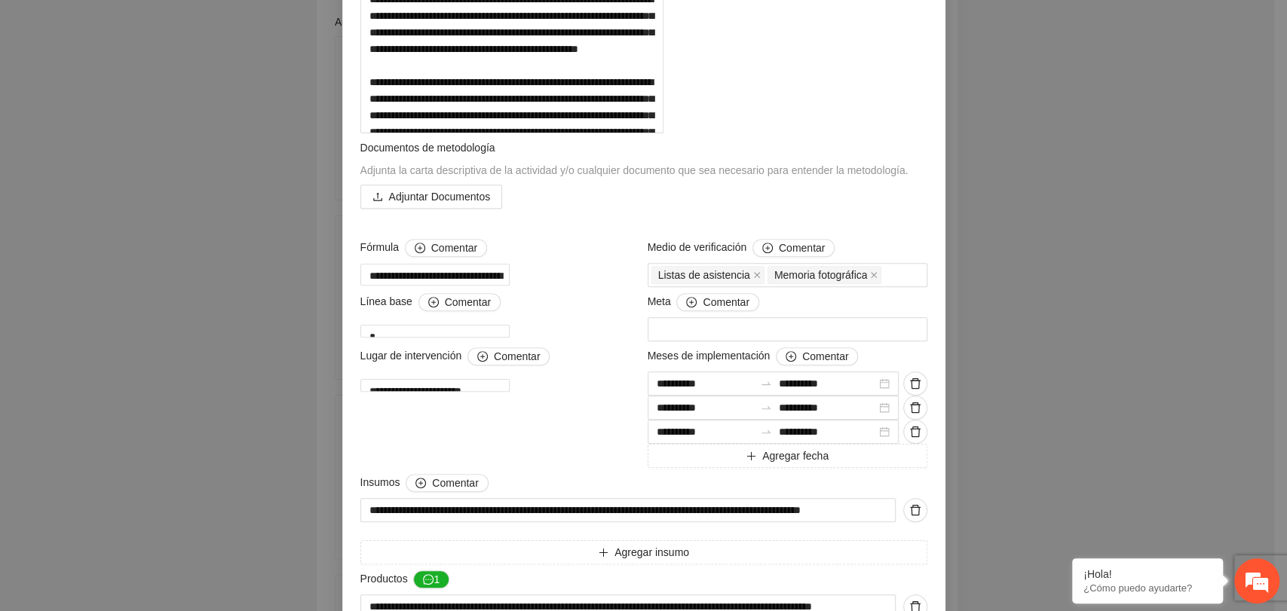
click at [629, 209] on div "Adjuntar Documentos" at bounding box center [643, 197] width 567 height 24
click at [664, 133] on textarea "**********" at bounding box center [512, 60] width 304 height 146
